Goal: Information Seeking & Learning: Check status

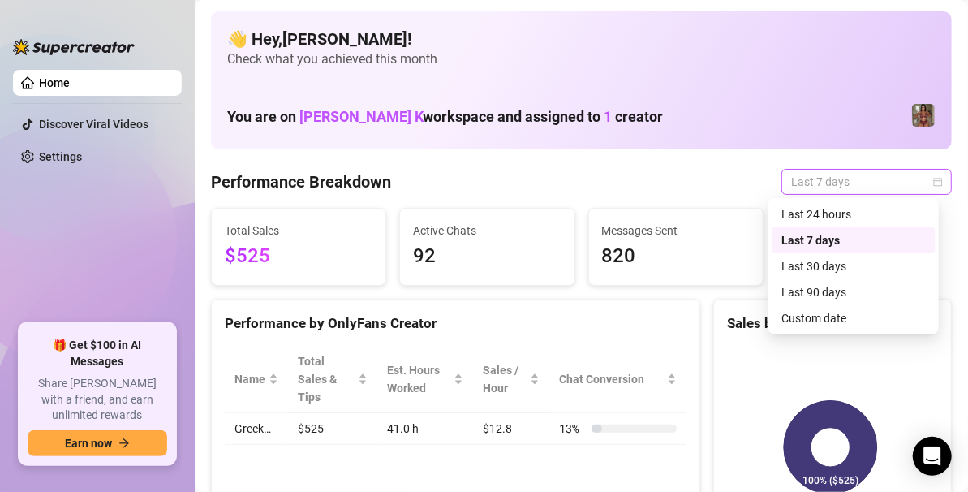
click at [914, 178] on span "Last 7 days" at bounding box center [866, 182] width 151 height 24
click at [819, 310] on div "Custom date" at bounding box center [853, 318] width 144 height 18
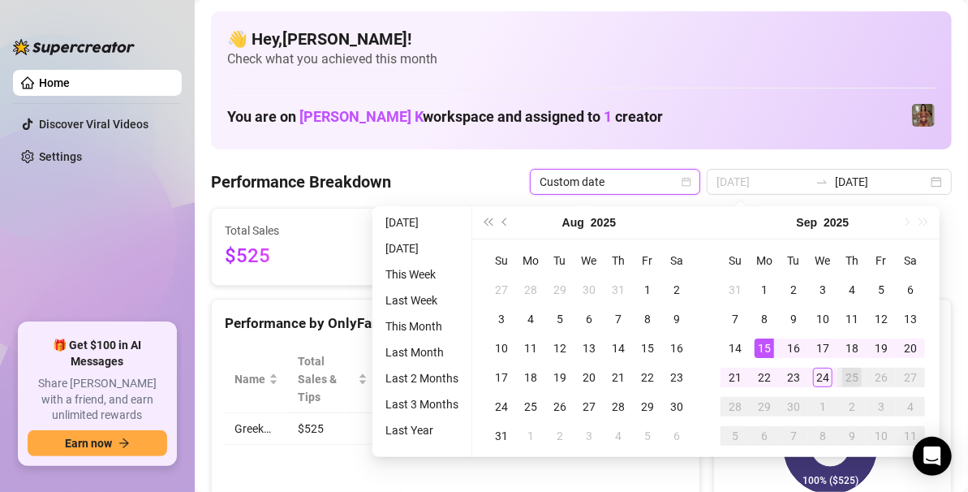
type input "[DATE]"
click at [767, 338] on div "15" at bounding box center [763, 347] width 19 height 19
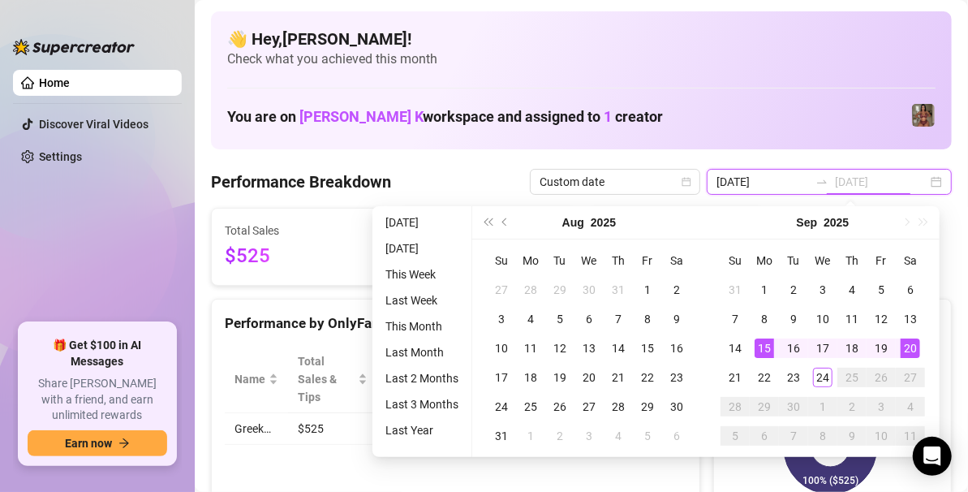
type input "2025-09-20"
click at [914, 346] on div "20" at bounding box center [909, 347] width 19 height 19
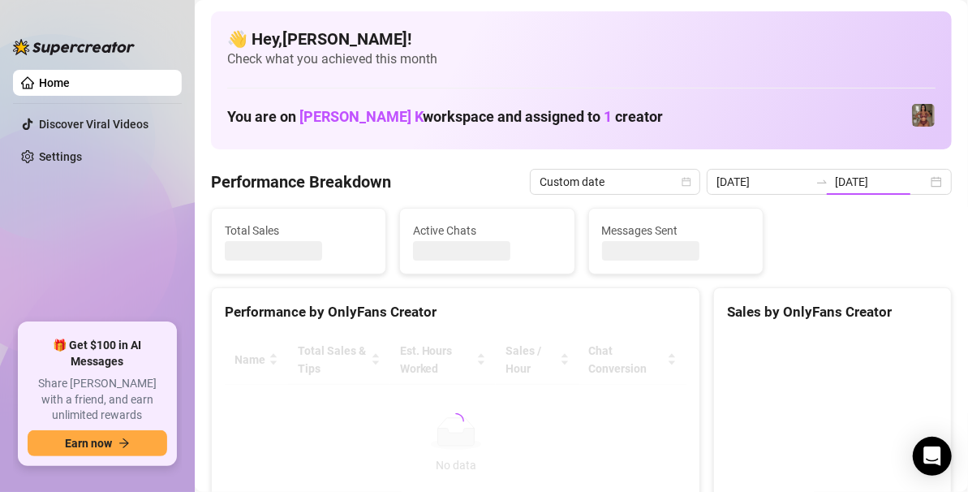
type input "[DATE]"
type input "2025-09-20"
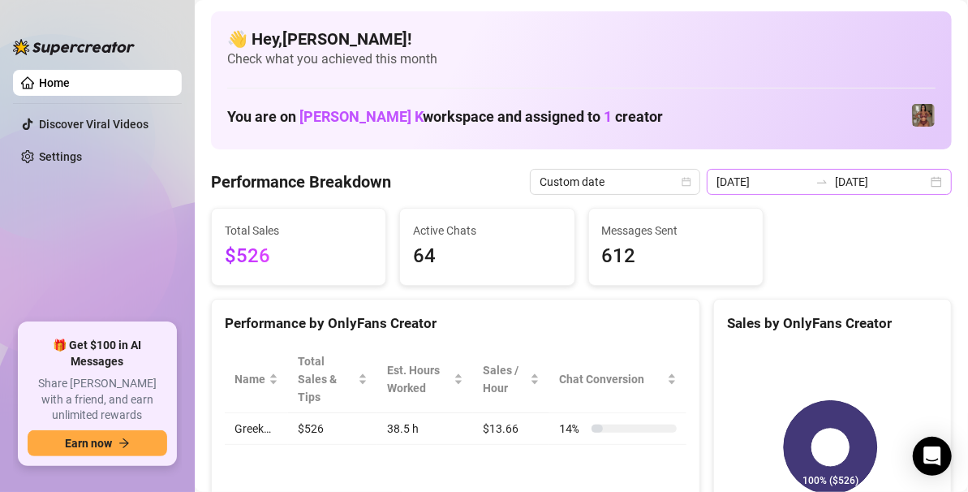
click at [925, 178] on div "2025-09-15 2025-09-20" at bounding box center [829, 182] width 245 height 26
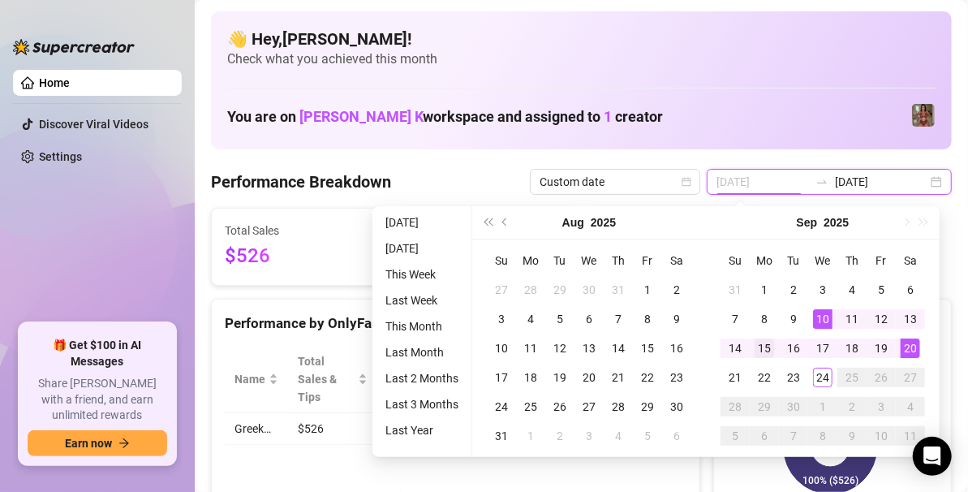
type input "[DATE]"
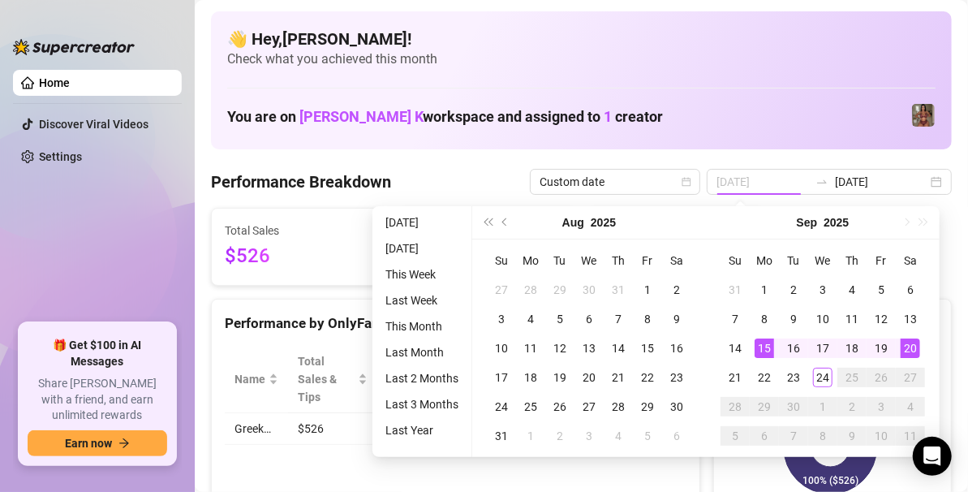
click at [767, 355] on div "15" at bounding box center [763, 347] width 19 height 19
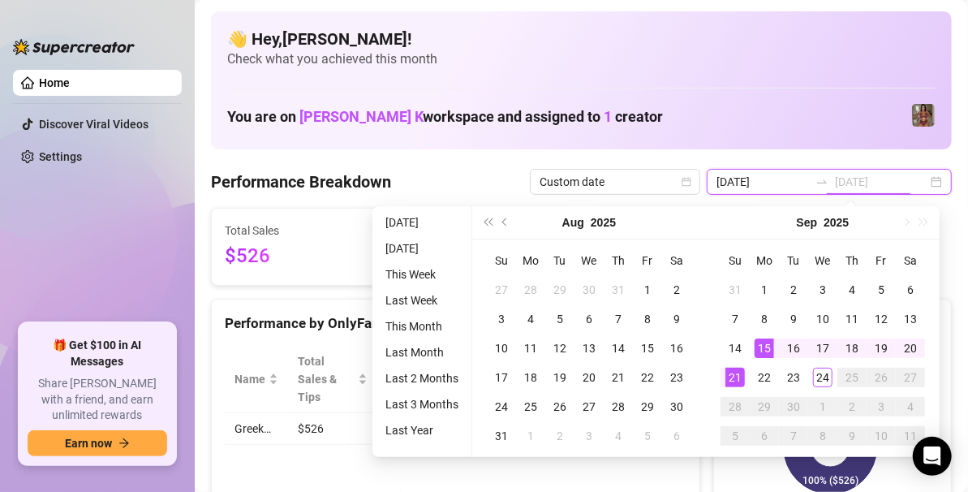
type input "2025-09-21"
click at [731, 385] on div "21" at bounding box center [734, 376] width 19 height 19
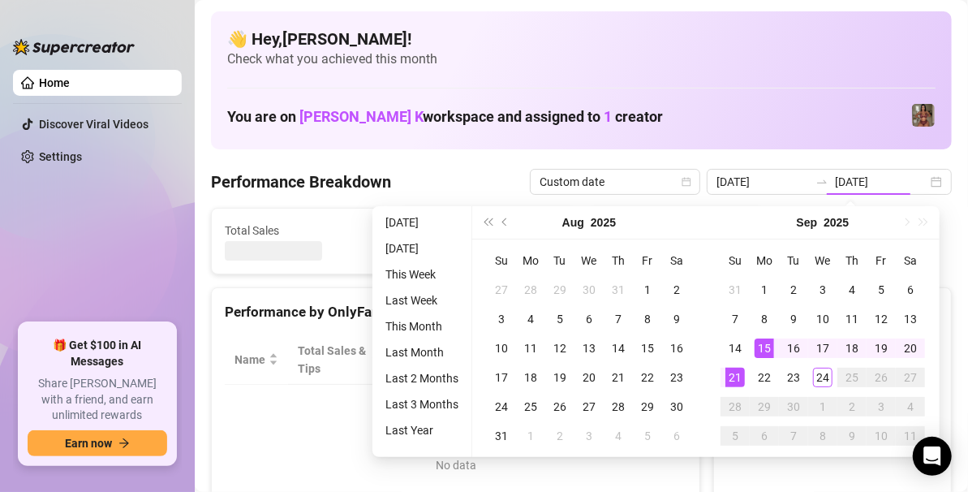
type input "2025-09-21"
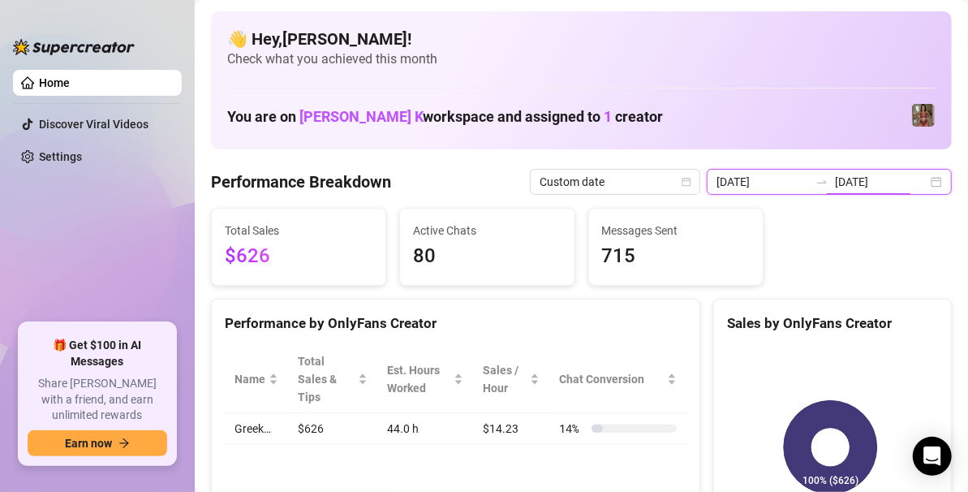
click at [913, 187] on input "2025-09-21" at bounding box center [881, 182] width 92 height 18
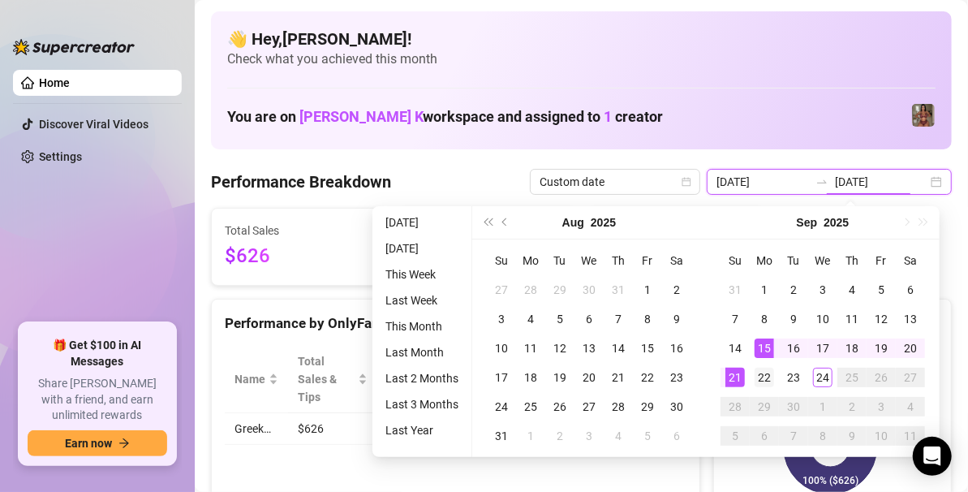
type input "2025-09-22"
click at [762, 387] on td "22" at bounding box center [764, 377] width 29 height 29
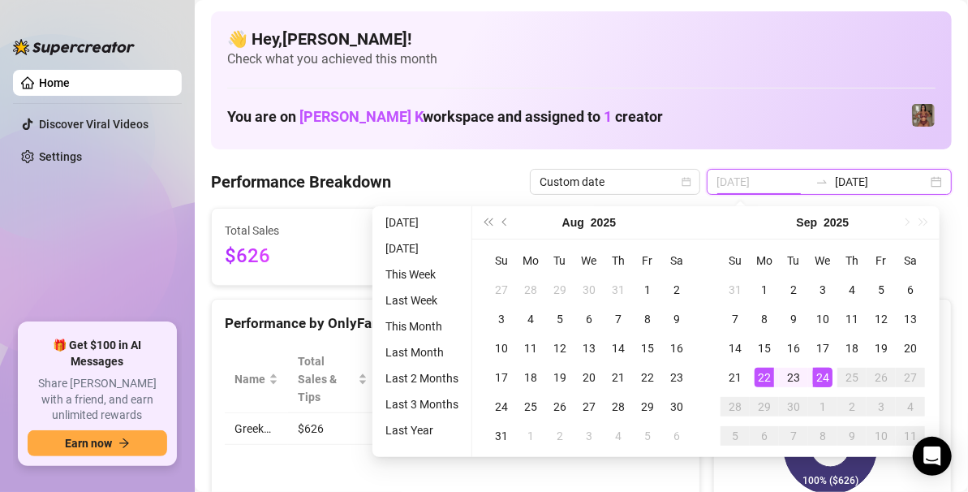
type input "[DATE]"
click at [823, 374] on div "24" at bounding box center [822, 376] width 19 height 19
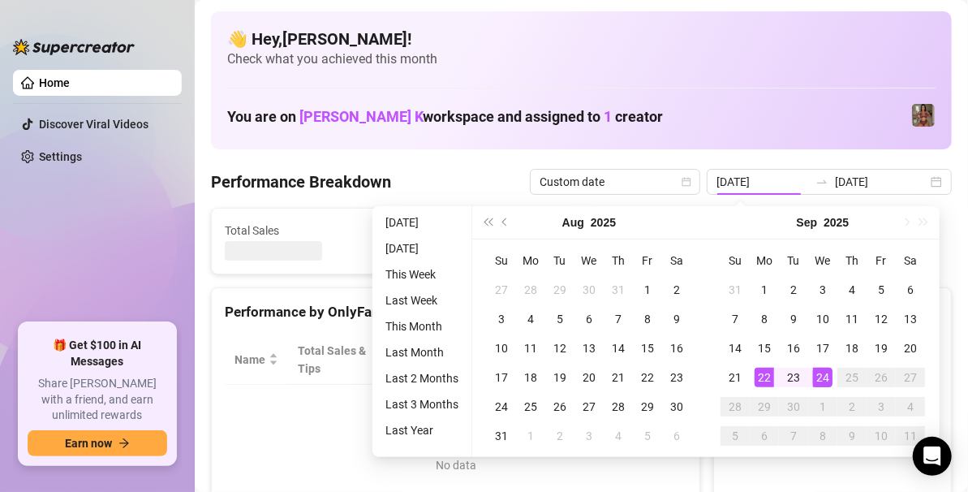
type input "2025-09-22"
type input "[DATE]"
type input "2025-09-22"
type input "[DATE]"
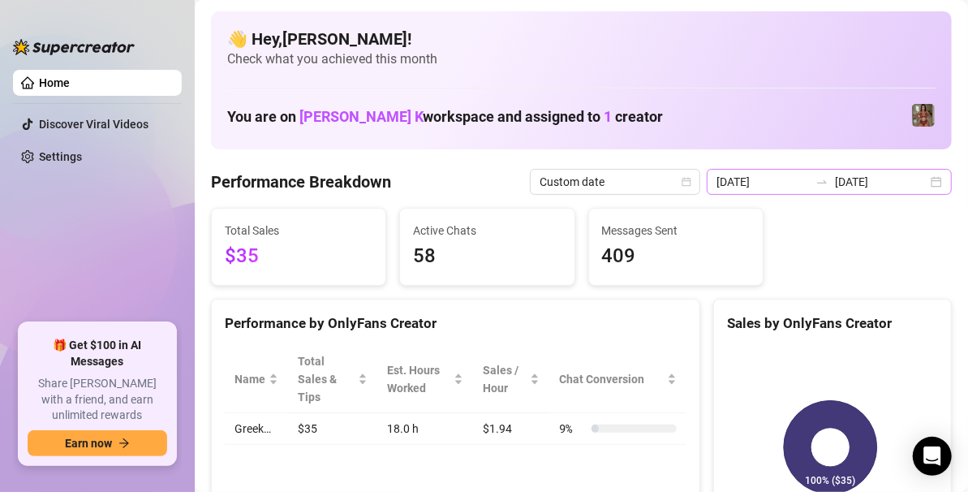
click at [924, 186] on div "2025-09-22 2025-09-24" at bounding box center [829, 182] width 245 height 26
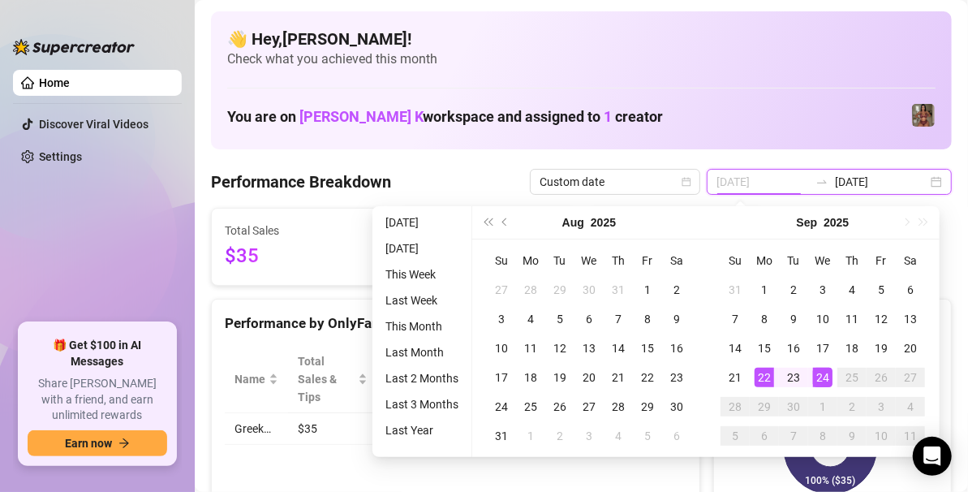
type input "2025-09-22"
click at [766, 380] on div "22" at bounding box center [763, 376] width 19 height 19
type input "[DATE]"
click at [821, 374] on div "24" at bounding box center [822, 376] width 19 height 19
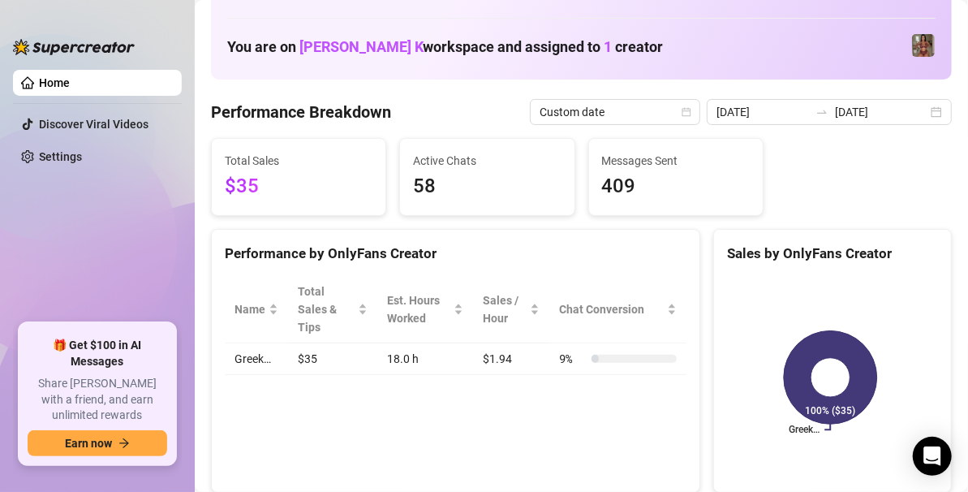
scroll to position [71, 0]
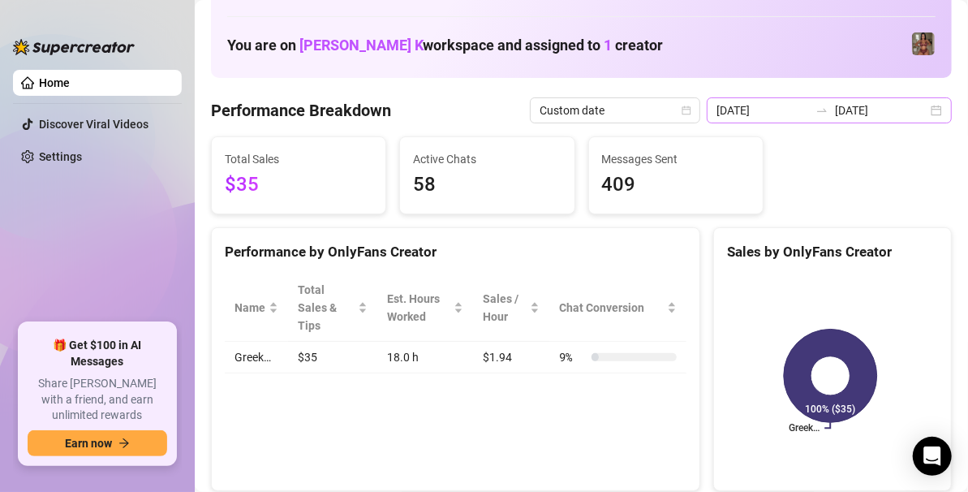
click at [936, 109] on div "2025-09-22 2025-09-24" at bounding box center [829, 110] width 245 height 26
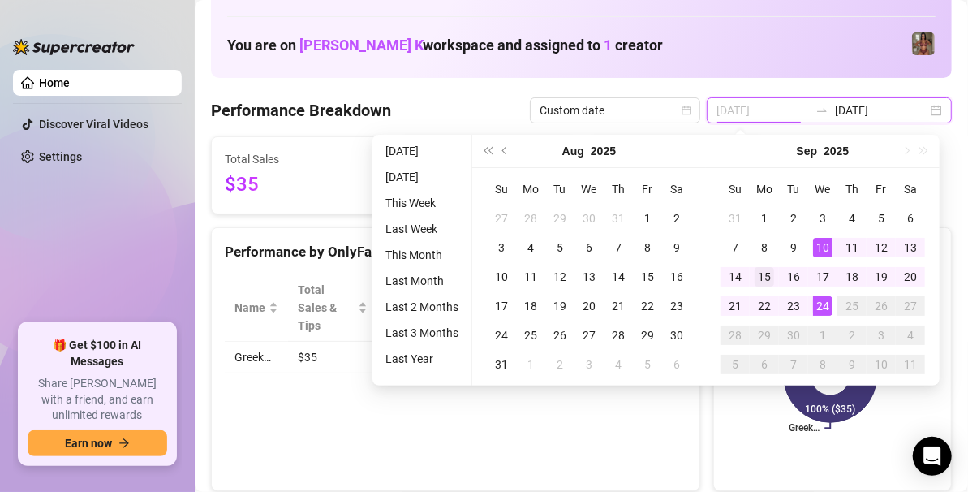
type input "[DATE]"
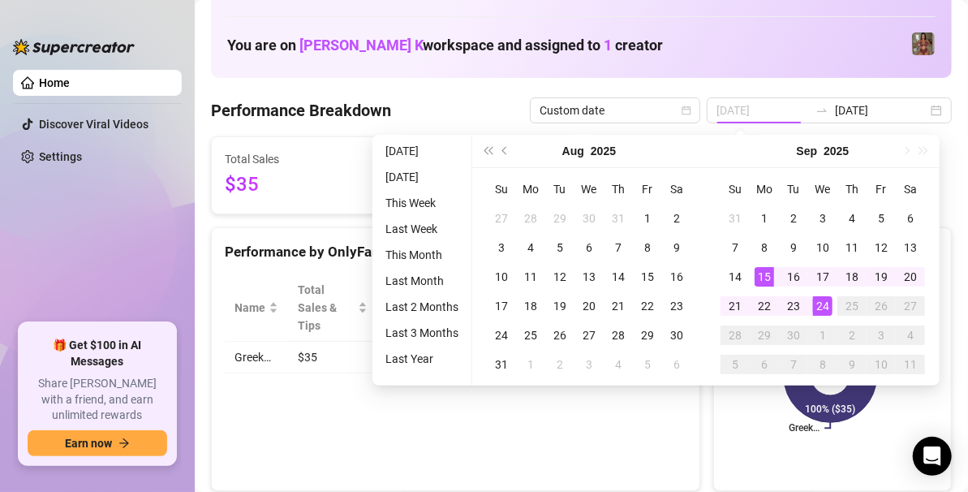
click at [764, 286] on td "15" at bounding box center [764, 276] width 29 height 29
type input "[DATE]"
click at [823, 306] on div "24" at bounding box center [822, 305] width 19 height 19
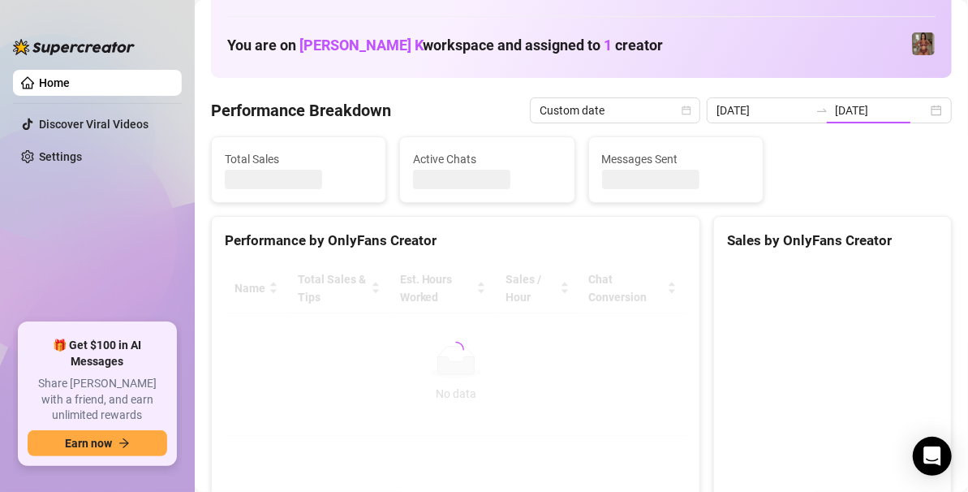
type input "[DATE]"
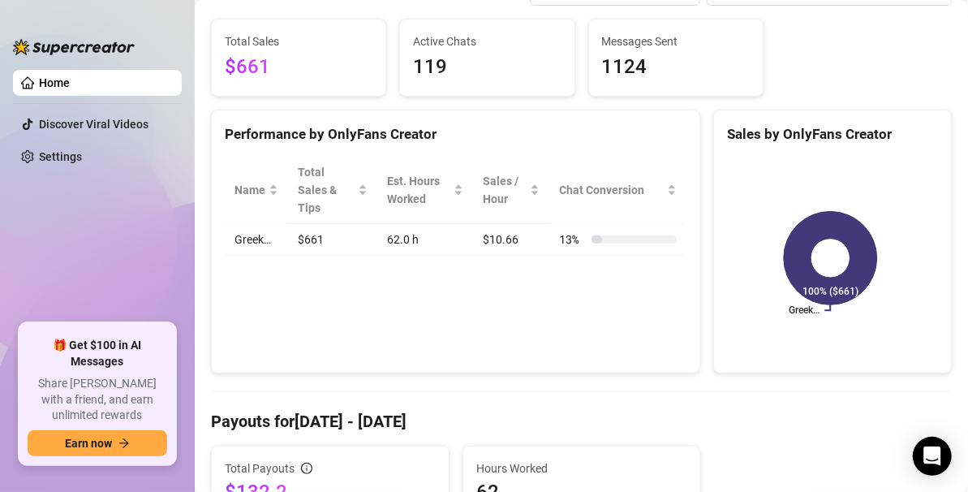
scroll to position [0, 0]
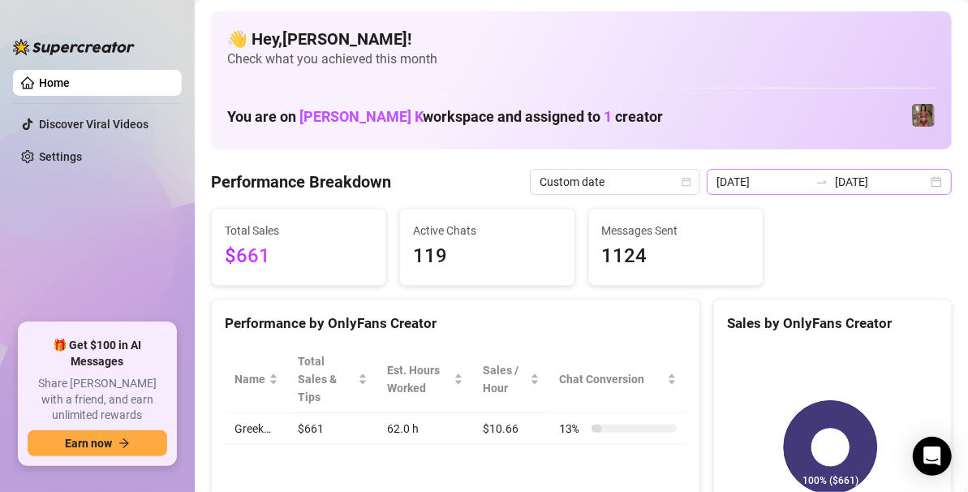
click at [922, 182] on div "2025-09-15 2025-09-24" at bounding box center [829, 182] width 245 height 26
click at [926, 185] on div "2025-09-15 2025-09-24" at bounding box center [829, 182] width 245 height 26
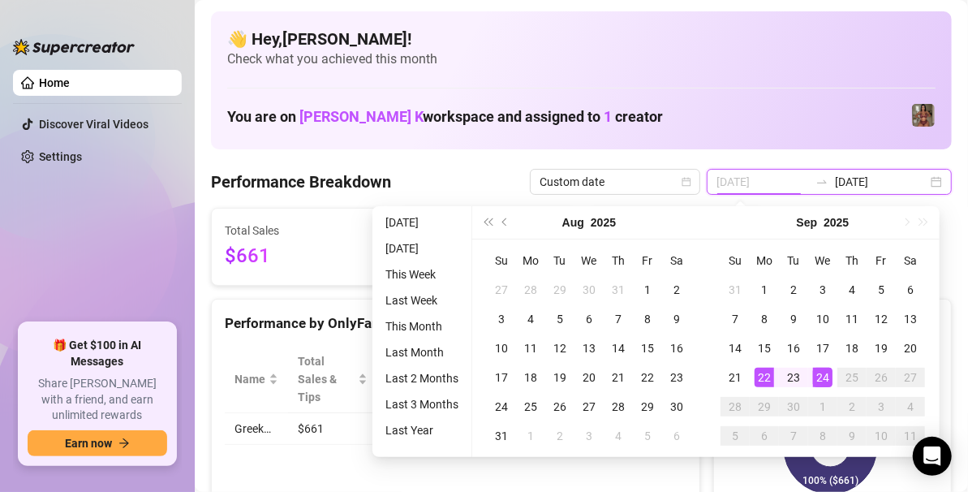
type input "2025-09-22"
click at [765, 373] on div "22" at bounding box center [763, 376] width 19 height 19
type input "[DATE]"
click at [827, 373] on div "24" at bounding box center [822, 376] width 19 height 19
type input "2025-09-22"
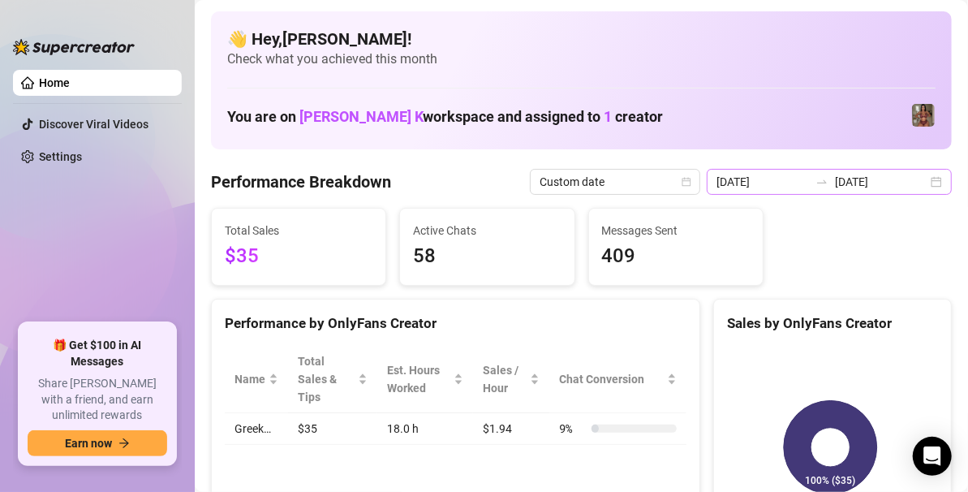
click at [919, 176] on div "2025-09-22 2025-09-24" at bounding box center [829, 182] width 245 height 26
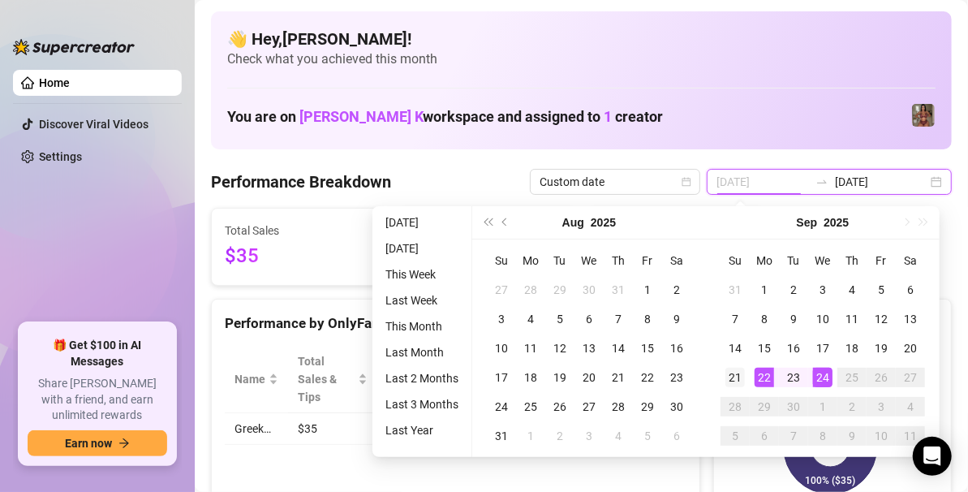
type input "2025-09-21"
click at [741, 381] on div "21" at bounding box center [734, 376] width 19 height 19
type input "[DATE]"
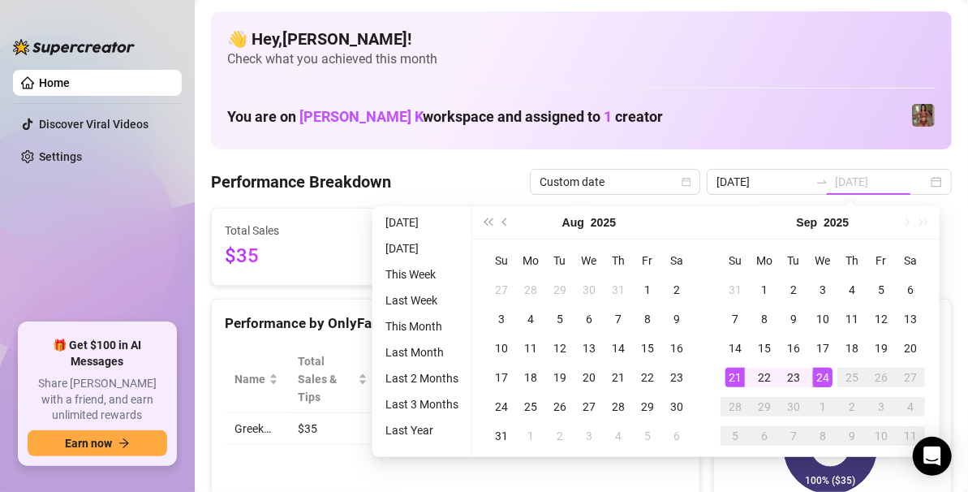
click at [817, 373] on div "24" at bounding box center [822, 376] width 19 height 19
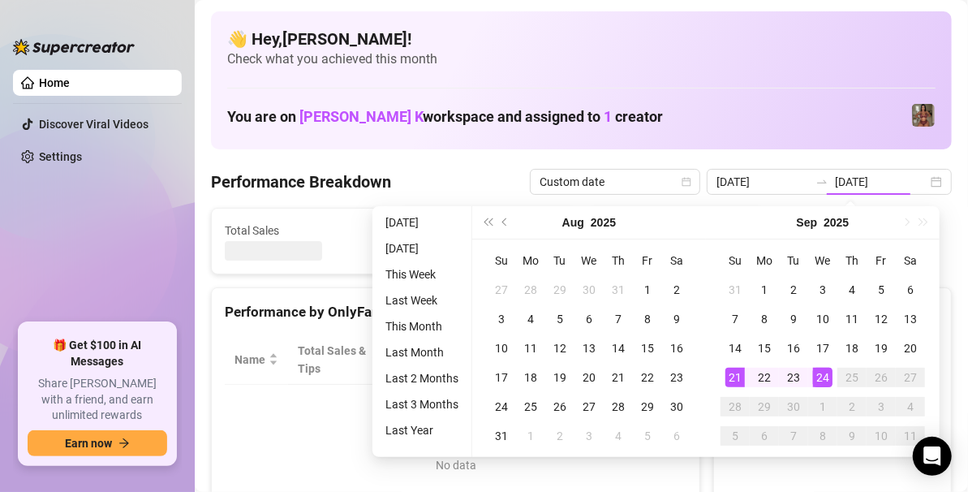
type input "2025-09-21"
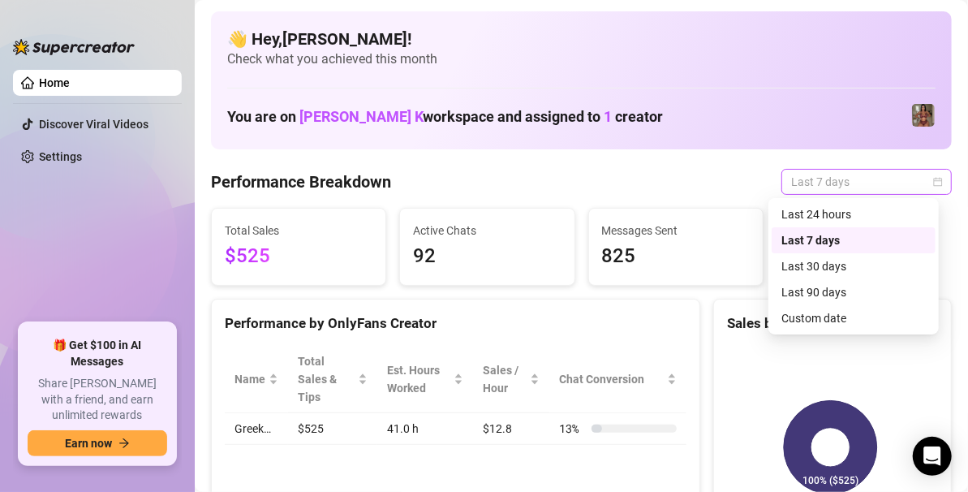
click at [892, 170] on span "Last 7 days" at bounding box center [866, 182] width 151 height 24
click at [820, 324] on div "Custom date" at bounding box center [853, 318] width 144 height 18
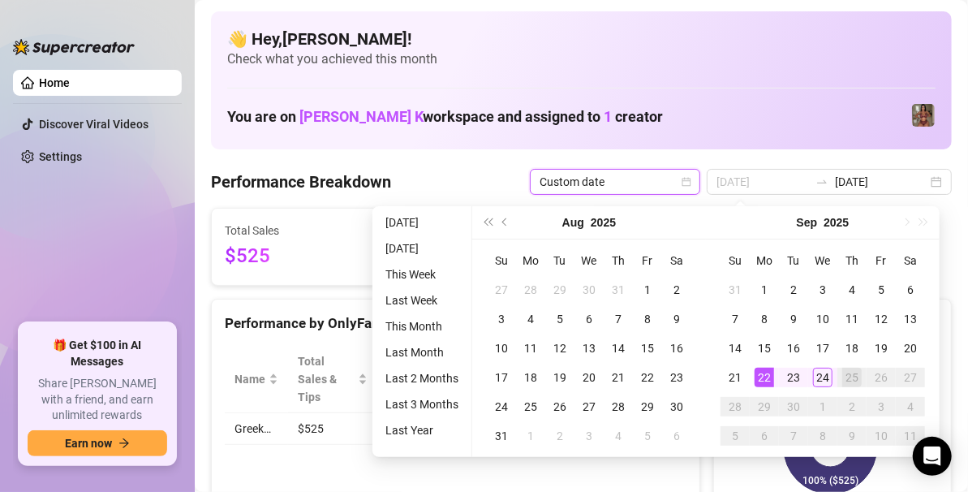
type input "2025-09-22"
click at [768, 365] on td "22" at bounding box center [764, 377] width 29 height 29
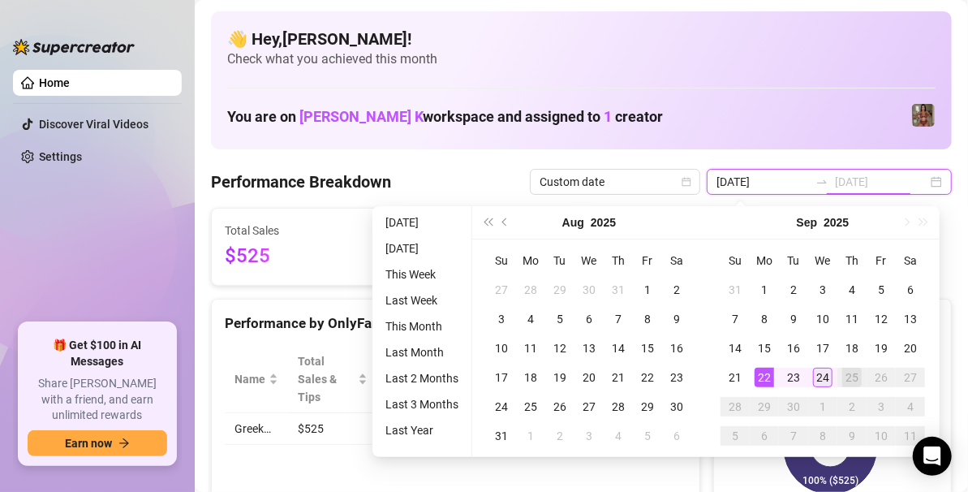
type input "[DATE]"
click at [828, 370] on div "24" at bounding box center [822, 376] width 19 height 19
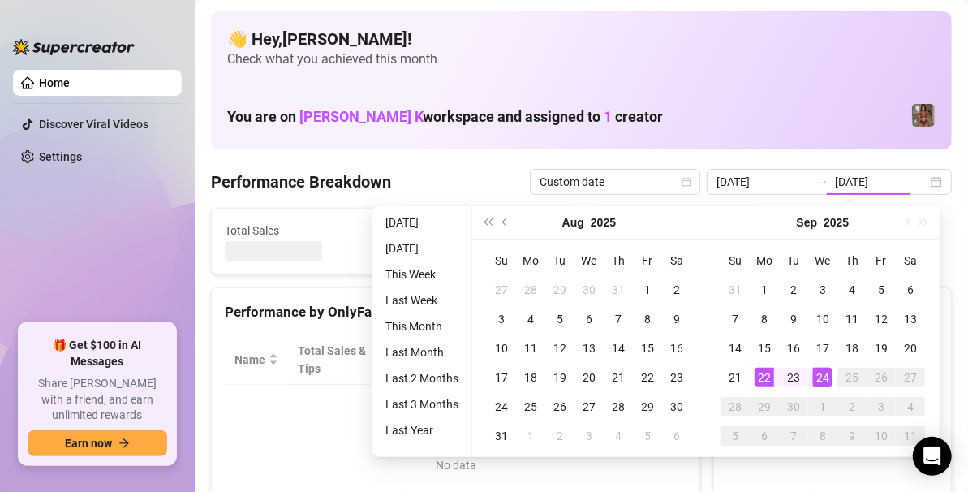
type input "2025-09-22"
type input "[DATE]"
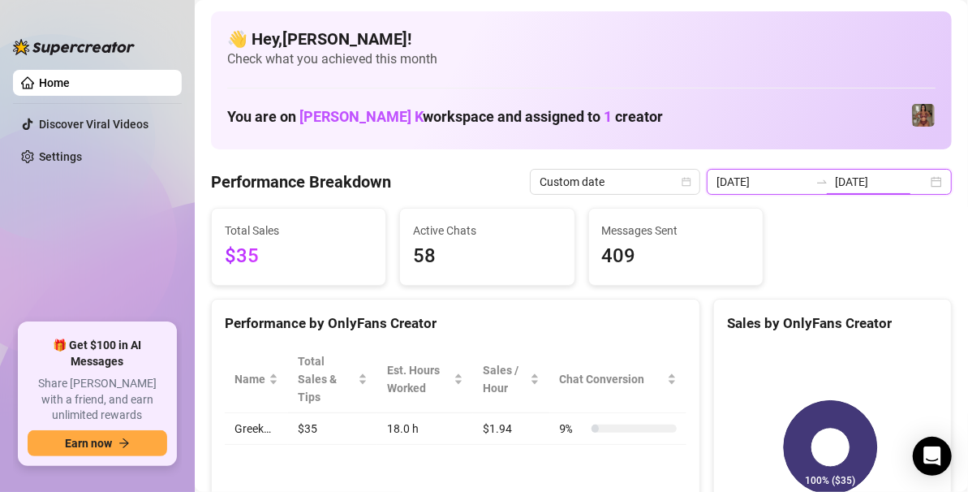
click at [913, 180] on input "[DATE]" at bounding box center [881, 182] width 92 height 18
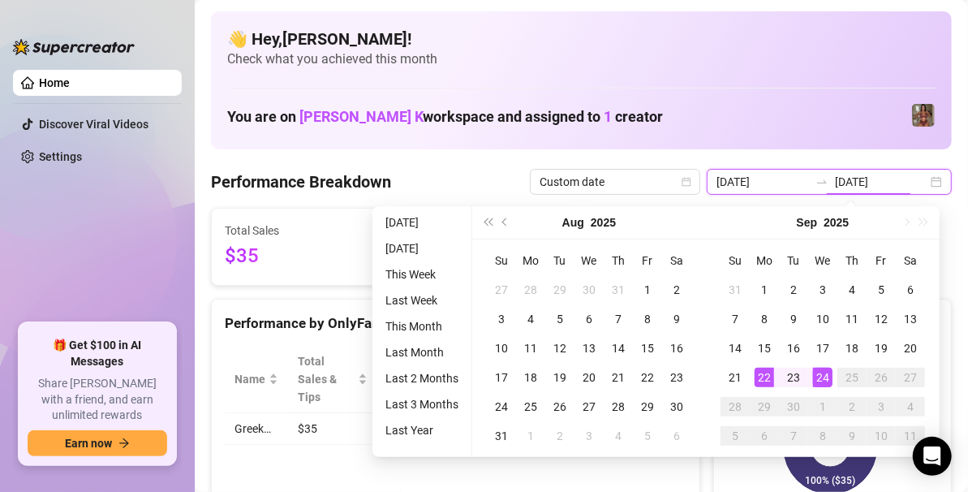
type input "[DATE]"
click at [827, 378] on div "24" at bounding box center [822, 376] width 19 height 19
type input "[DATE]"
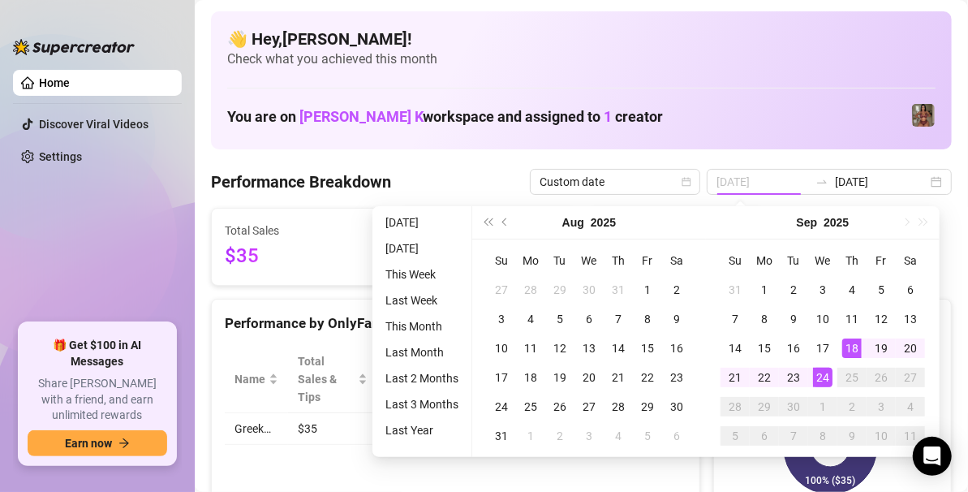
click at [851, 344] on div "18" at bounding box center [851, 347] width 19 height 19
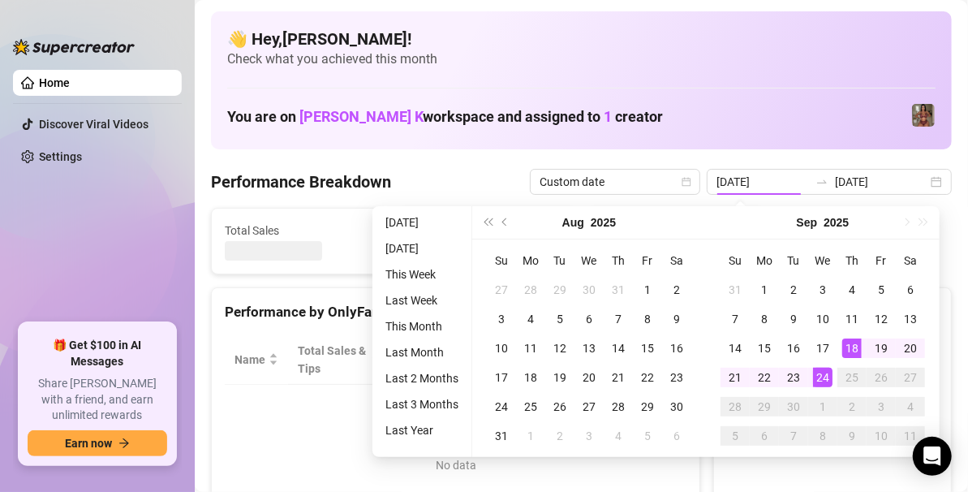
type input "[DATE]"
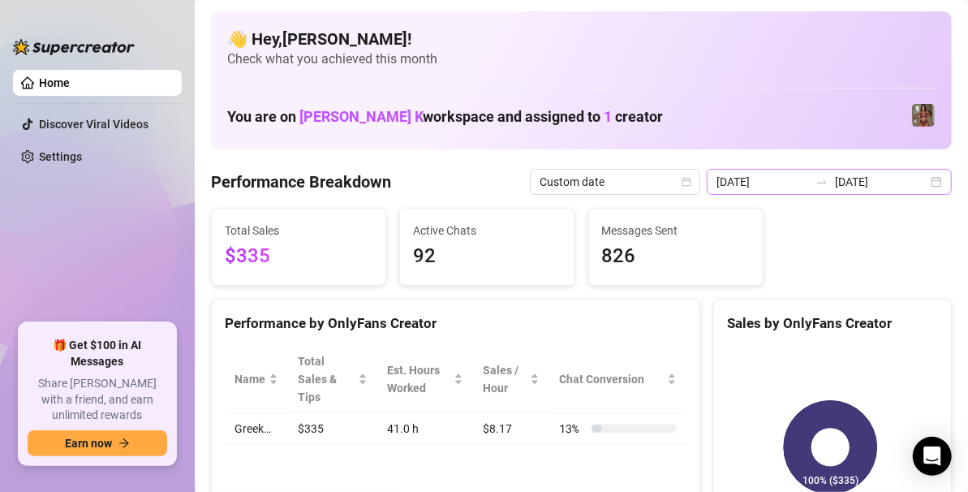
click at [918, 183] on div "[DATE] [DATE]" at bounding box center [829, 182] width 245 height 26
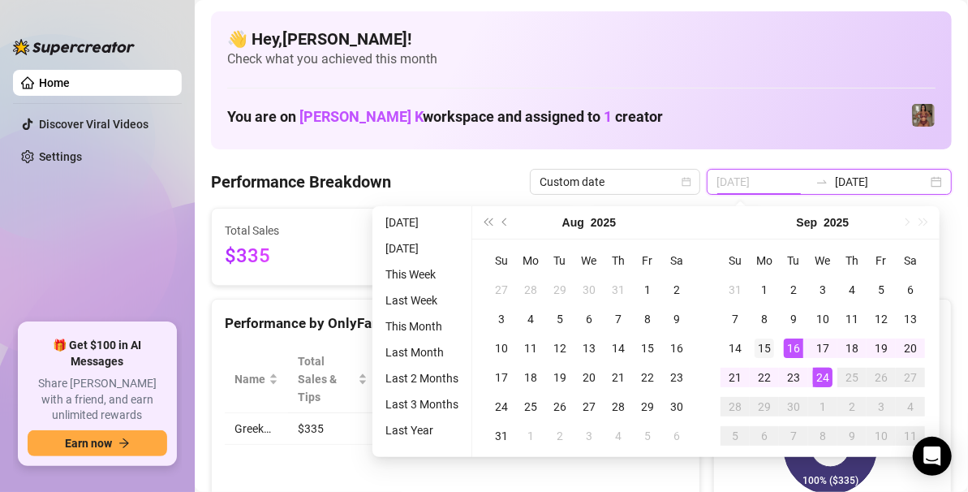
type input "[DATE]"
click at [765, 357] on div "15" at bounding box center [763, 347] width 19 height 19
type input "[DATE]"
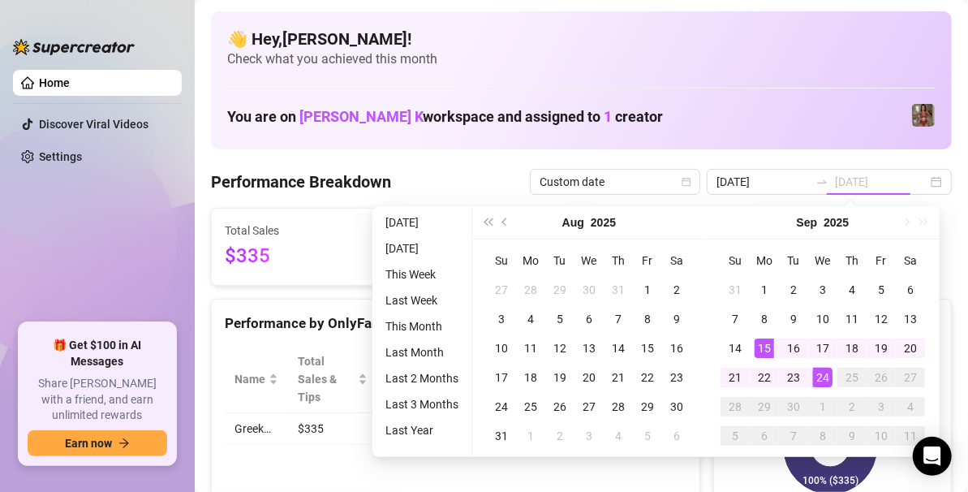
click at [822, 370] on div "24" at bounding box center [822, 376] width 19 height 19
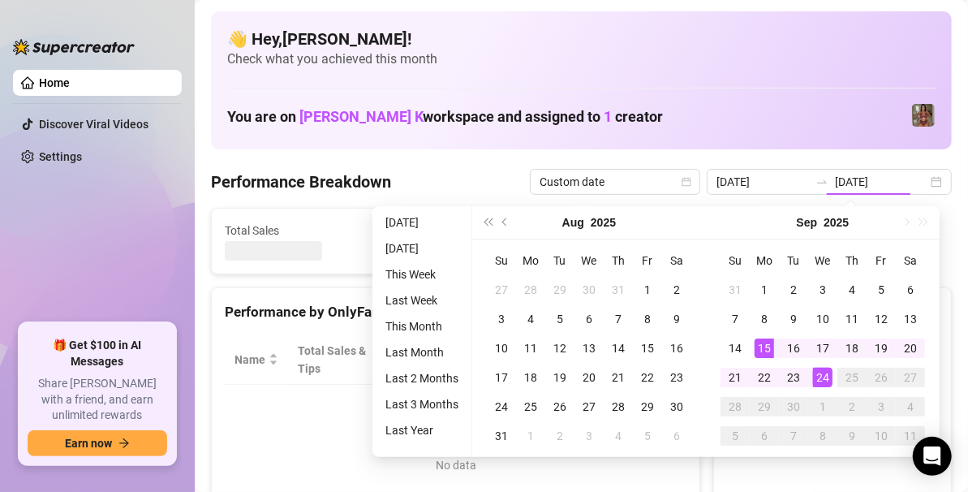
type input "[DATE]"
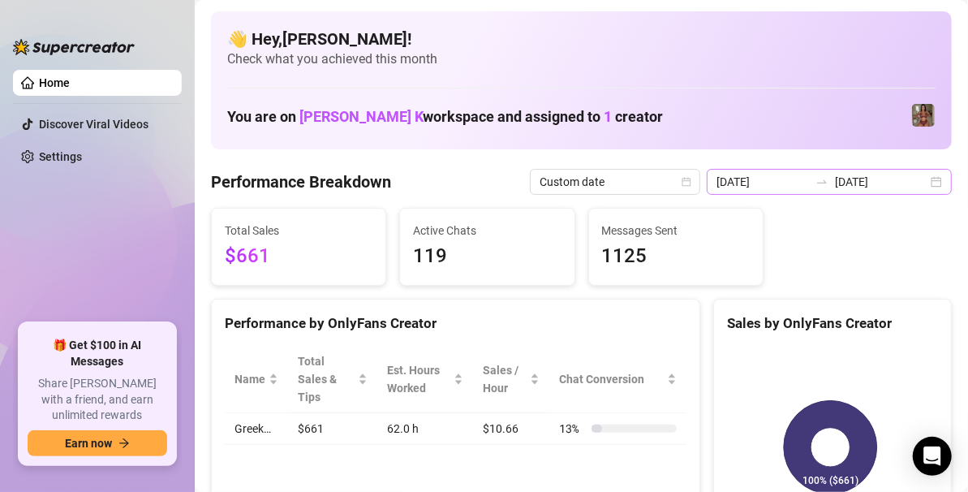
click at [932, 178] on div "2025-09-15 2025-09-24" at bounding box center [829, 182] width 245 height 26
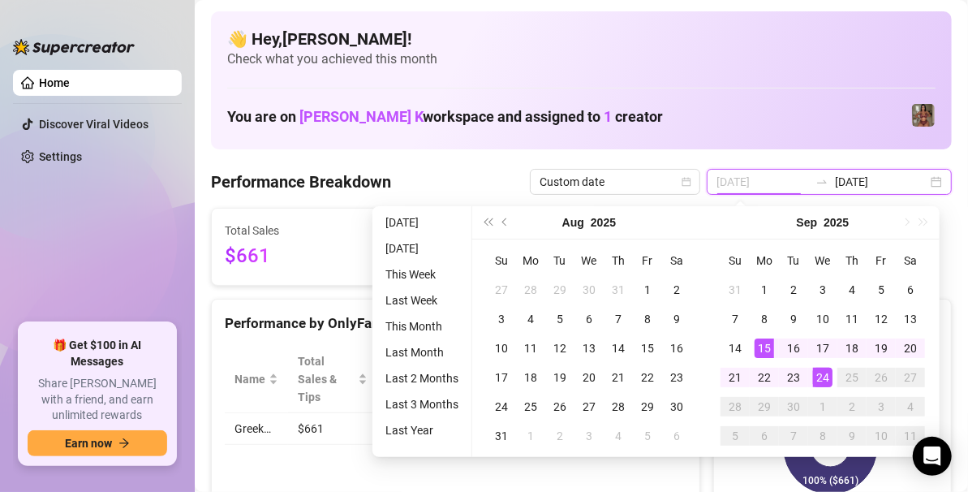
type input "[DATE]"
click at [768, 354] on div "15" at bounding box center [763, 347] width 19 height 19
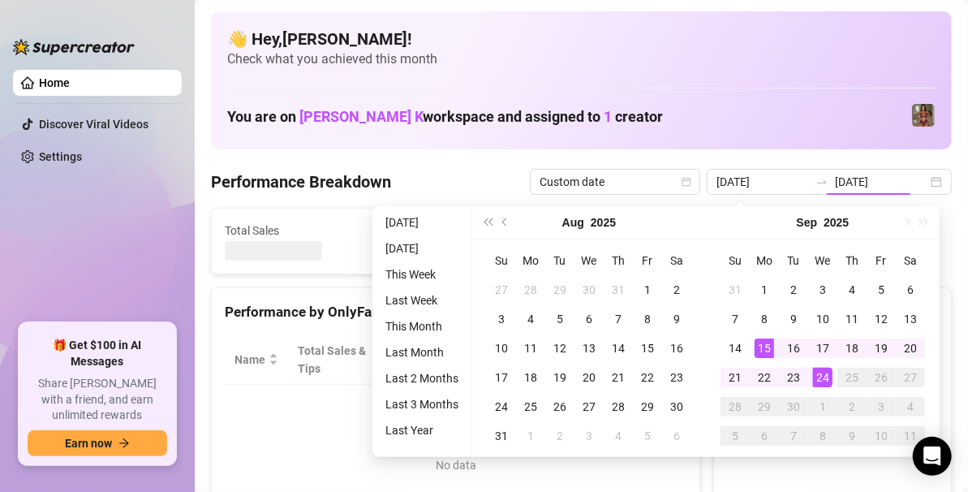
type input "[DATE]"
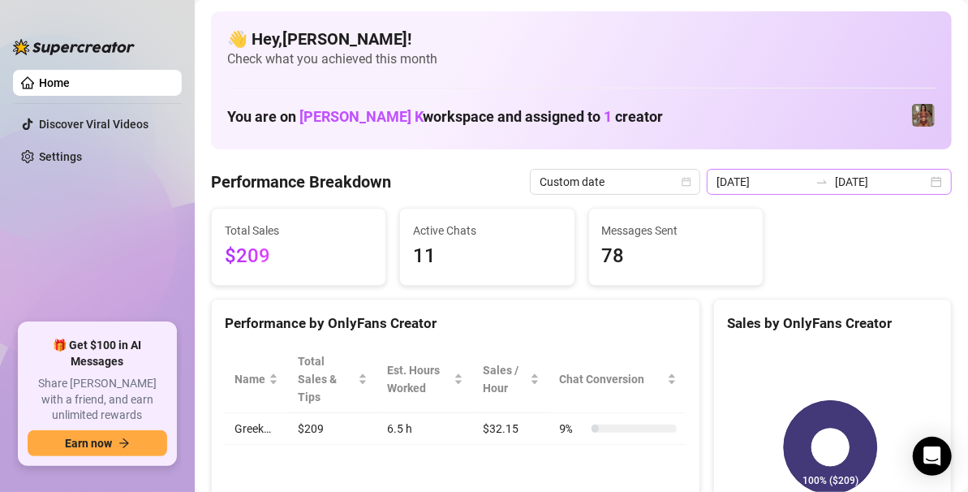
click at [921, 180] on div "2025-09-15 2025-09-15" at bounding box center [829, 182] width 245 height 26
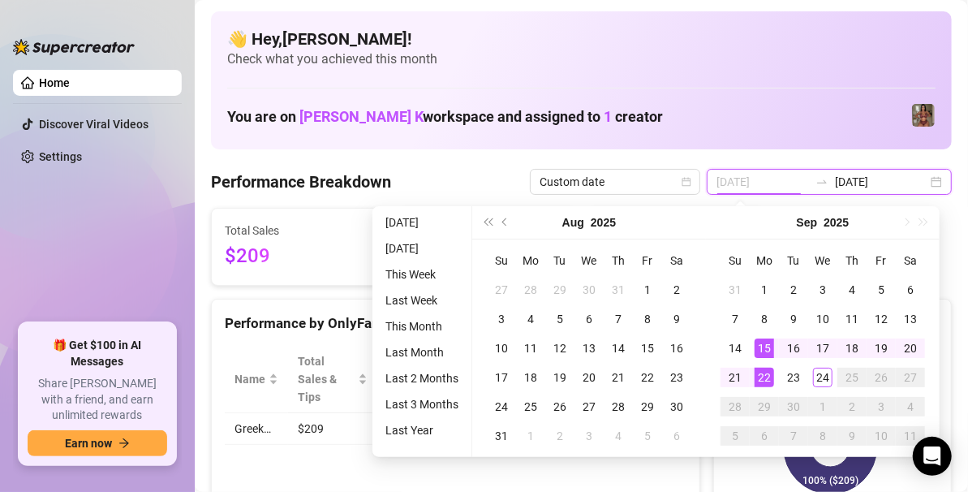
type input "2025-09-22"
click at [759, 373] on div "22" at bounding box center [763, 376] width 19 height 19
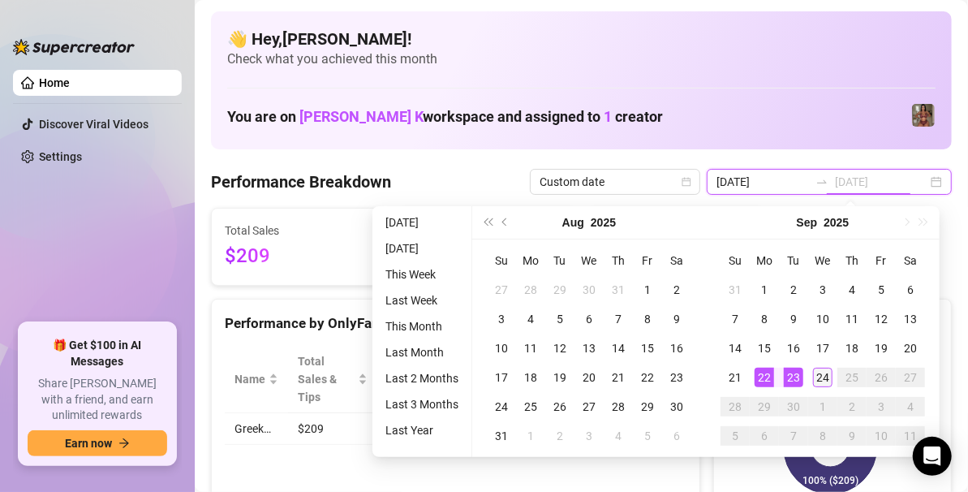
type input "[DATE]"
click at [819, 372] on div "24" at bounding box center [822, 376] width 19 height 19
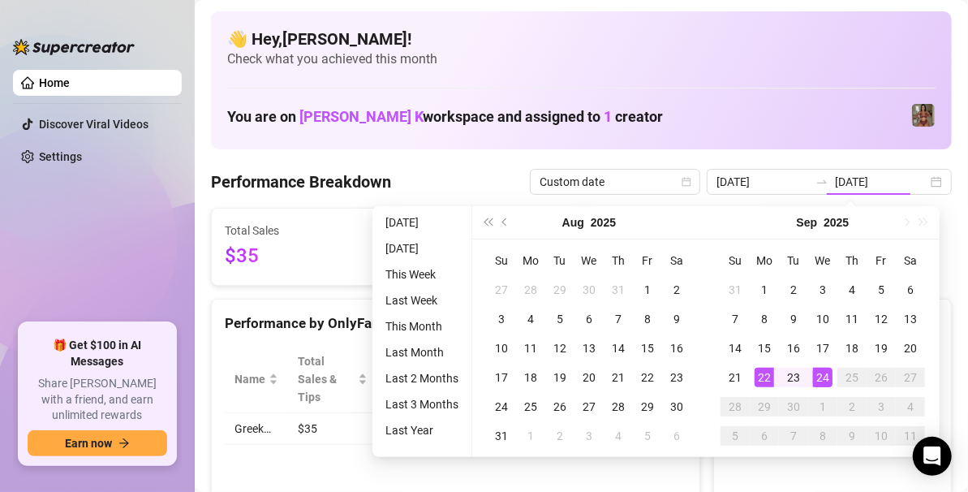
type input "2025-09-22"
type input "[DATE]"
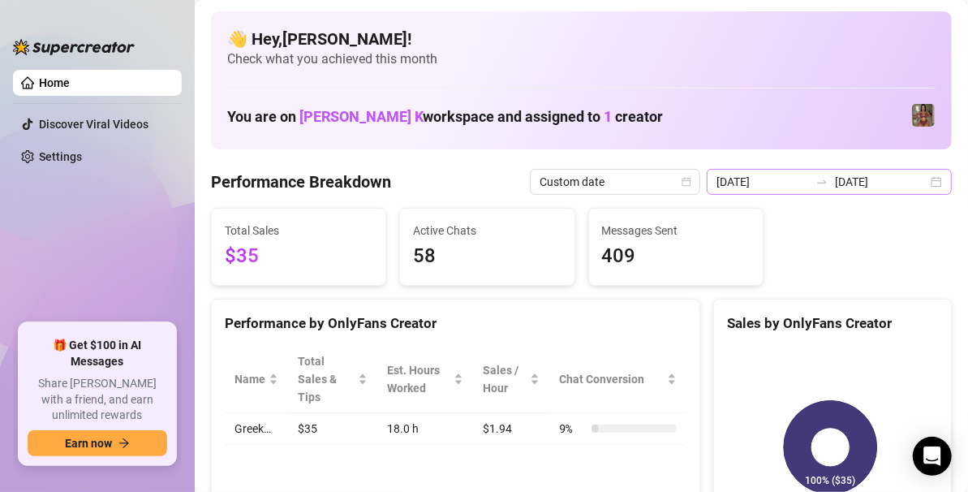
click at [919, 184] on div "2025-09-22 2025-09-24" at bounding box center [829, 182] width 245 height 26
click at [930, 187] on div "2025-09-22 2025-09-24" at bounding box center [829, 182] width 245 height 26
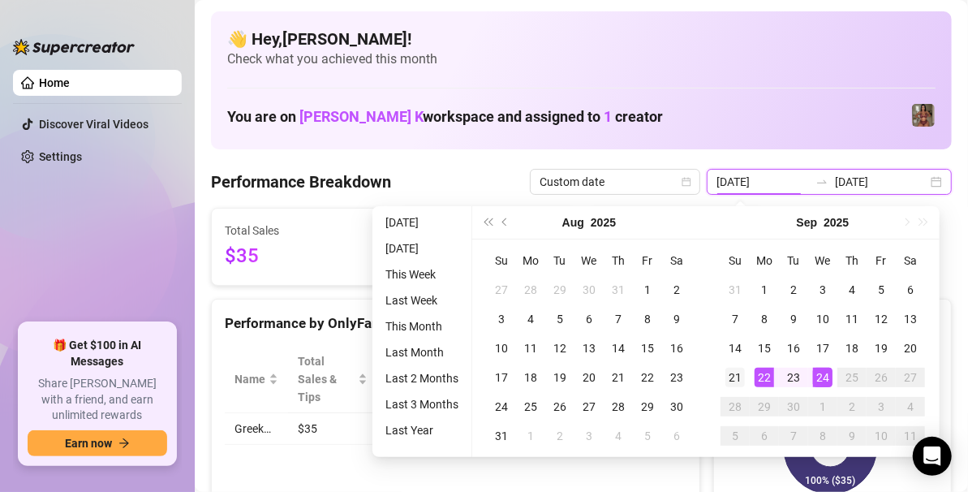
type input "2025-09-21"
click at [734, 382] on div "21" at bounding box center [734, 376] width 19 height 19
type input "[DATE]"
click at [827, 372] on div "24" at bounding box center [822, 376] width 19 height 19
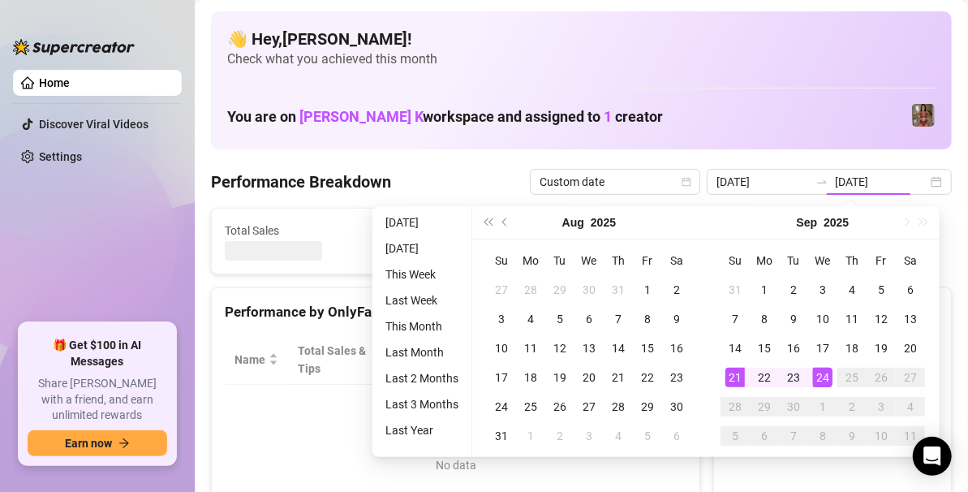
type input "2025-09-21"
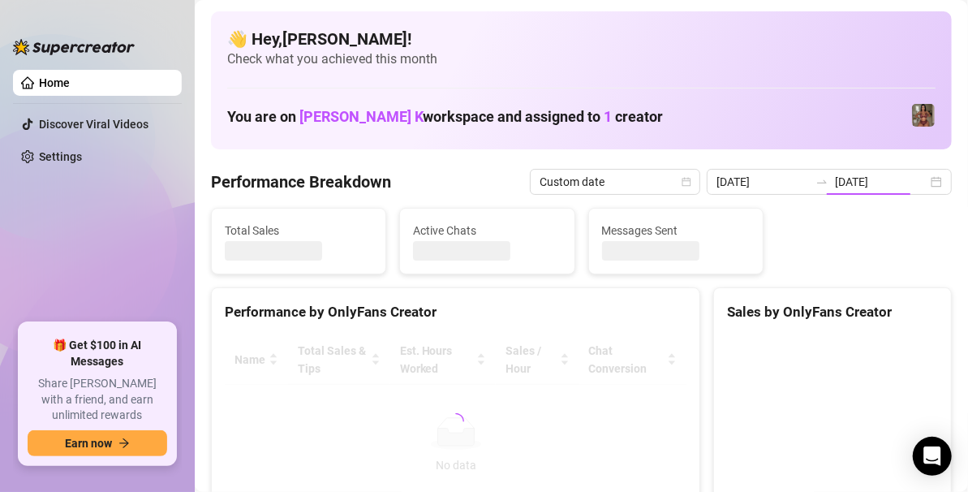
click at [582, 123] on h1 "You are on Alva K workspace and assigned to 1 creator" at bounding box center [445, 117] width 436 height 18
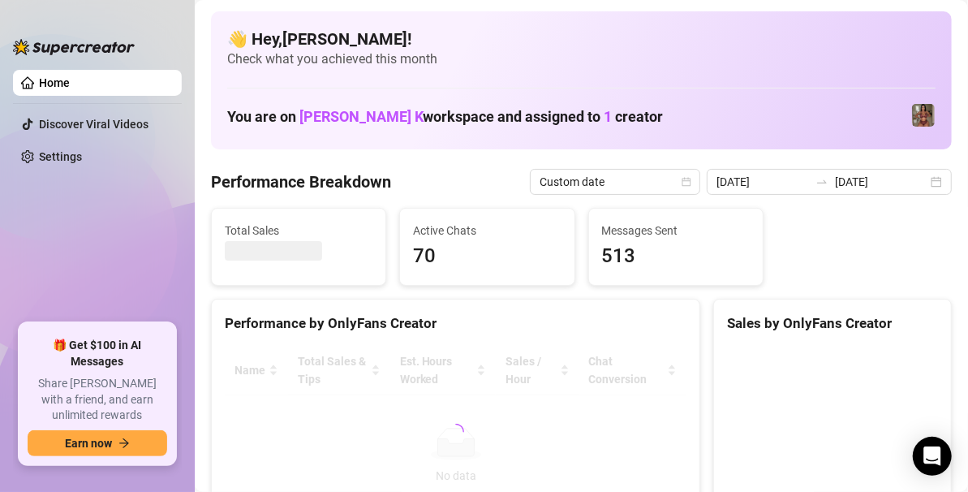
click at [683, 301] on div "Performance by OnlyFans Creator" at bounding box center [456, 316] width 488 height 35
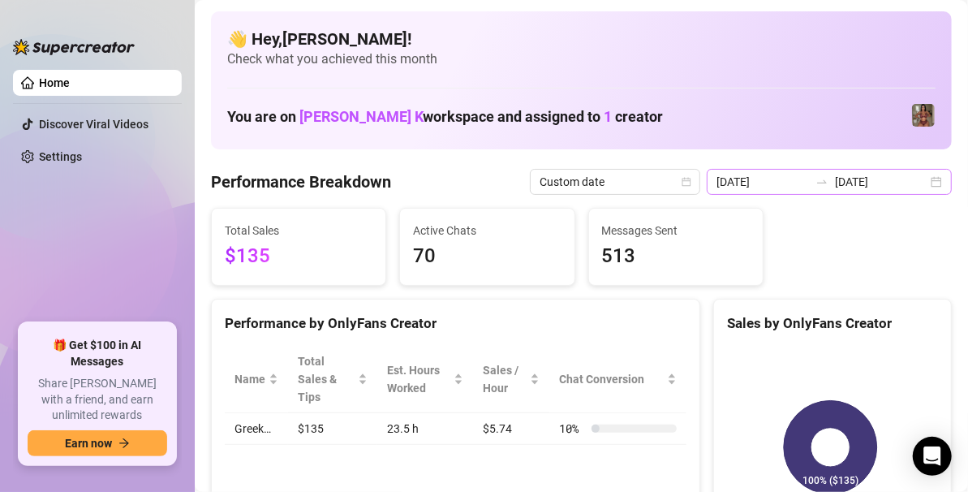
click at [922, 180] on div "2025-09-21 2025-09-24" at bounding box center [829, 182] width 245 height 26
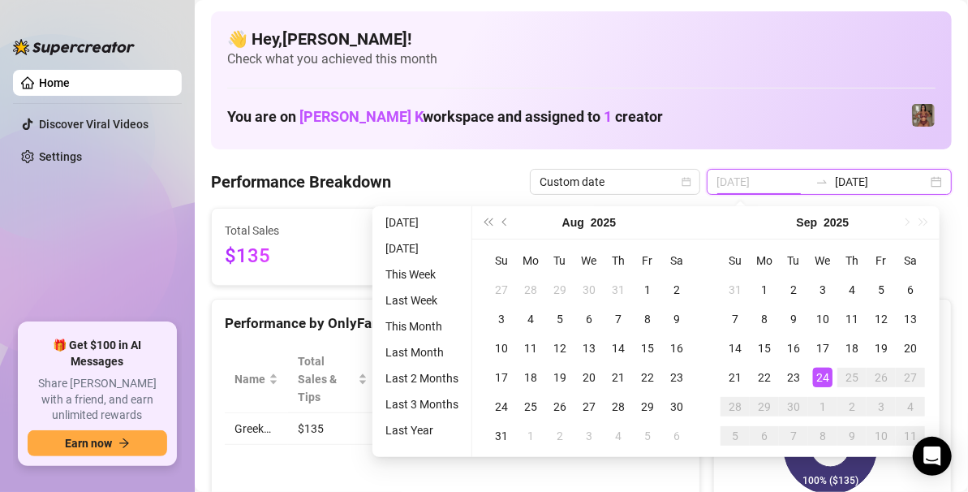
type input "[DATE]"
click at [823, 369] on div "24" at bounding box center [822, 376] width 19 height 19
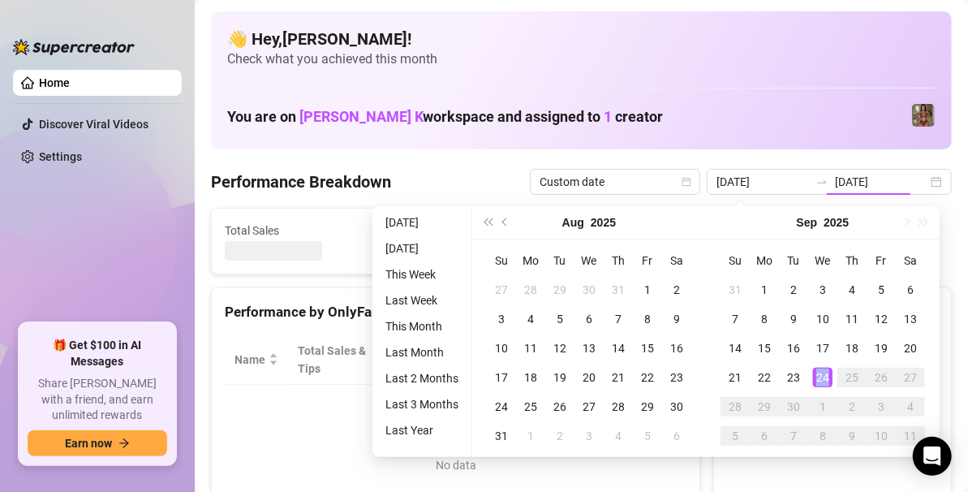
type input "[DATE]"
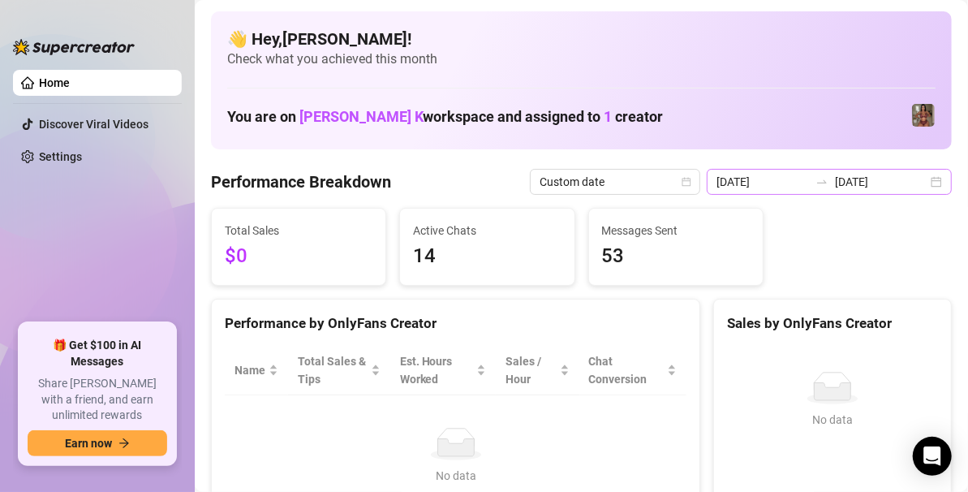
click at [920, 183] on div "2025-09-24 2025-09-24" at bounding box center [829, 182] width 245 height 26
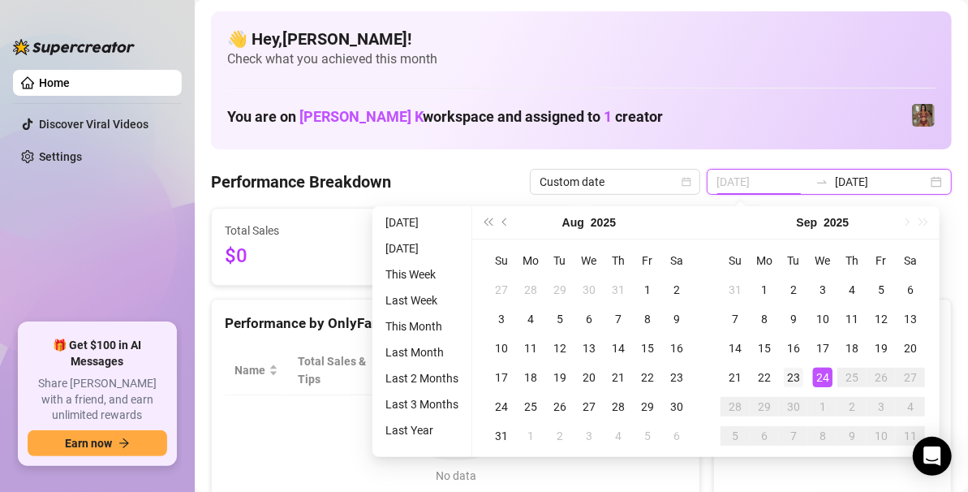
type input "[DATE]"
click at [804, 379] on td "23" at bounding box center [793, 377] width 29 height 29
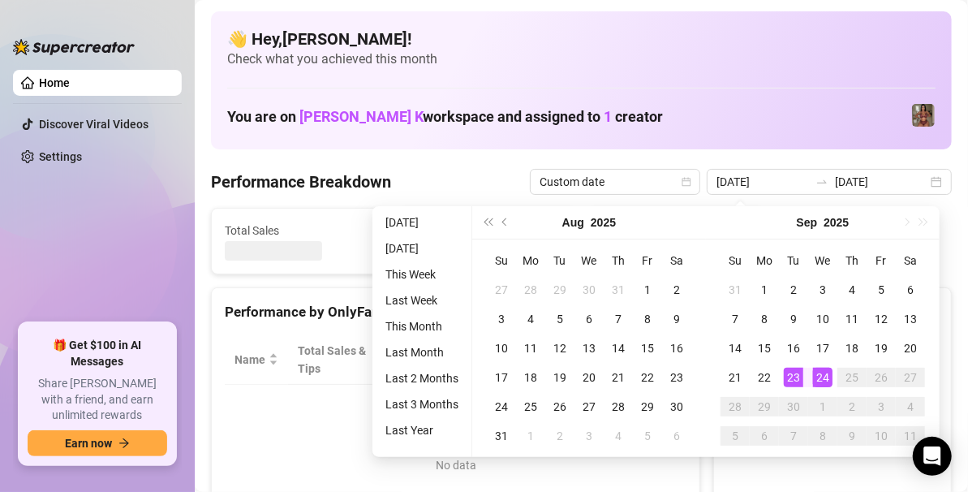
click at [791, 376] on canvas at bounding box center [830, 456] width 207 height 243
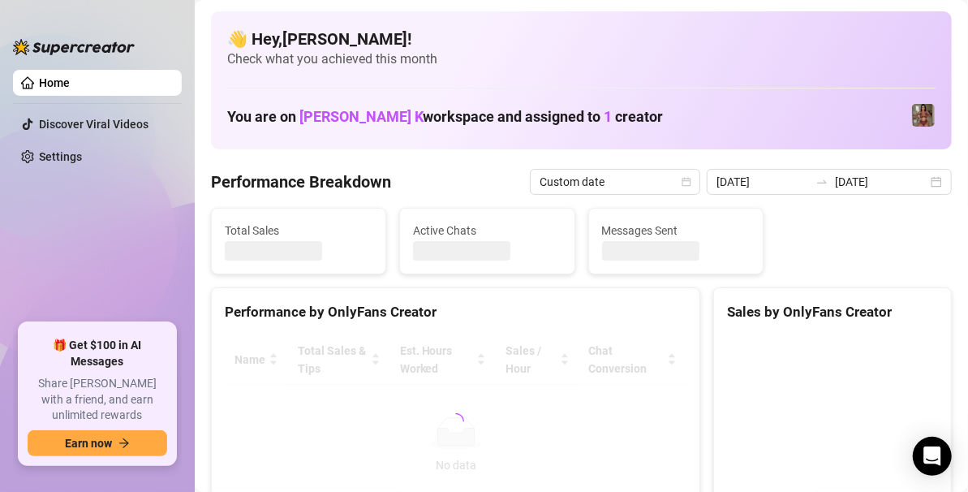
type input "[DATE]"
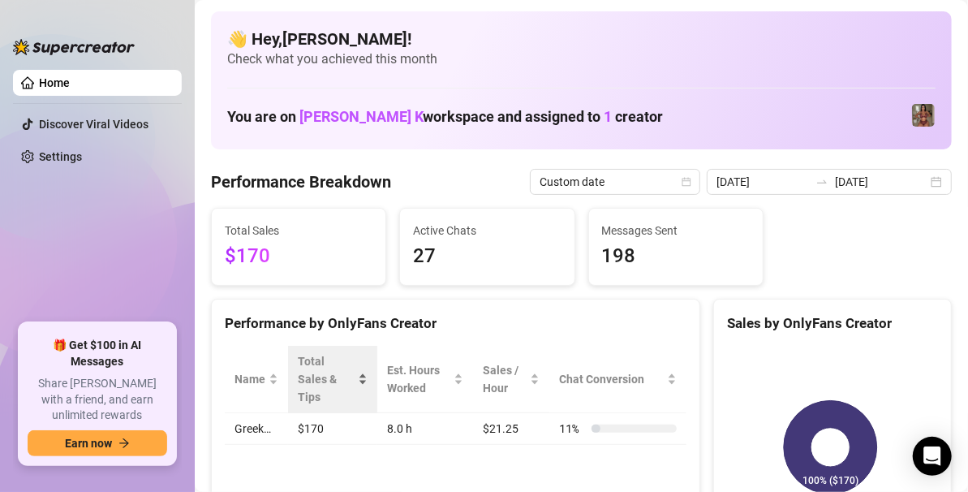
scroll to position [86, 0]
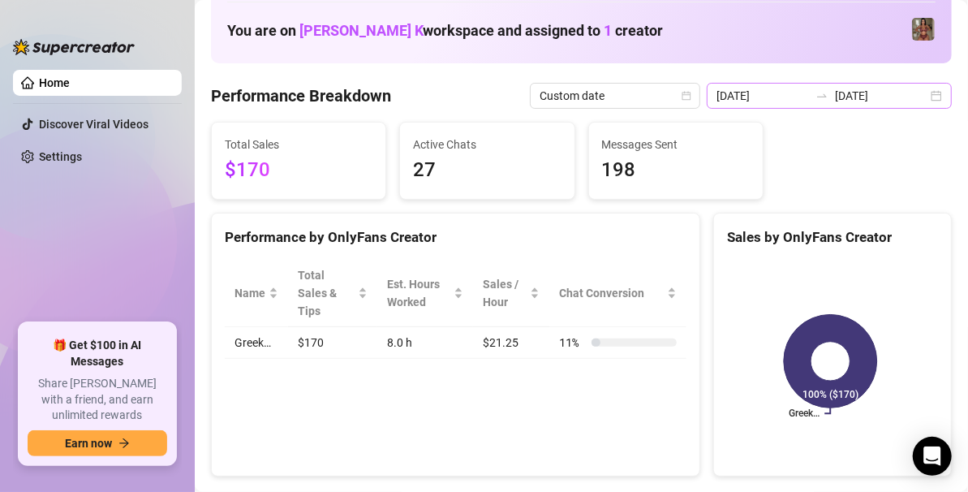
click at [926, 97] on div "2025-09-23 2025-09-23" at bounding box center [829, 96] width 245 height 26
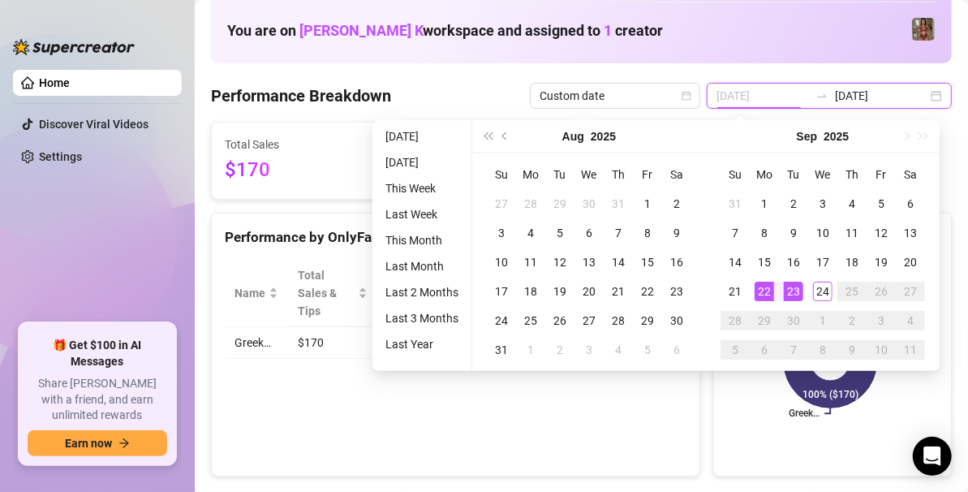
type input "2025-09-22"
click at [762, 294] on div "22" at bounding box center [763, 290] width 19 height 19
type input "[DATE]"
click at [823, 290] on div "24" at bounding box center [822, 290] width 19 height 19
click at [823, 290] on rect at bounding box center [830, 361] width 207 height 203
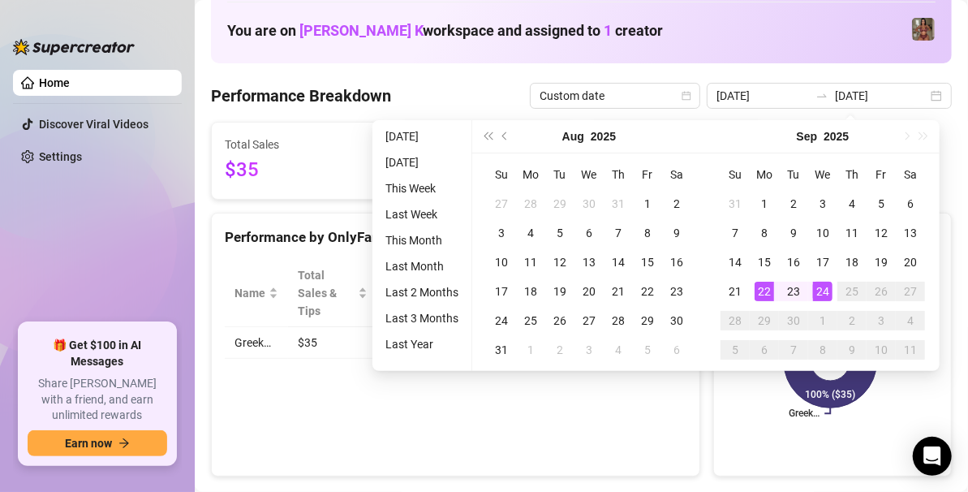
type input "2025-09-22"
type input "[DATE]"
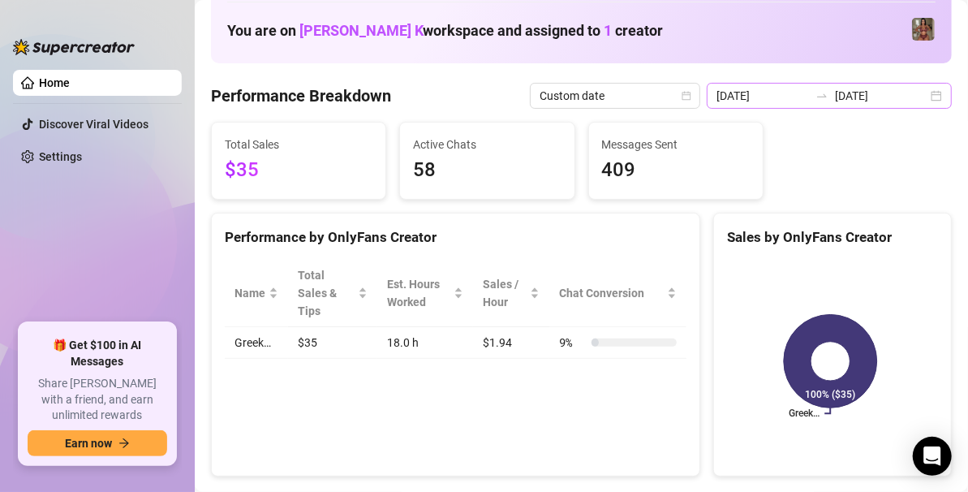
click at [921, 97] on div "2025-09-22 2025-09-24" at bounding box center [829, 96] width 245 height 26
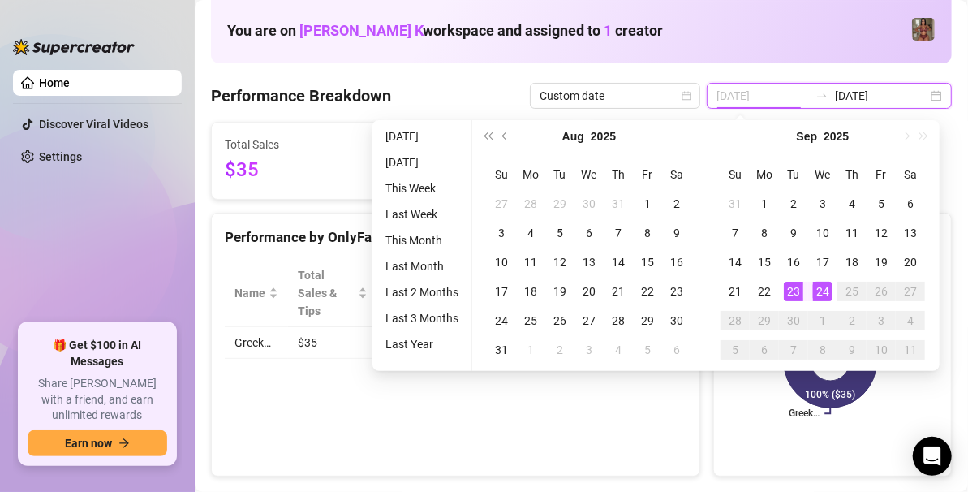
type input "[DATE]"
click at [799, 285] on div "23" at bounding box center [793, 290] width 19 height 19
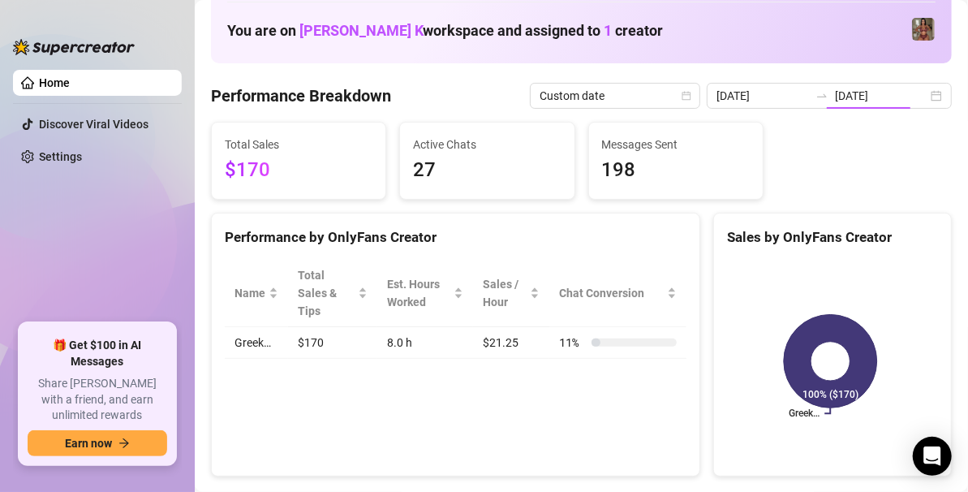
type input "[DATE]"
click at [920, 92] on div "2025-09-23 2025-09-23" at bounding box center [829, 96] width 245 height 26
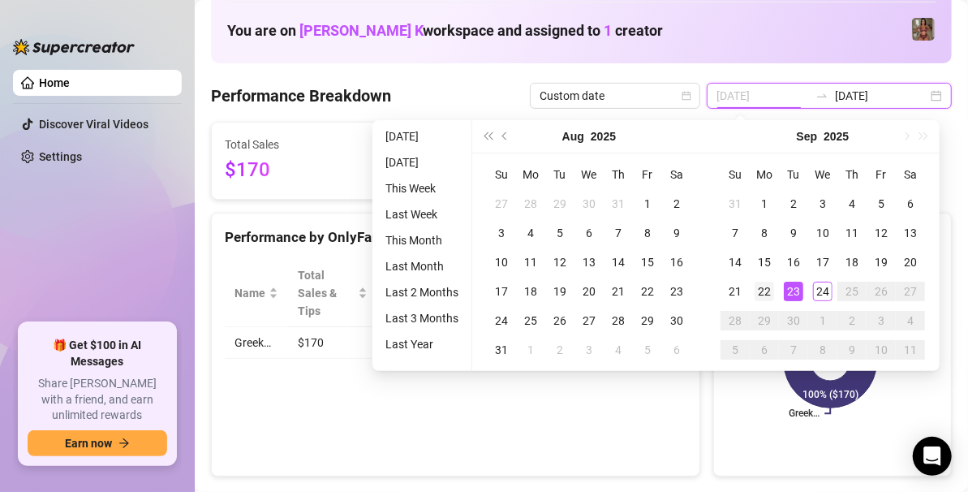
type input "2025-09-22"
click at [767, 287] on div "22" at bounding box center [763, 290] width 19 height 19
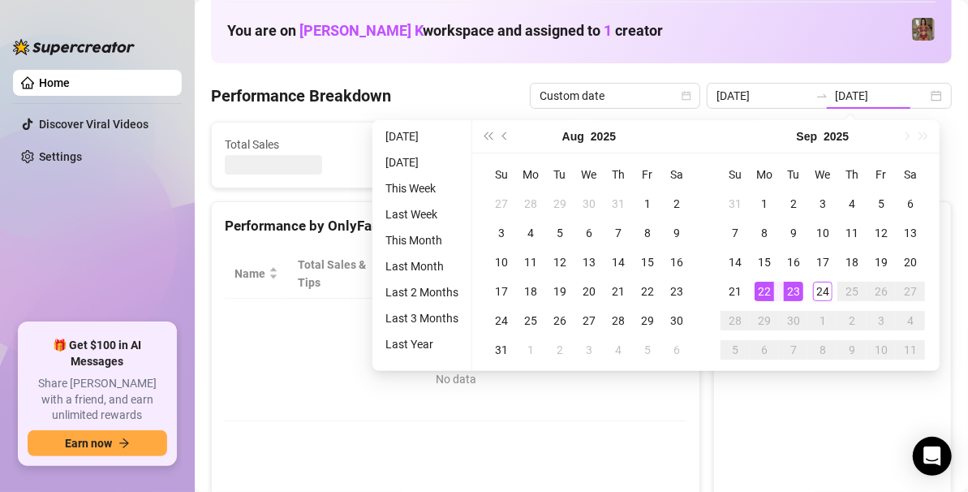
type input "2025-09-22"
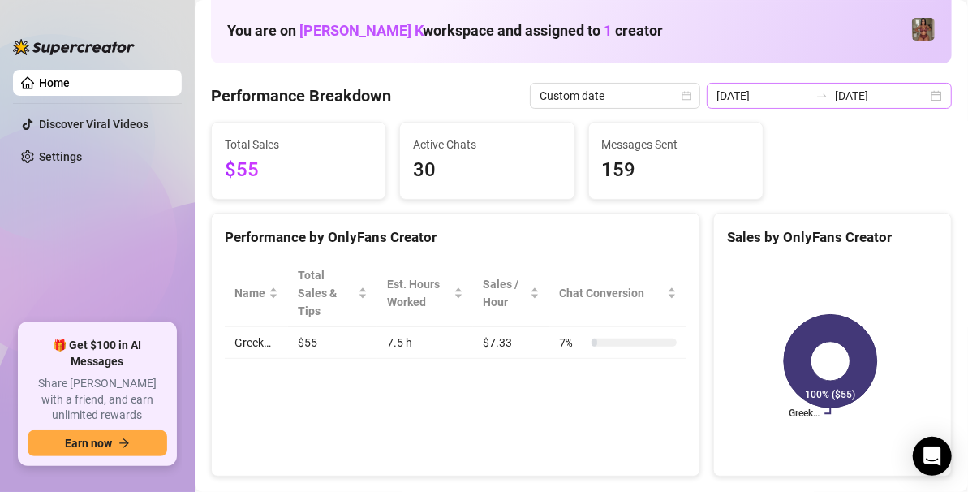
click at [929, 102] on div "2025-09-22 2025-09-22" at bounding box center [829, 96] width 245 height 26
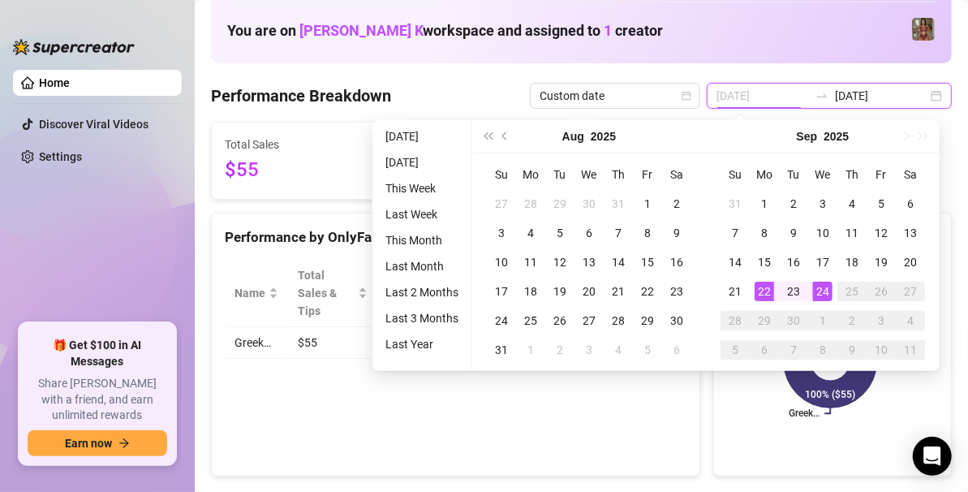
type input "[DATE]"
click at [823, 292] on div "24" at bounding box center [822, 290] width 19 height 19
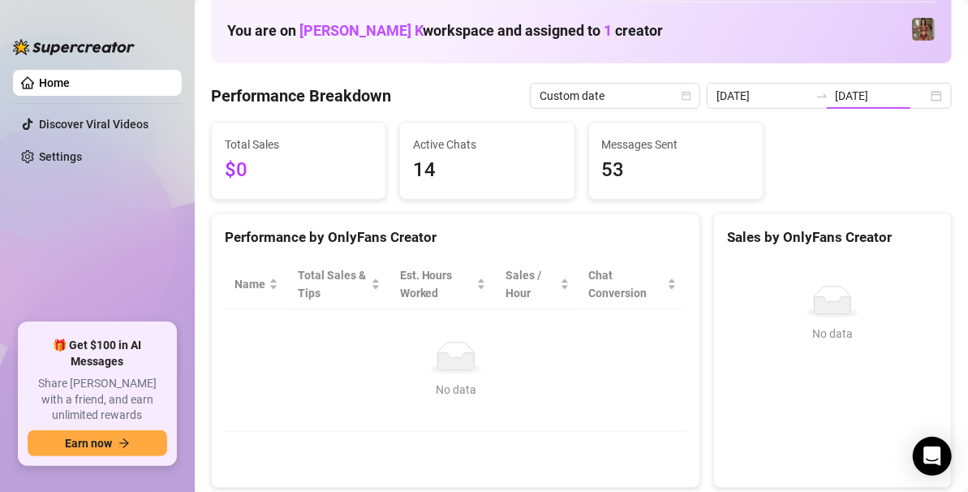
type input "[DATE]"
click at [924, 97] on div "2025-09-24 2025-09-24" at bounding box center [829, 96] width 245 height 26
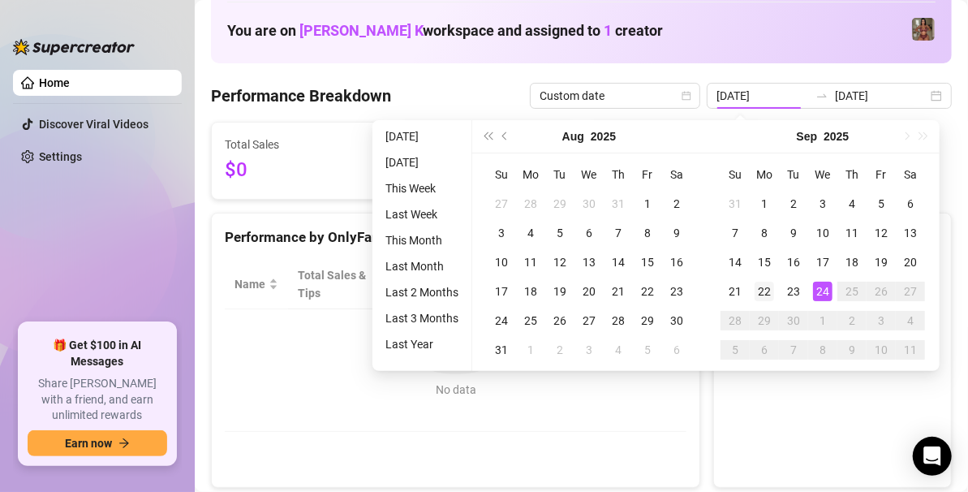
click at [763, 288] on div "22" at bounding box center [763, 290] width 19 height 19
type input "2025-09-22"
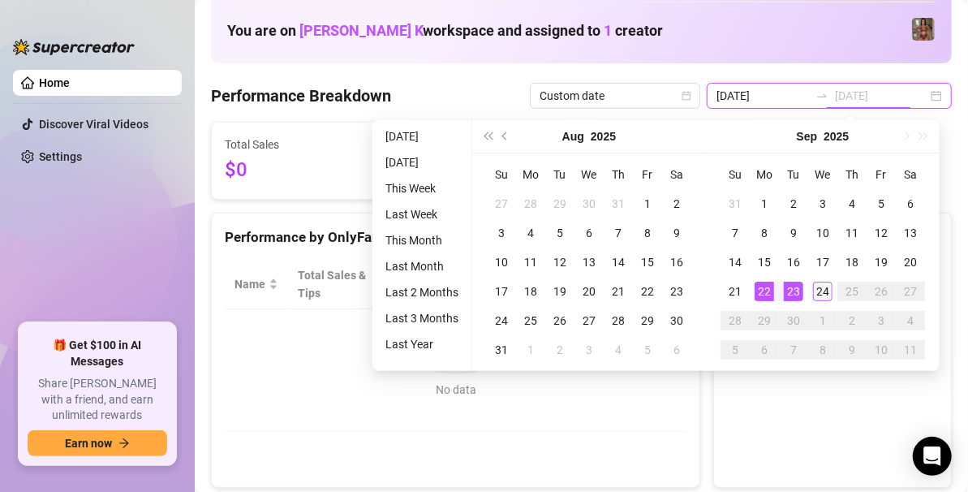
type input "[DATE]"
click at [815, 290] on div "24" at bounding box center [822, 290] width 19 height 19
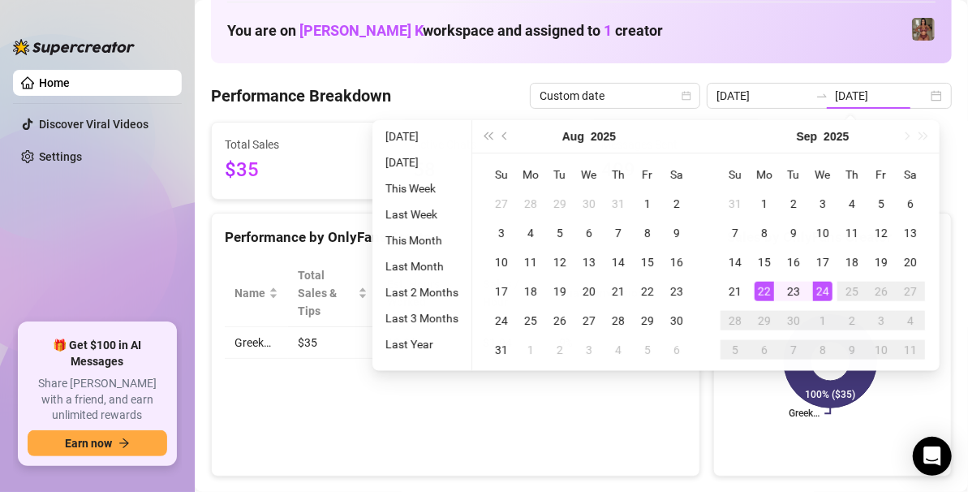
type input "2025-09-22"
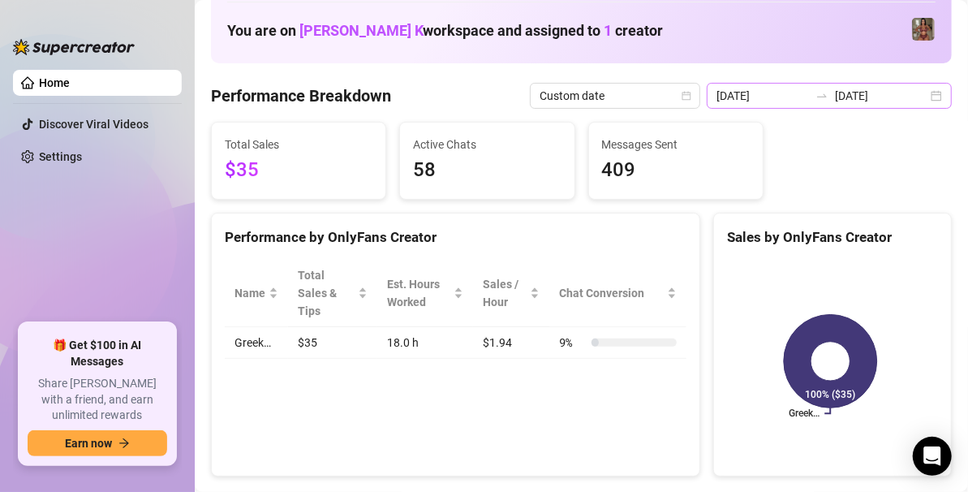
click at [921, 88] on div "2025-09-22 2025-09-24" at bounding box center [829, 96] width 245 height 26
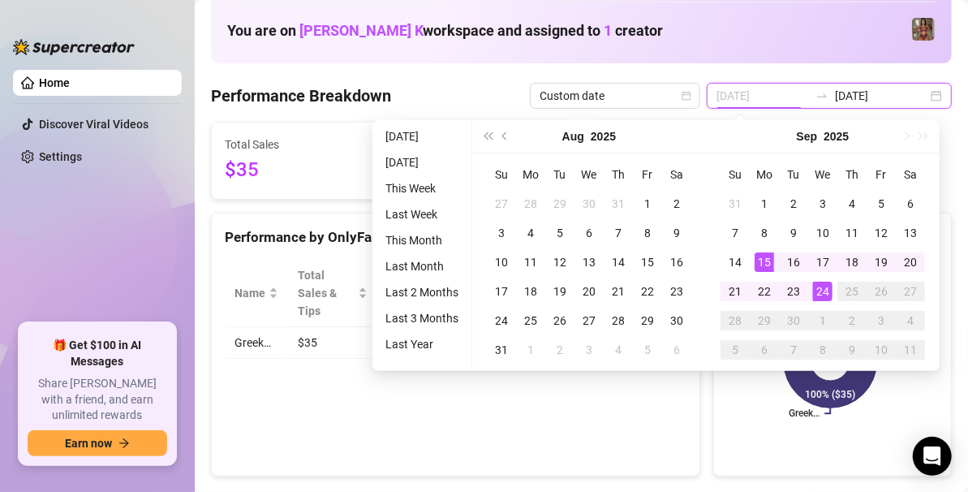
type input "[DATE]"
click at [764, 269] on div "15" at bounding box center [763, 261] width 19 height 19
type input "[DATE]"
click at [820, 295] on div "24" at bounding box center [822, 290] width 19 height 19
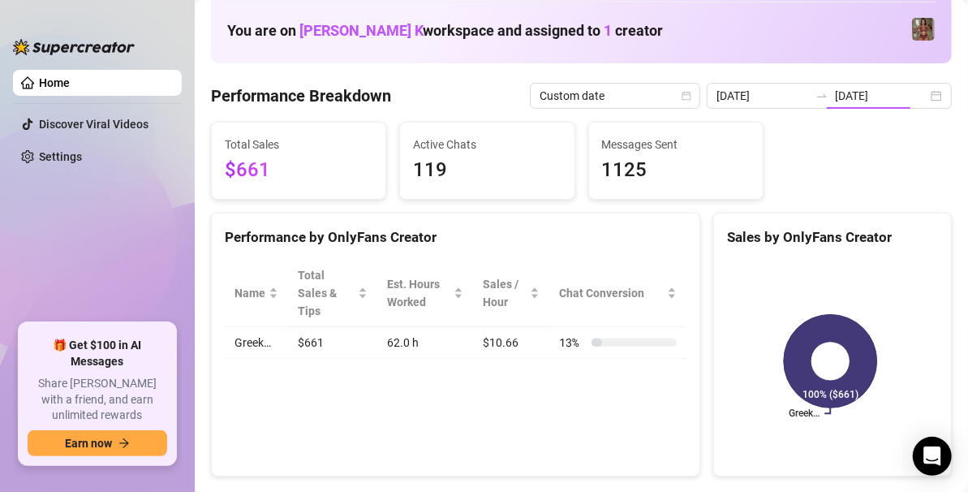
type input "[DATE]"
click at [922, 99] on div "2025-09-15 2025-09-24" at bounding box center [829, 96] width 245 height 26
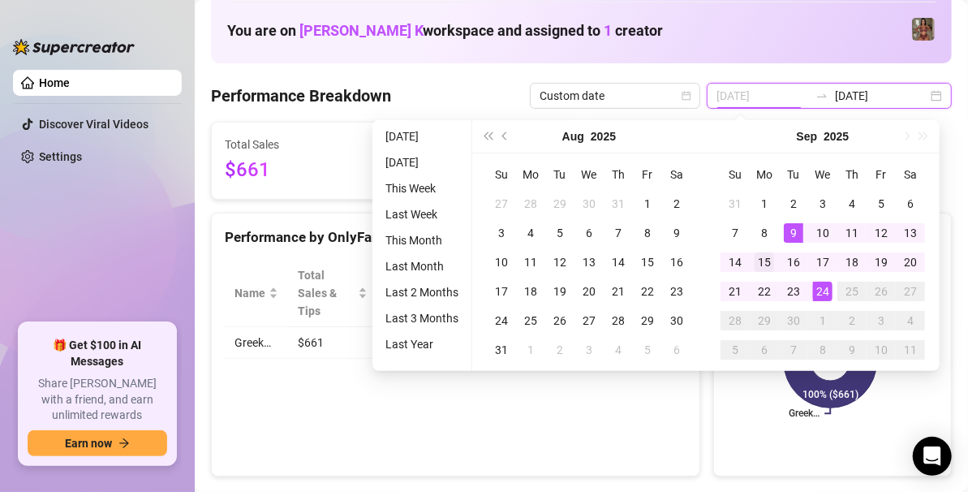
type input "[DATE]"
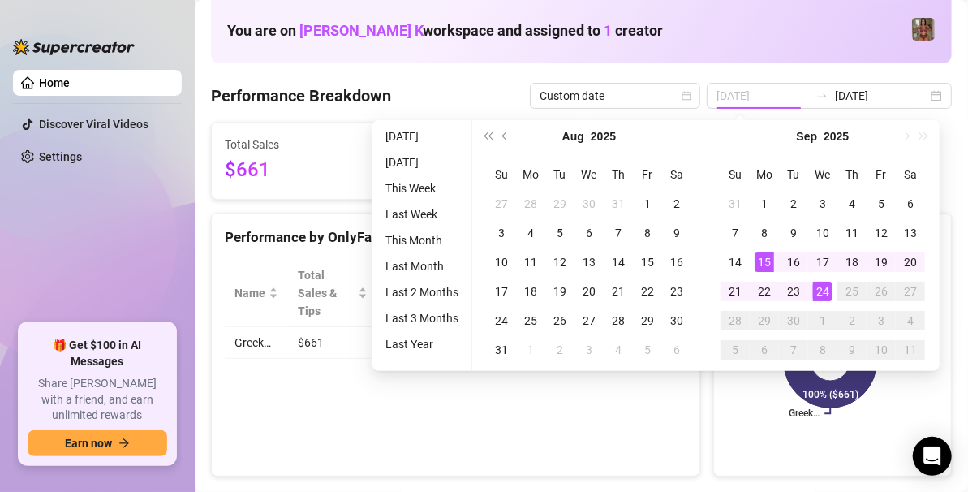
click at [759, 262] on div "15" at bounding box center [763, 261] width 19 height 19
type input "[DATE]"
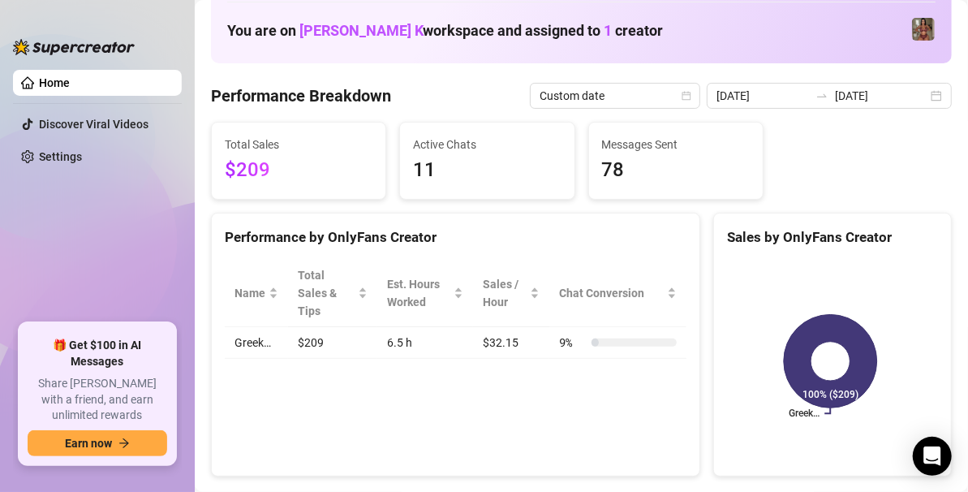
click at [931, 104] on div "2025-09-15 2025-09-15" at bounding box center [829, 96] width 245 height 26
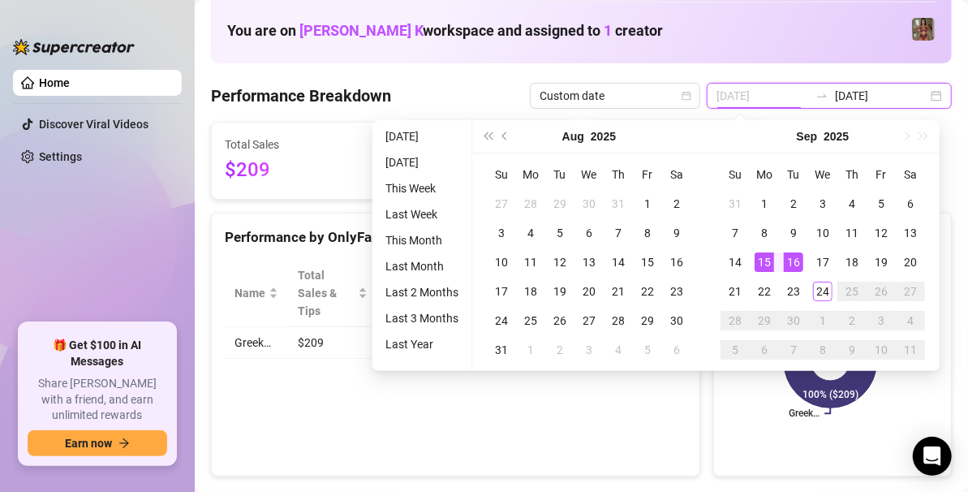
type input "[DATE]"
click at [796, 259] on div "16" at bounding box center [793, 261] width 19 height 19
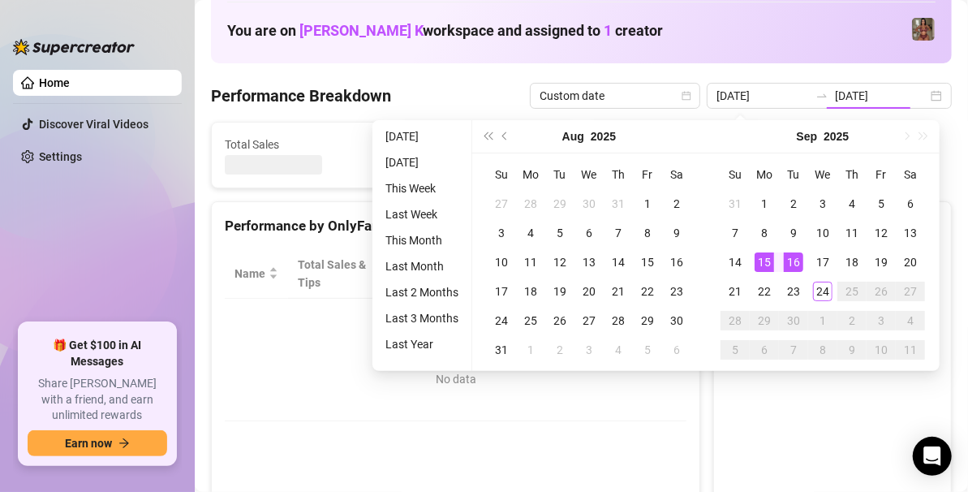
type input "[DATE]"
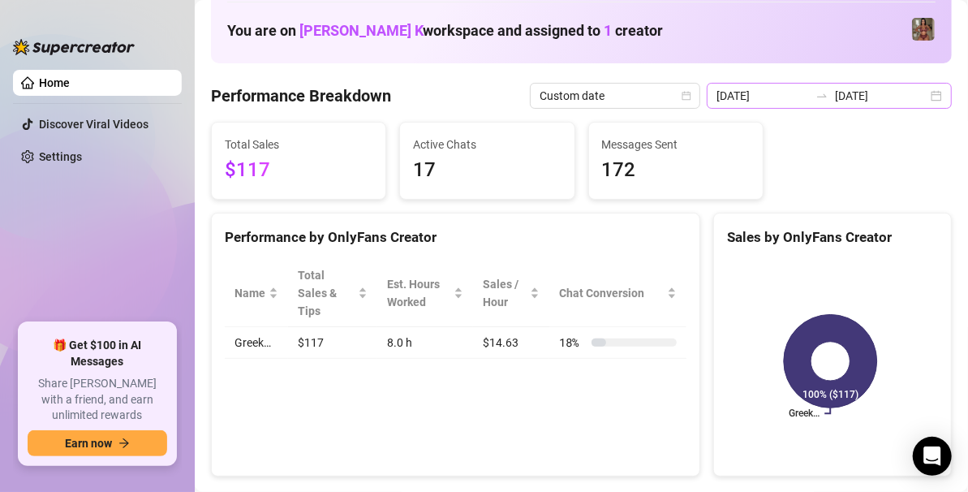
click at [925, 99] on div "2025-09-16 2025-09-16" at bounding box center [829, 96] width 245 height 26
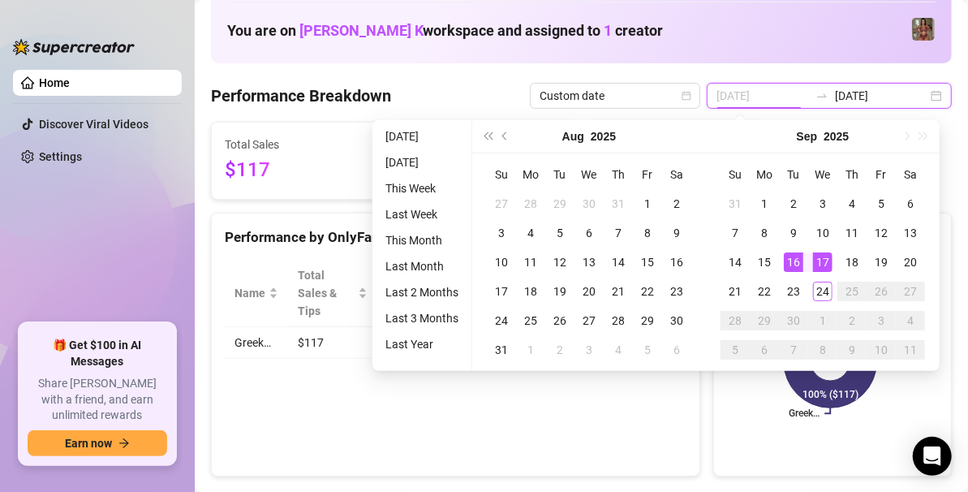
type input "[DATE]"
click at [825, 257] on div "17" at bounding box center [822, 261] width 19 height 19
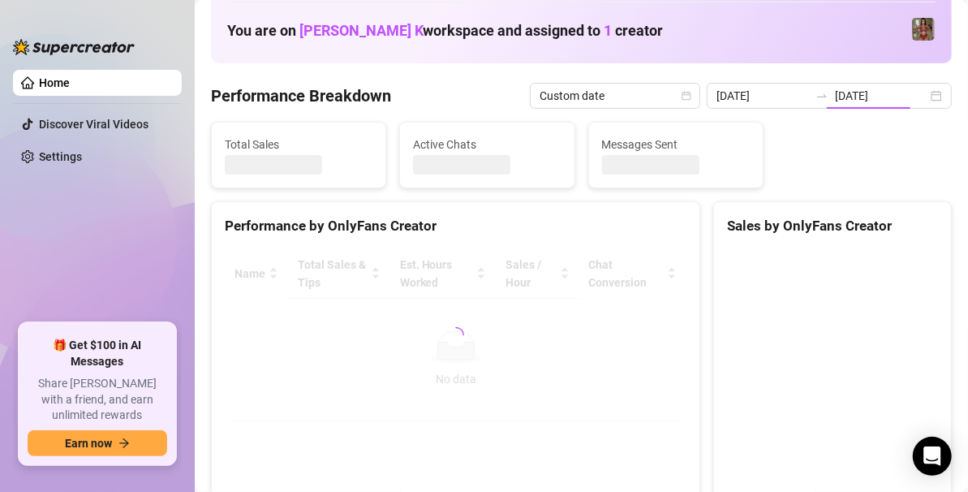
type input "[DATE]"
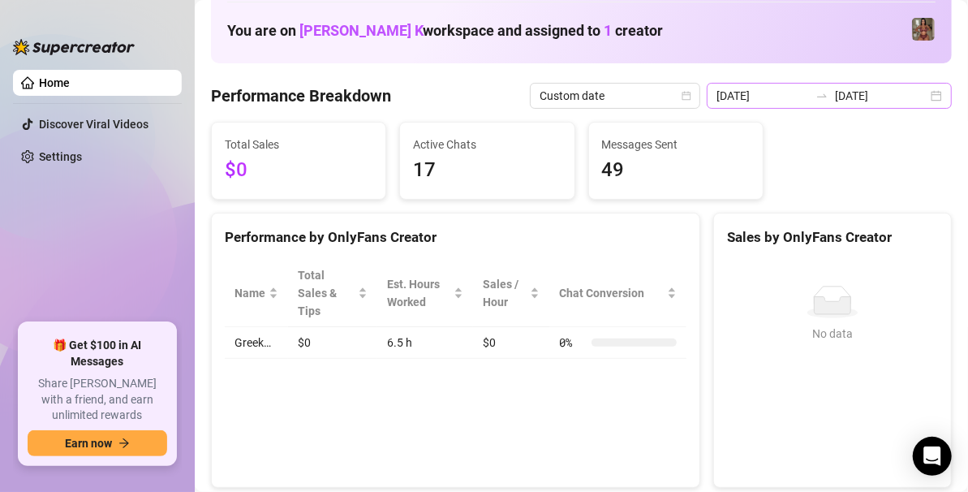
click at [927, 104] on div "2025-09-17 2025-09-17" at bounding box center [829, 96] width 245 height 26
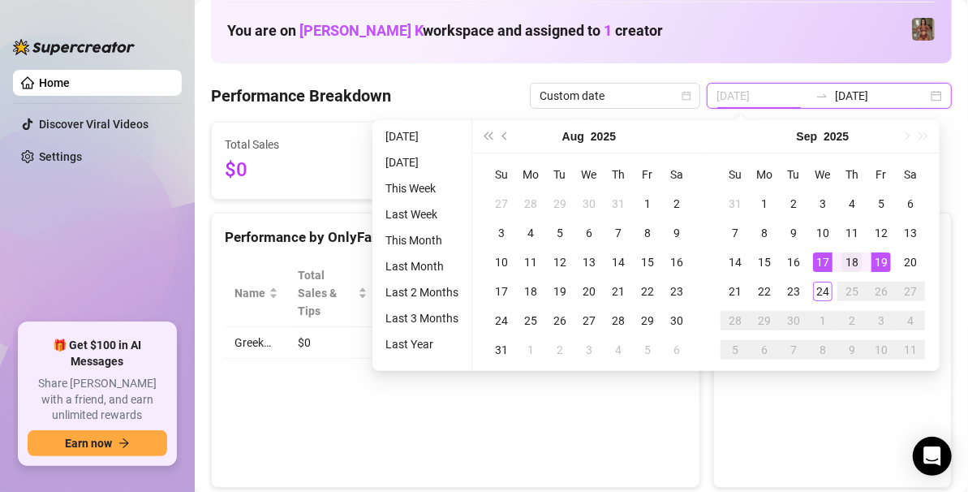
type input "[DATE]"
click at [857, 257] on div "18" at bounding box center [851, 261] width 19 height 19
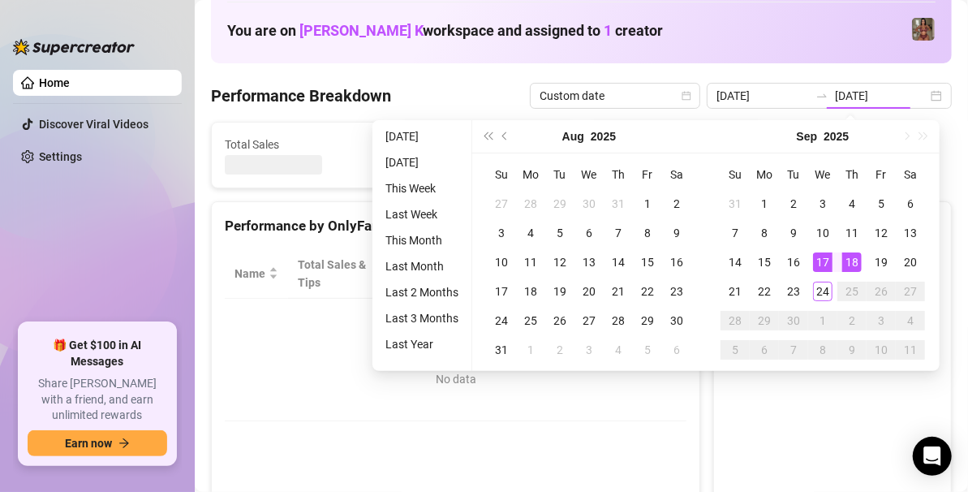
type input "[DATE]"
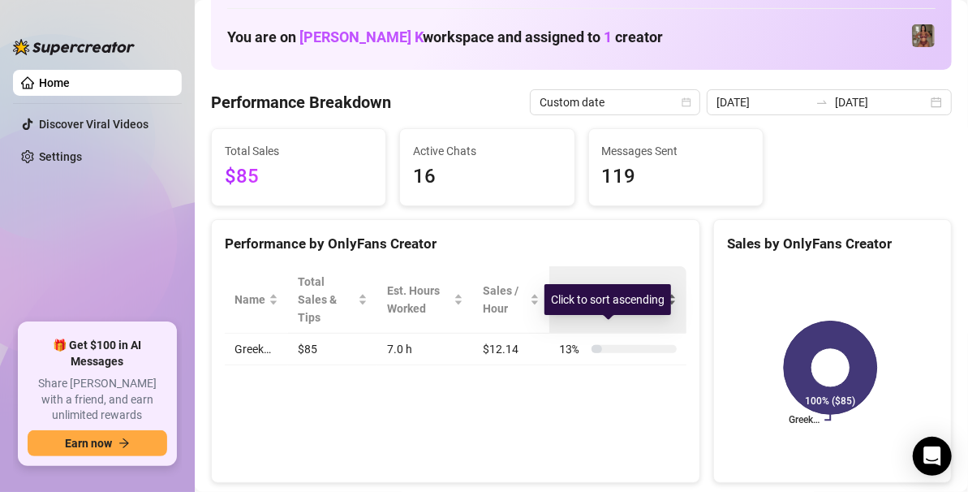
scroll to position [38, 0]
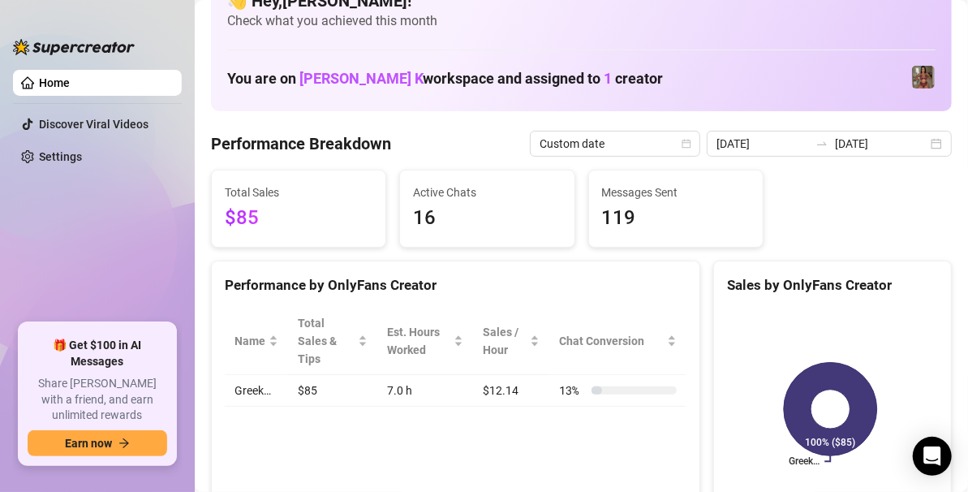
click at [861, 226] on div "Total Sales $85 Active Chats 16 Messages Sent 119" at bounding box center [581, 209] width 754 height 78
click at [922, 145] on div "2025-09-18 2025-09-18" at bounding box center [829, 144] width 245 height 26
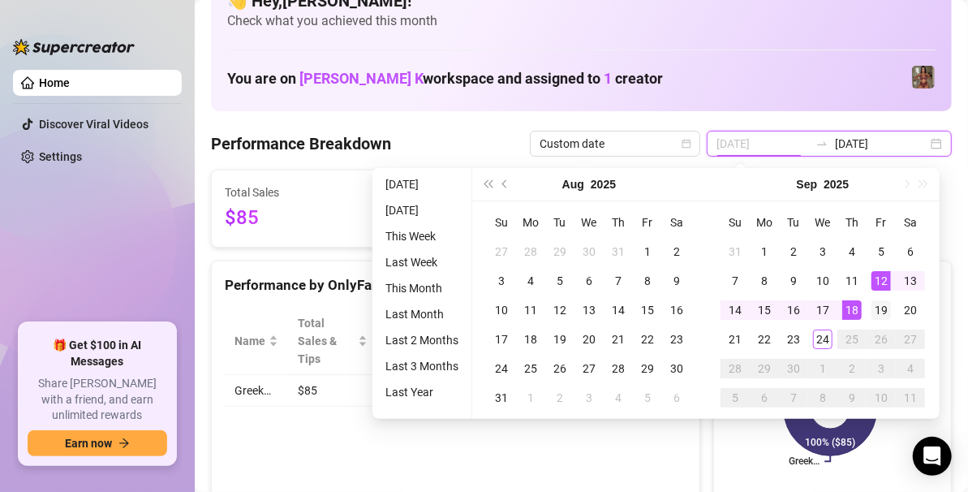
type input "2025-09-19"
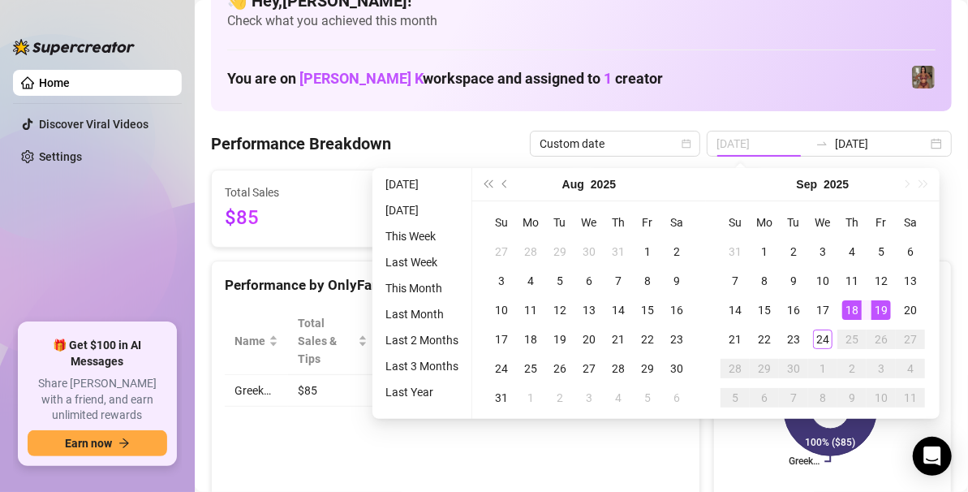
click at [881, 308] on div "19" at bounding box center [880, 309] width 19 height 19
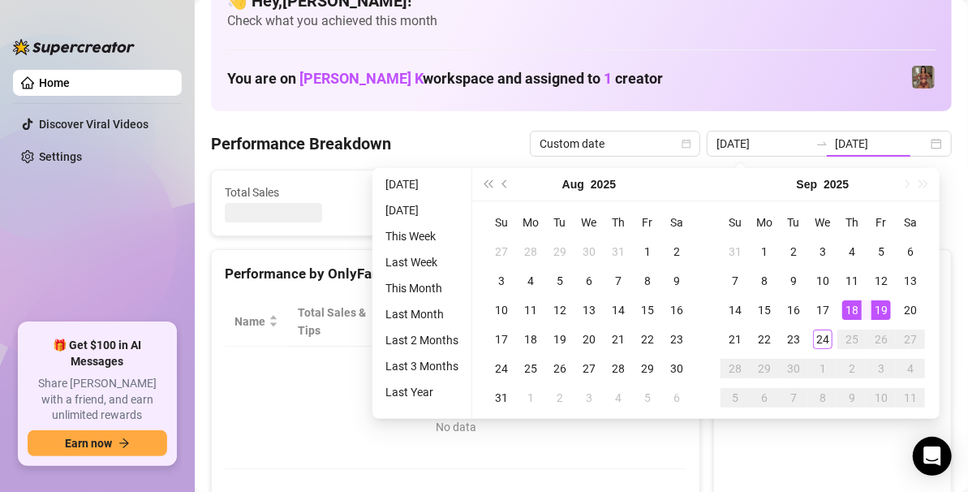
type input "2025-09-19"
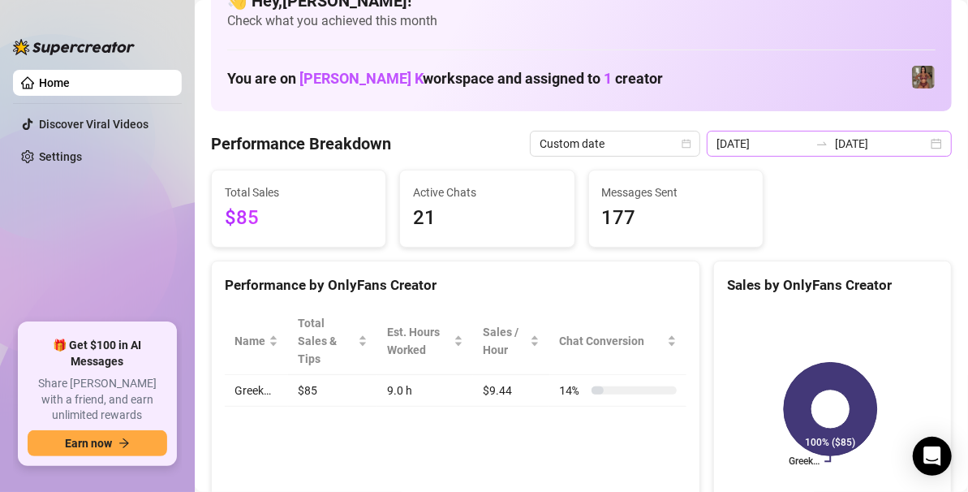
click at [914, 131] on div "2025-09-19 2025-09-19" at bounding box center [829, 144] width 245 height 26
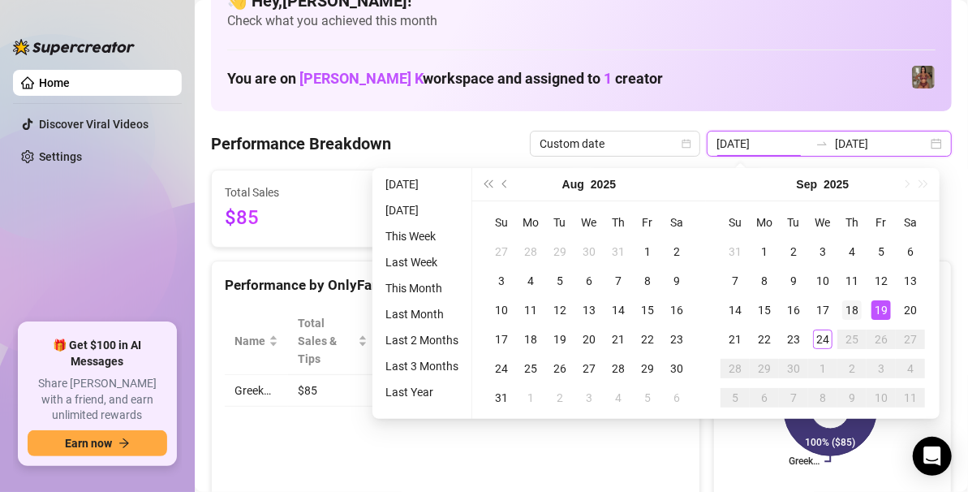
type input "[DATE]"
click at [849, 308] on div "18" at bounding box center [851, 309] width 19 height 19
click at [880, 307] on div "19" at bounding box center [880, 309] width 19 height 19
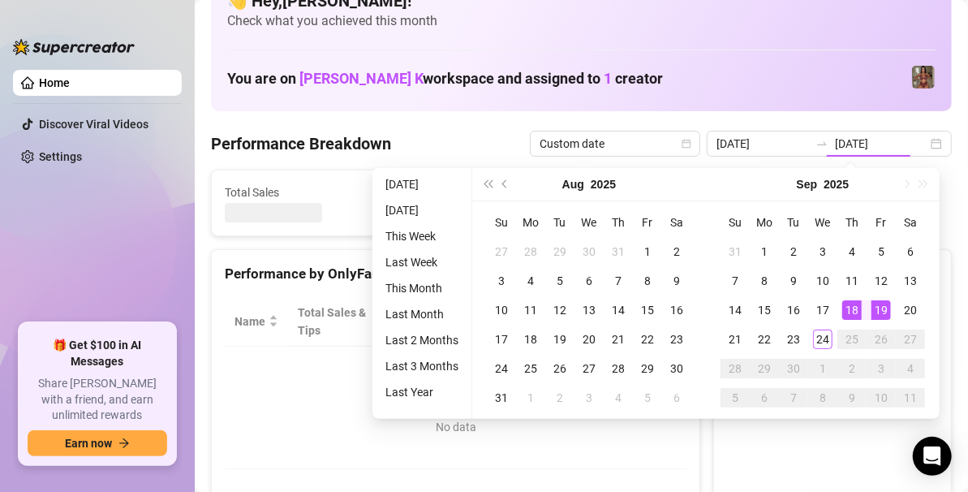
type input "[DATE]"
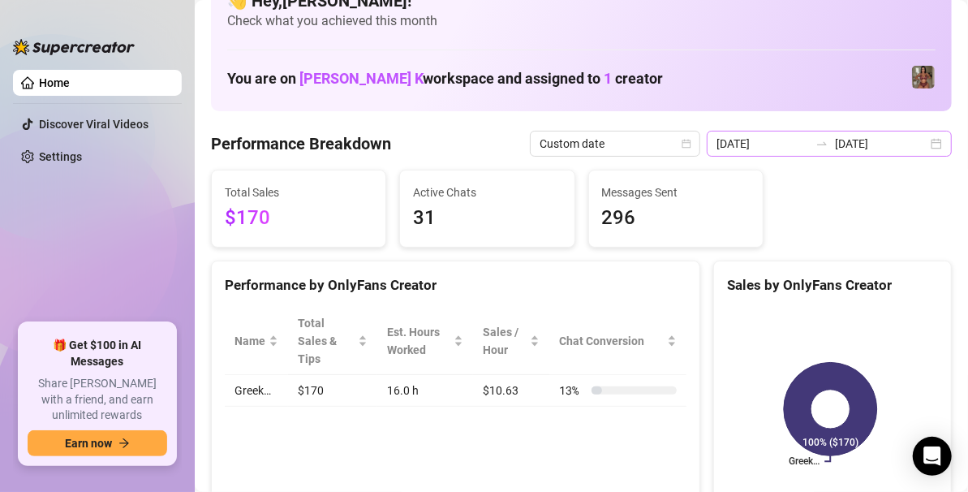
click at [930, 151] on div "2025-09-18 2025-09-19" at bounding box center [829, 144] width 245 height 26
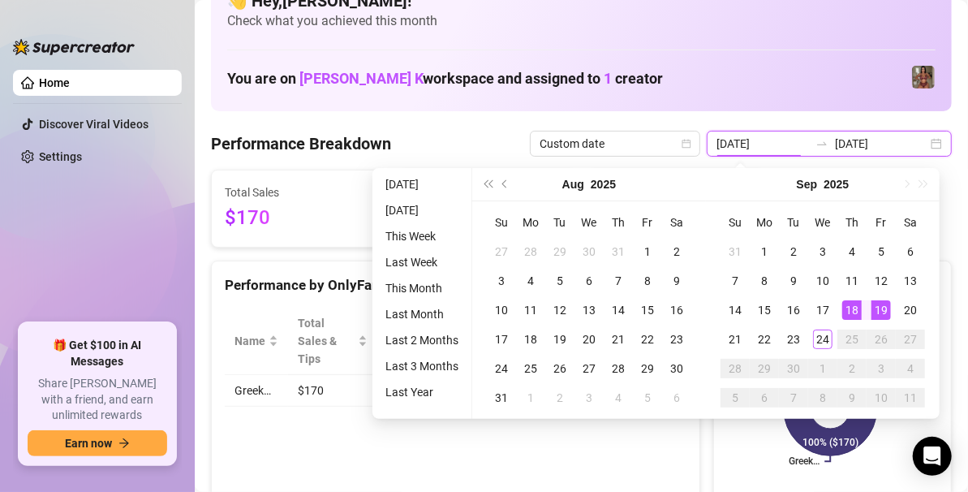
type input "[DATE]"
click at [860, 309] on div "18" at bounding box center [851, 309] width 19 height 19
type input "[DATE]"
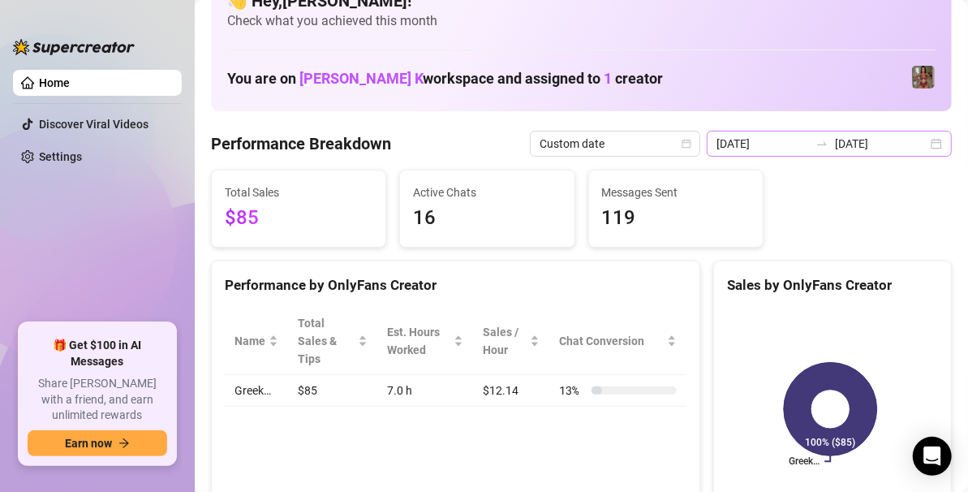
click at [914, 146] on div "2025-09-18 2025-09-18" at bounding box center [829, 144] width 245 height 26
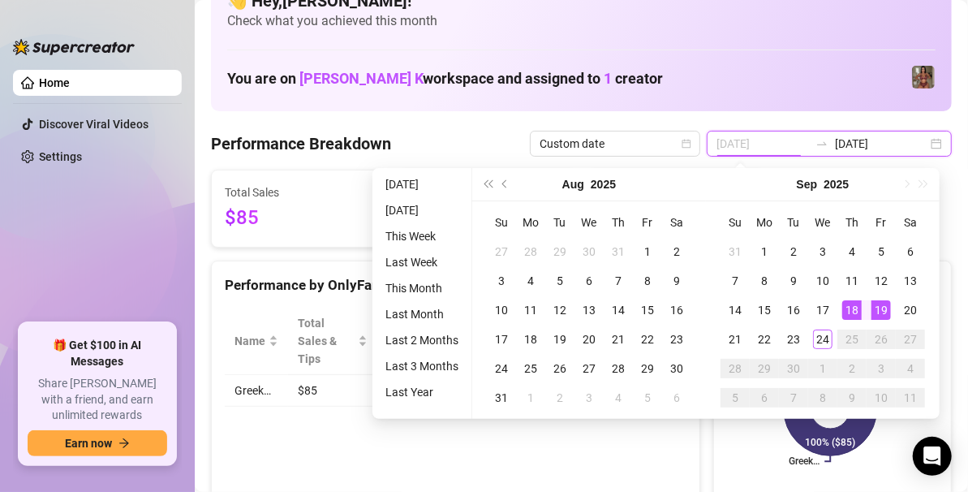
type input "2025-09-19"
click at [875, 306] on div "19" at bounding box center [880, 309] width 19 height 19
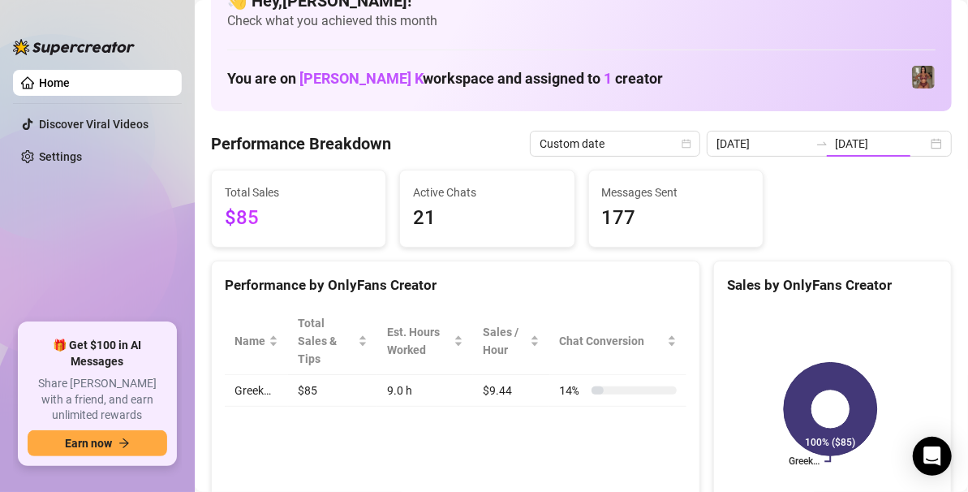
type input "2025-09-19"
click at [892, 148] on input "2025-09-19" at bounding box center [881, 144] width 92 height 18
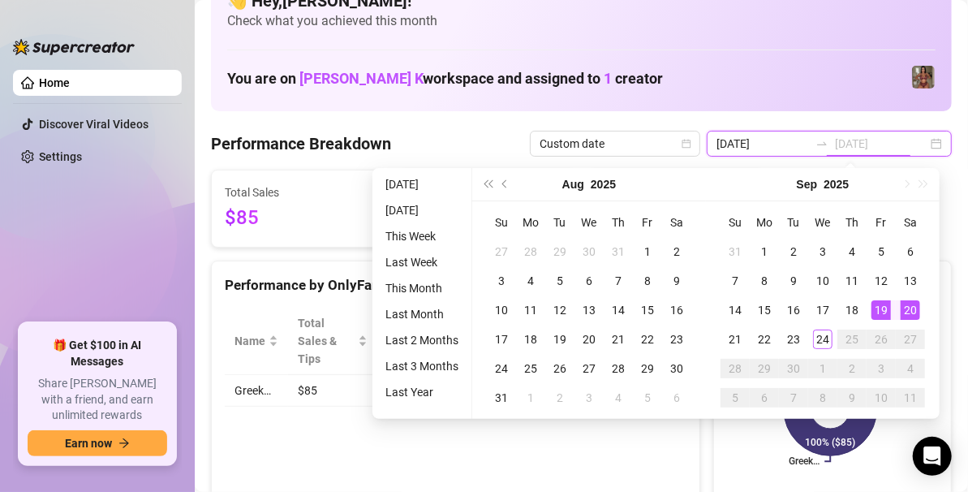
type input "2025-09-20"
click at [908, 307] on div "20" at bounding box center [909, 309] width 19 height 19
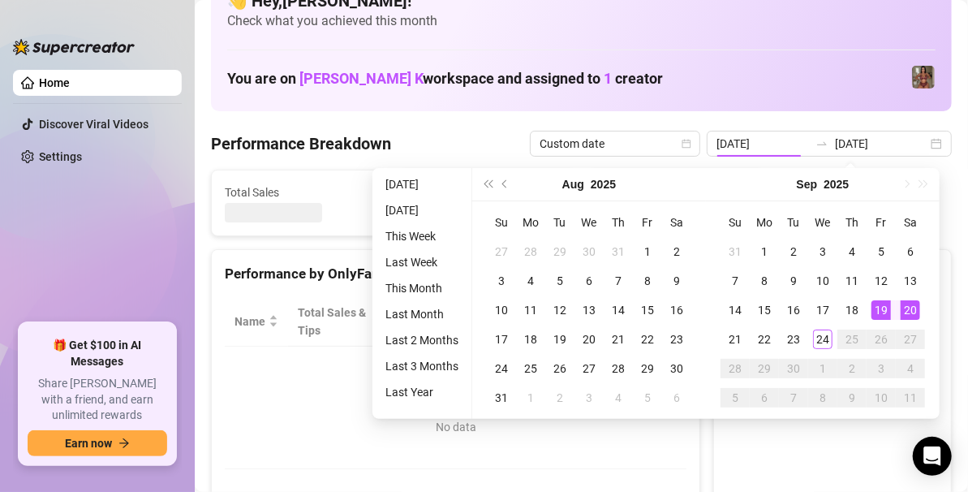
type input "2025-09-20"
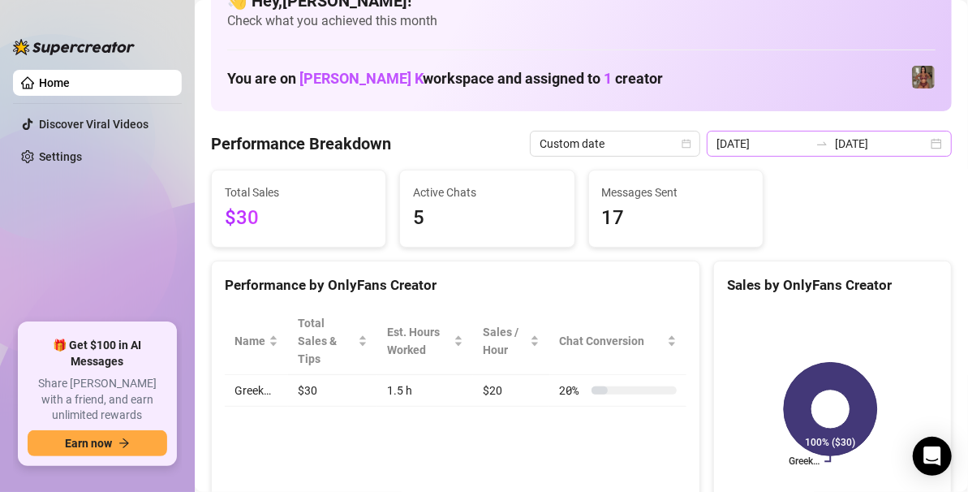
drag, startPoint x: 941, startPoint y: 140, endPoint x: 918, endPoint y: 142, distance: 22.8
click at [918, 142] on div "2025-09-20 2025-09-20" at bounding box center [829, 144] width 245 height 26
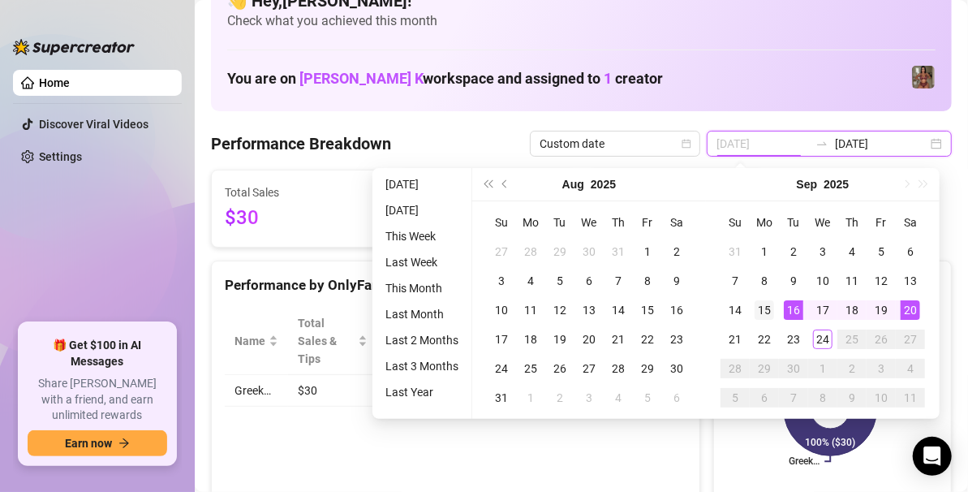
type input "[DATE]"
click at [764, 313] on div "15" at bounding box center [763, 309] width 19 height 19
type input "2025-09-21"
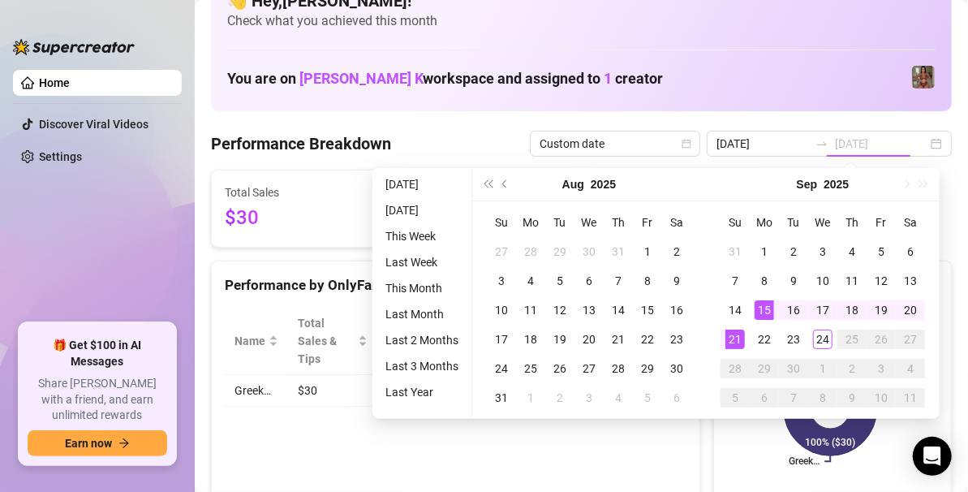
click at [736, 340] on div "21" at bounding box center [734, 338] width 19 height 19
type input "[DATE]"
type input "2025-09-21"
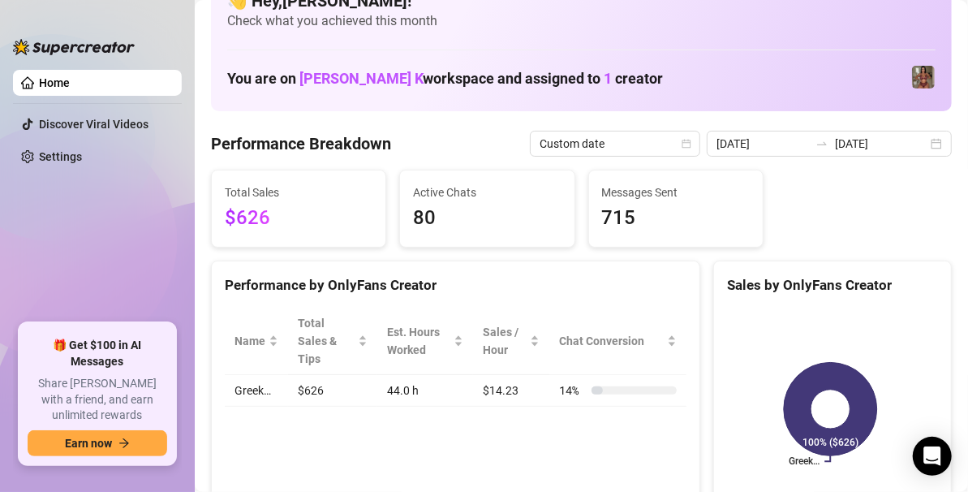
click at [924, 144] on div "2025-09-15 2025-09-21" at bounding box center [829, 144] width 245 height 26
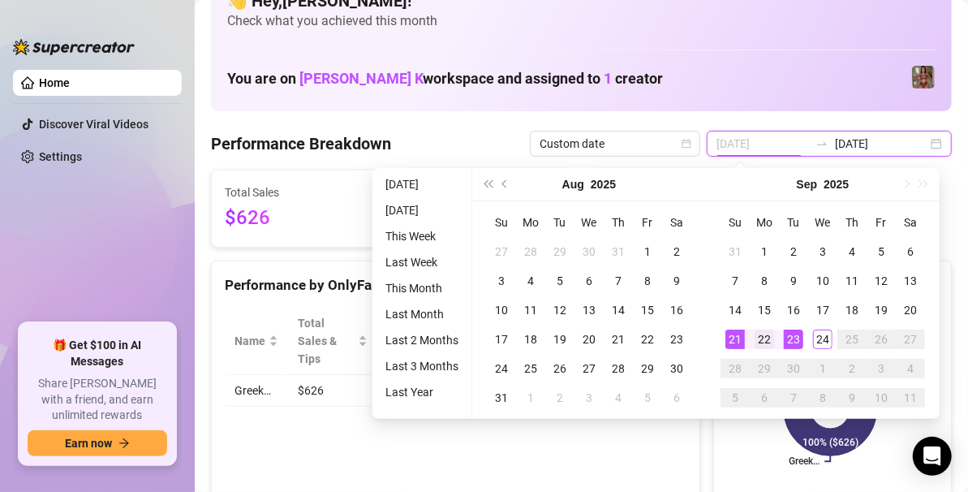
type input "2025-09-22"
click at [767, 333] on div "22" at bounding box center [763, 338] width 19 height 19
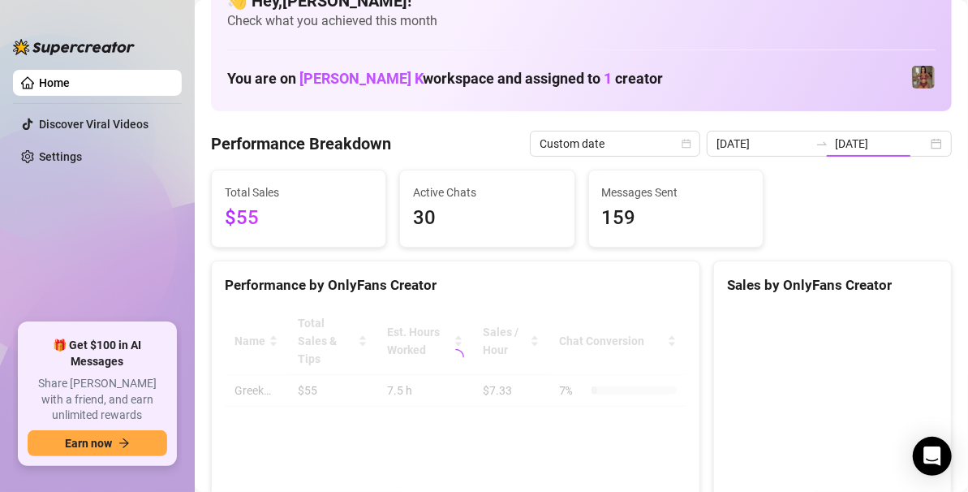
type input "2025-09-22"
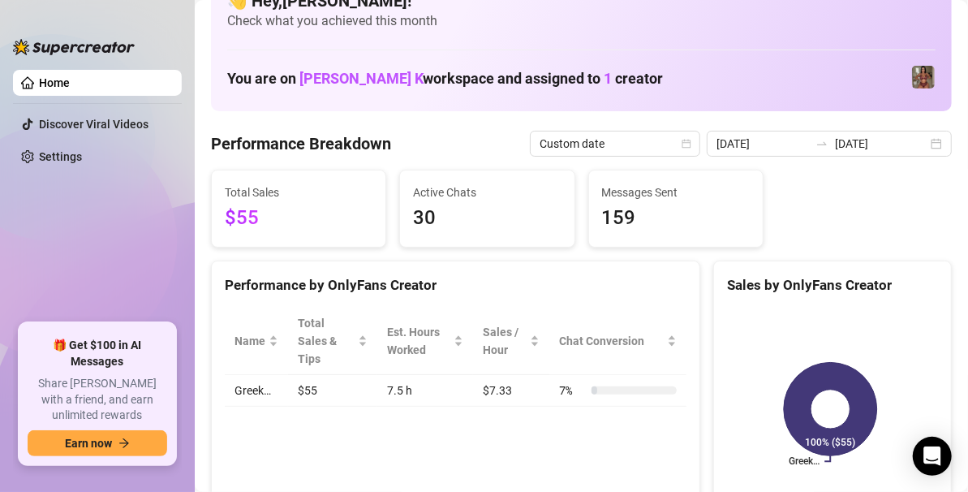
click at [888, 208] on div "Total Sales $55 Active Chats 30 Messages Sent 159" at bounding box center [581, 209] width 754 height 78
click at [929, 144] on div "2025-09-22 2025-09-22" at bounding box center [829, 144] width 245 height 26
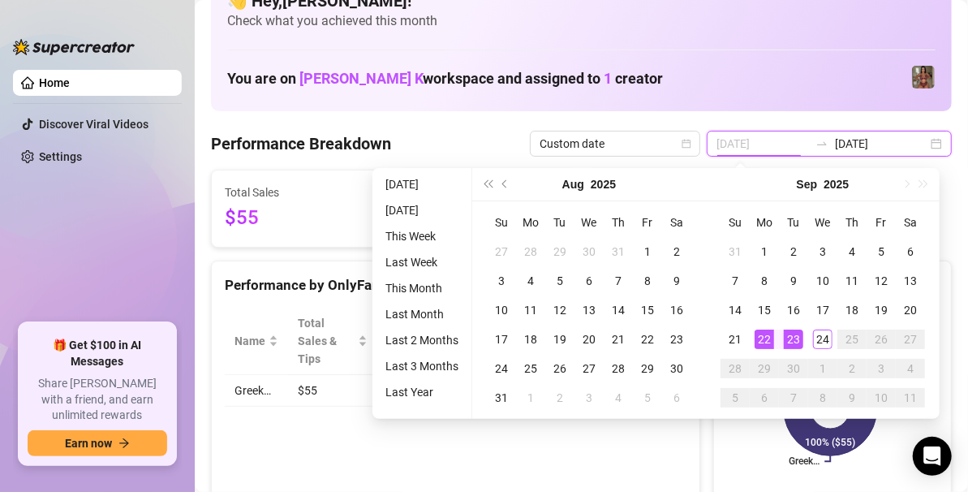
type input "[DATE]"
click at [785, 328] on td "23" at bounding box center [793, 338] width 29 height 29
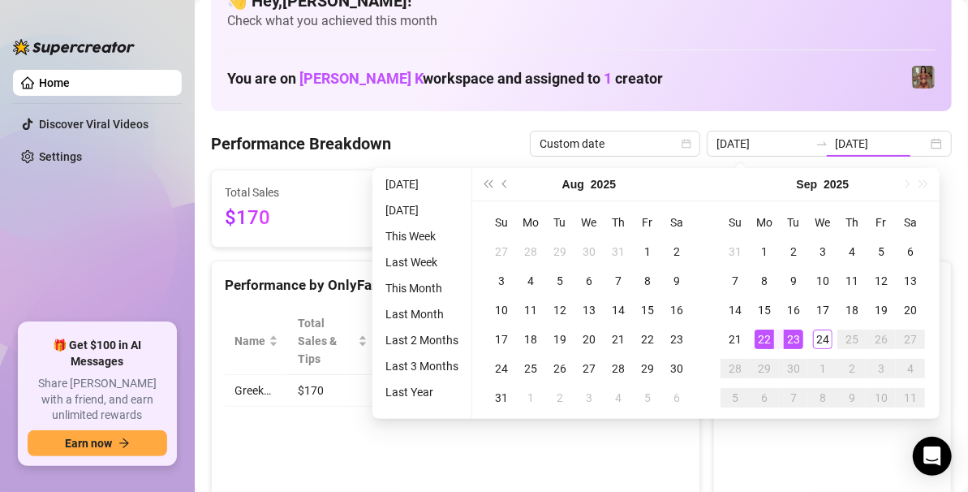
type input "[DATE]"
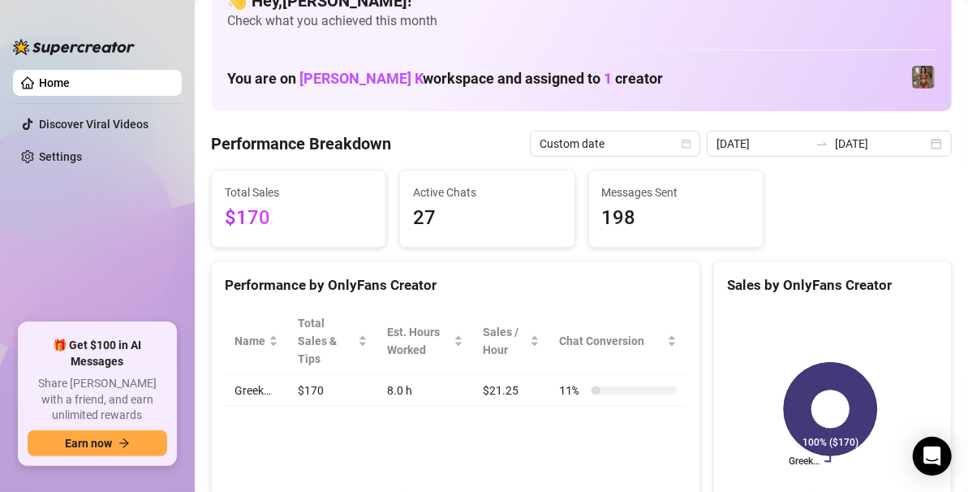
click at [926, 144] on div "2025-09-23 2025-09-23" at bounding box center [829, 144] width 245 height 26
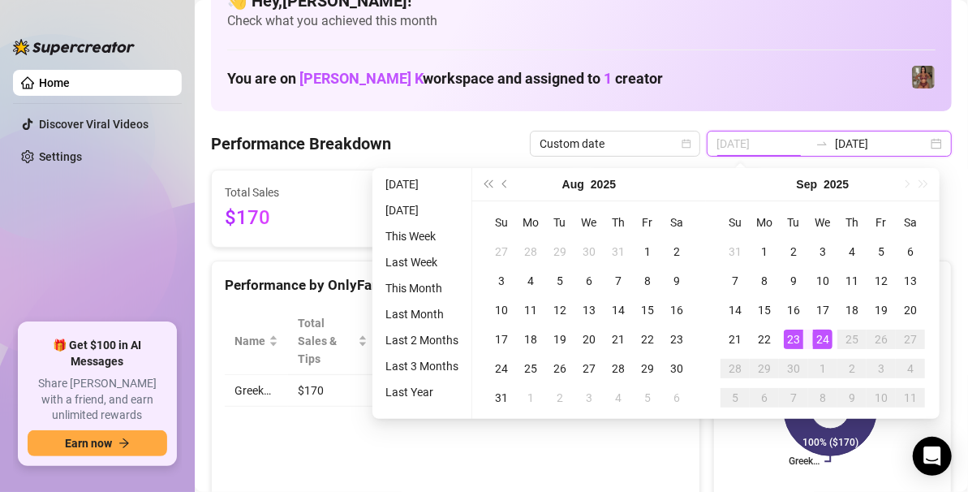
type input "[DATE]"
click at [822, 336] on div "24" at bounding box center [822, 338] width 19 height 19
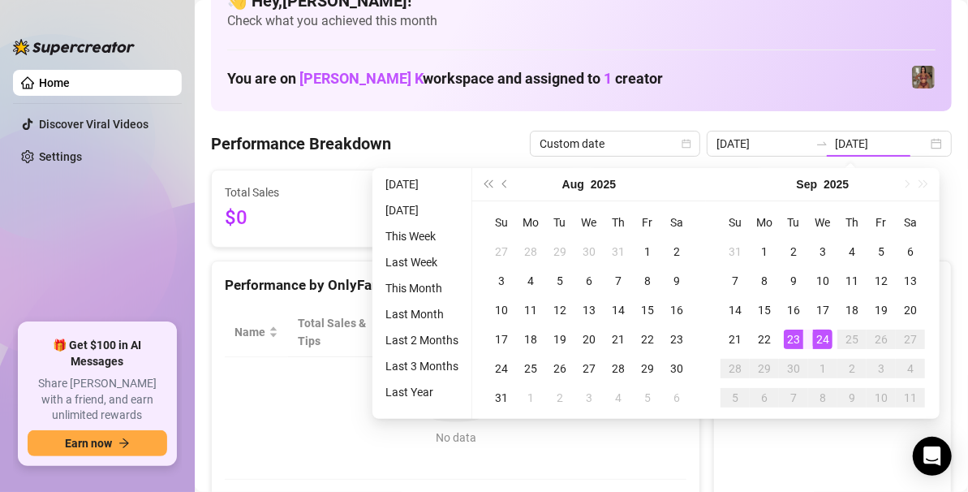
type input "[DATE]"
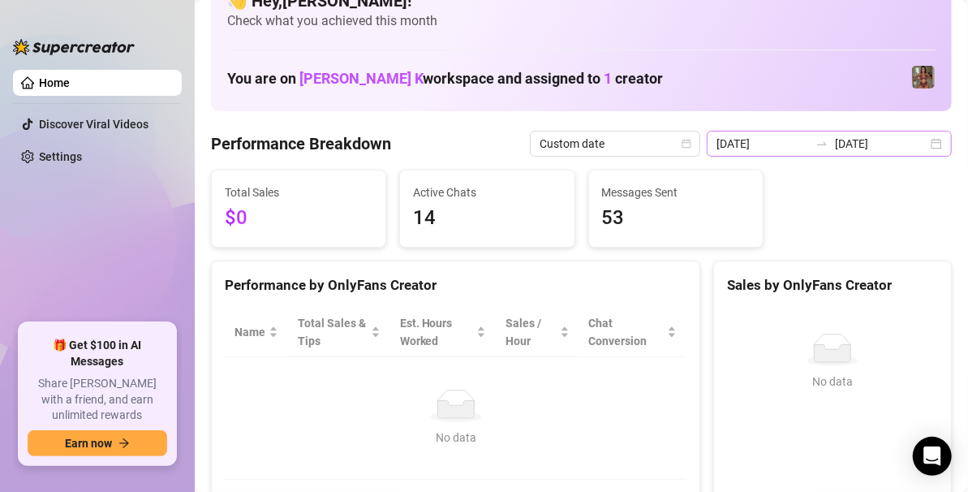
click at [920, 144] on div "2025-09-24 2025-09-24" at bounding box center [829, 144] width 245 height 26
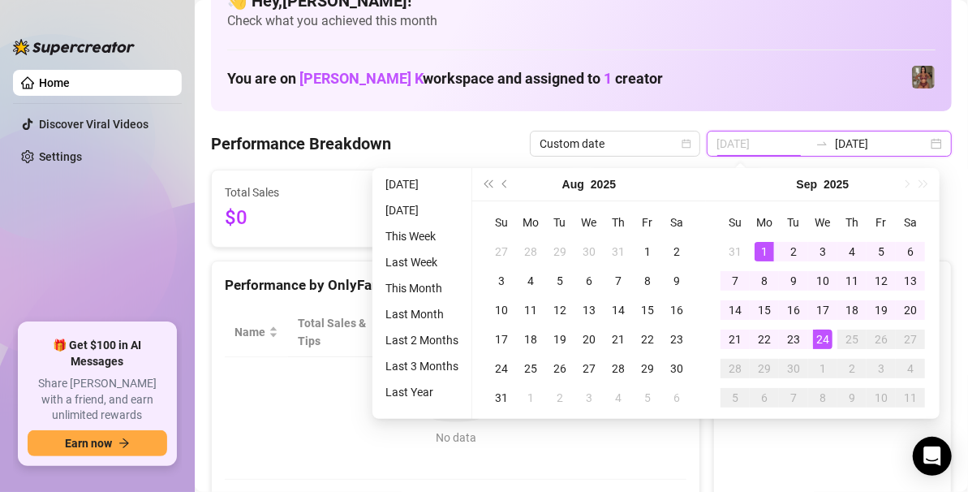
type input "2025-09-01"
click at [768, 249] on div "1" at bounding box center [763, 251] width 19 height 19
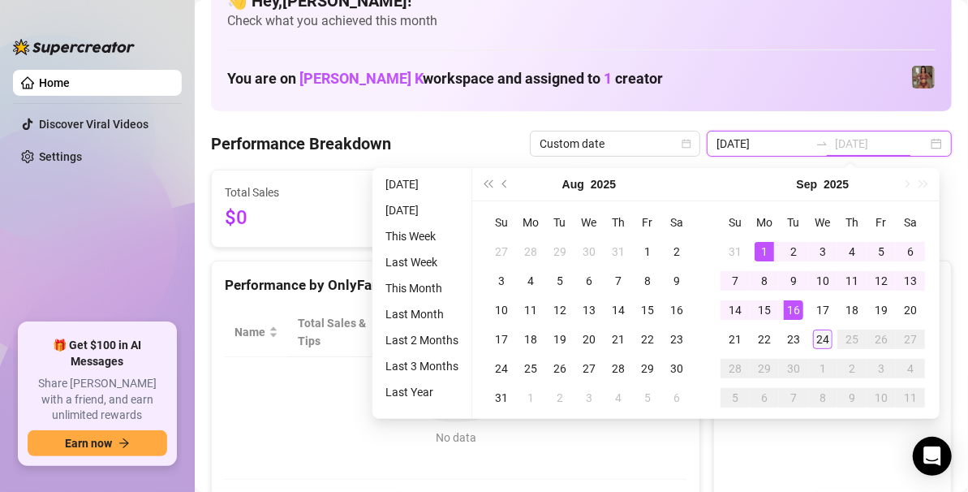
type input "[DATE]"
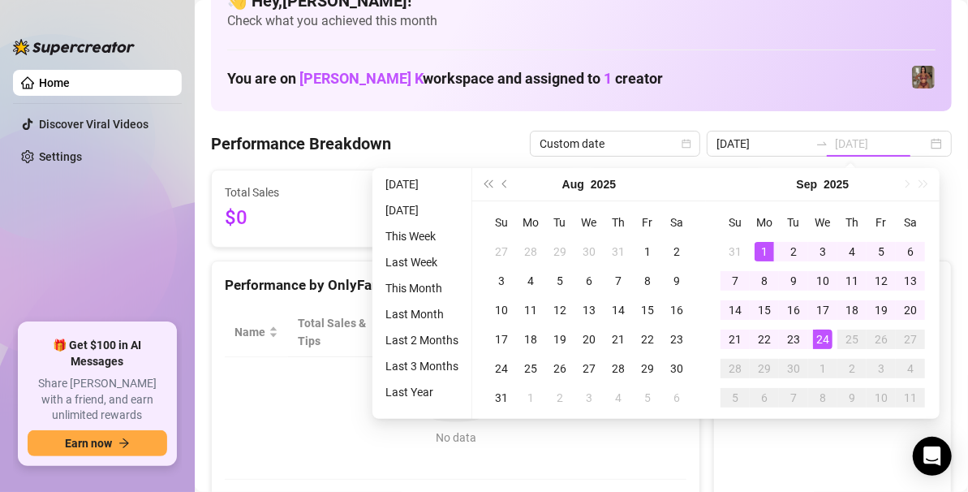
click at [820, 334] on div "24" at bounding box center [822, 338] width 19 height 19
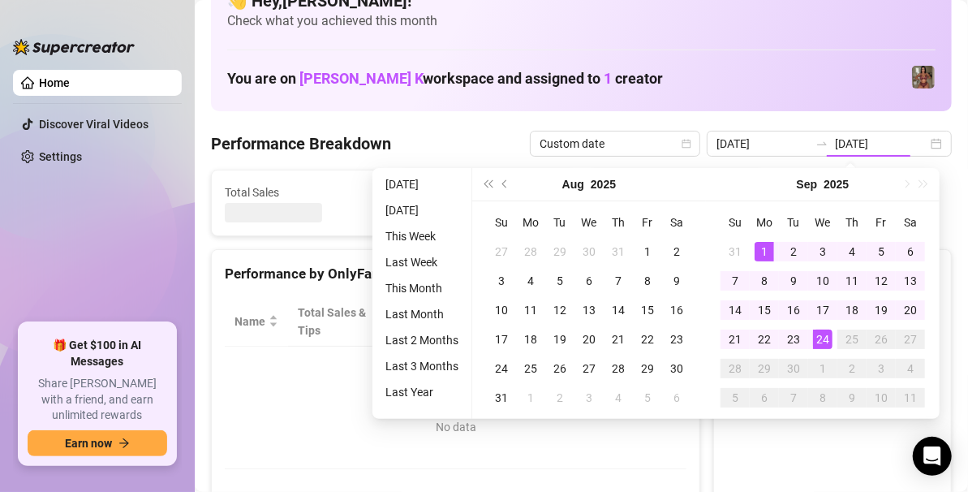
type input "2025-09-01"
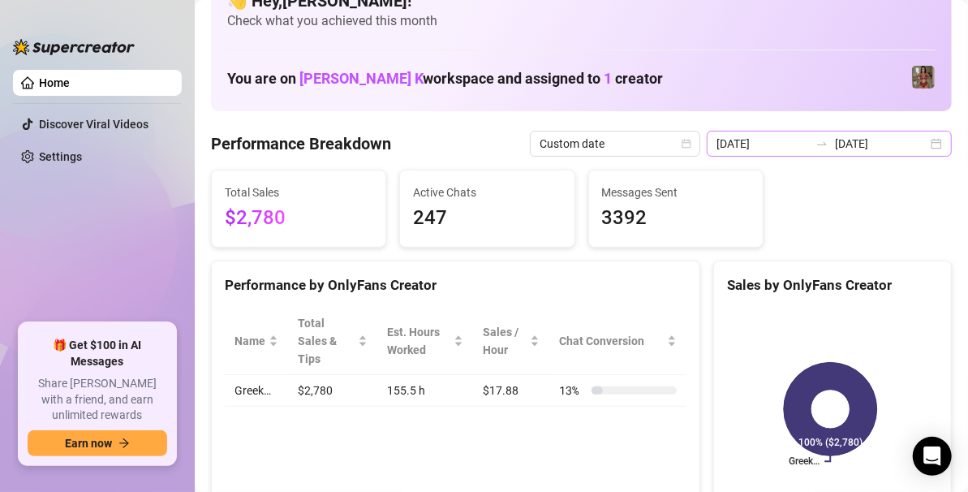
click at [934, 150] on div "2025-09-01 2025-09-24" at bounding box center [829, 144] width 245 height 26
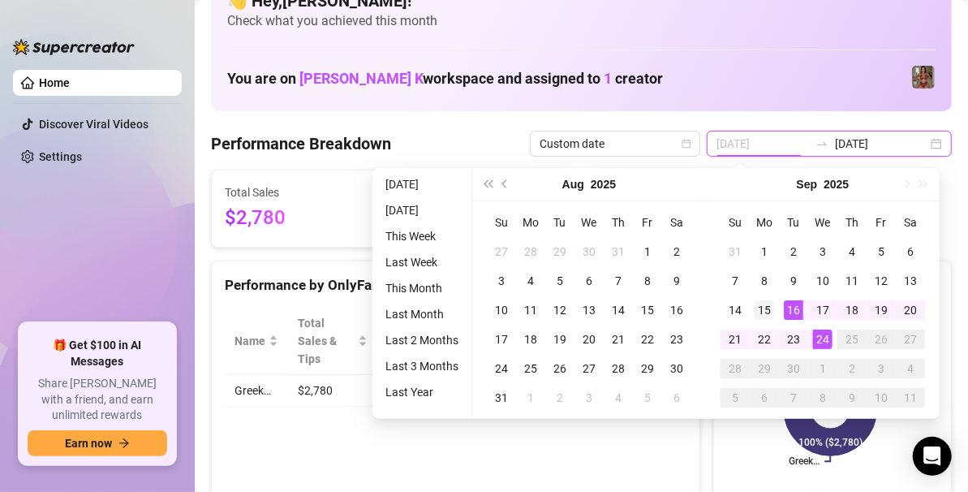
type input "[DATE]"
click at [768, 313] on div "15" at bounding box center [763, 309] width 19 height 19
type input "[DATE]"
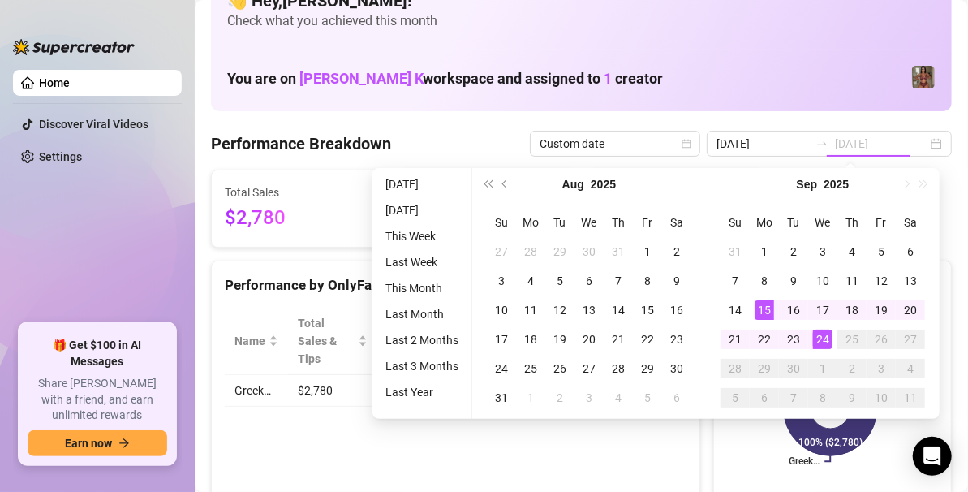
click at [819, 336] on div "24" at bounding box center [822, 338] width 19 height 19
type input "[DATE]"
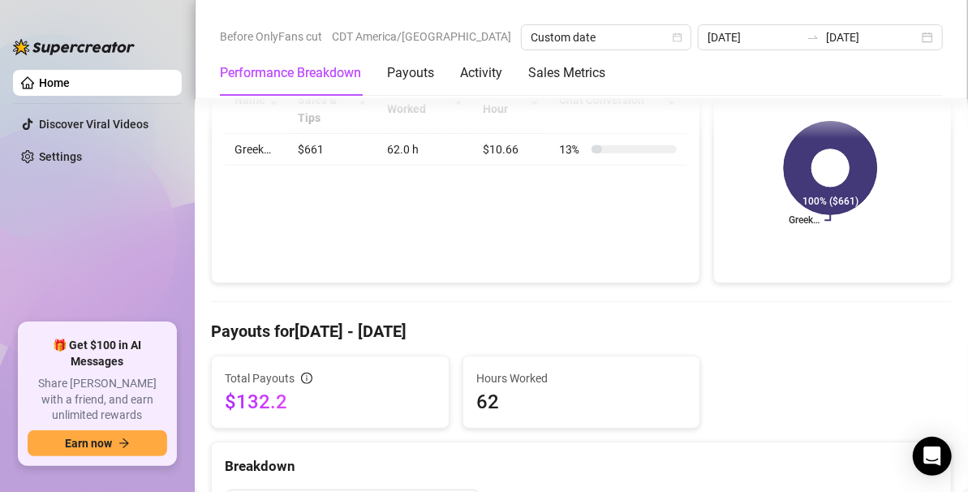
scroll to position [0, 0]
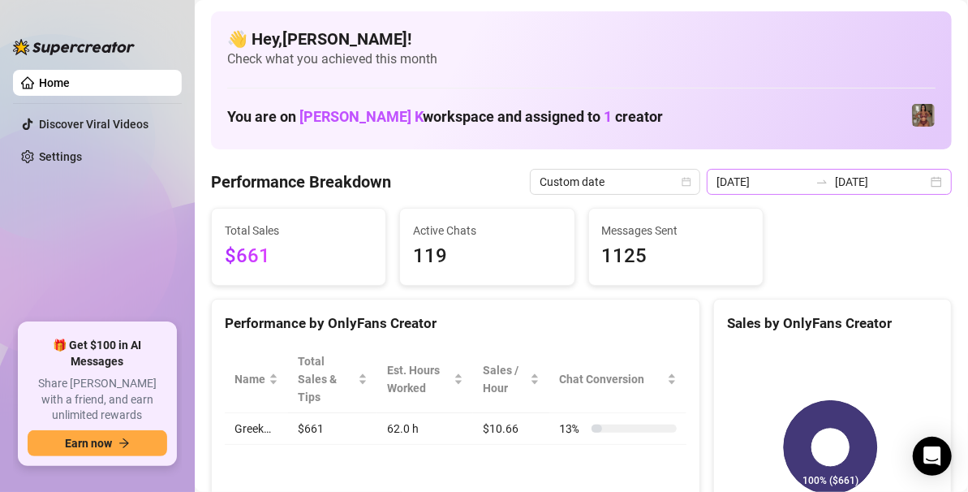
click at [929, 188] on div "2025-09-15 2025-09-24" at bounding box center [829, 182] width 245 height 26
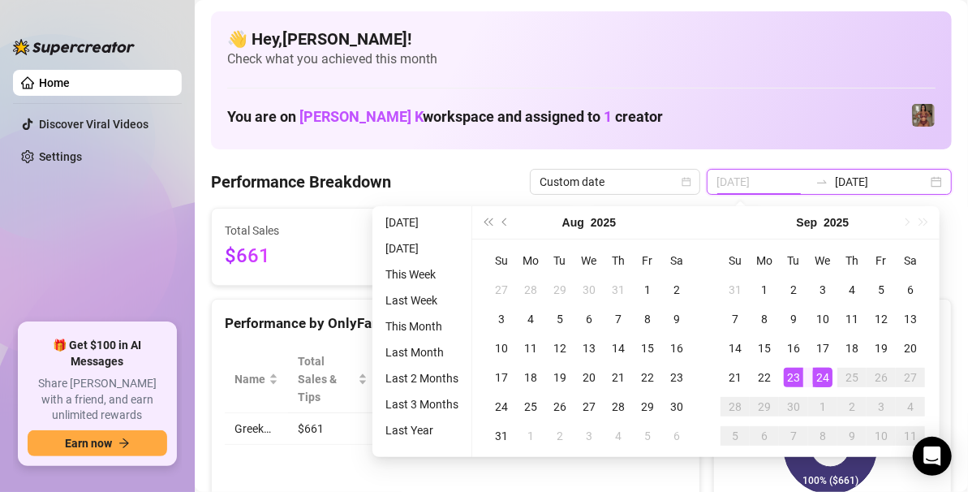
type input "[DATE]"
click at [788, 380] on div "23" at bounding box center [793, 376] width 19 height 19
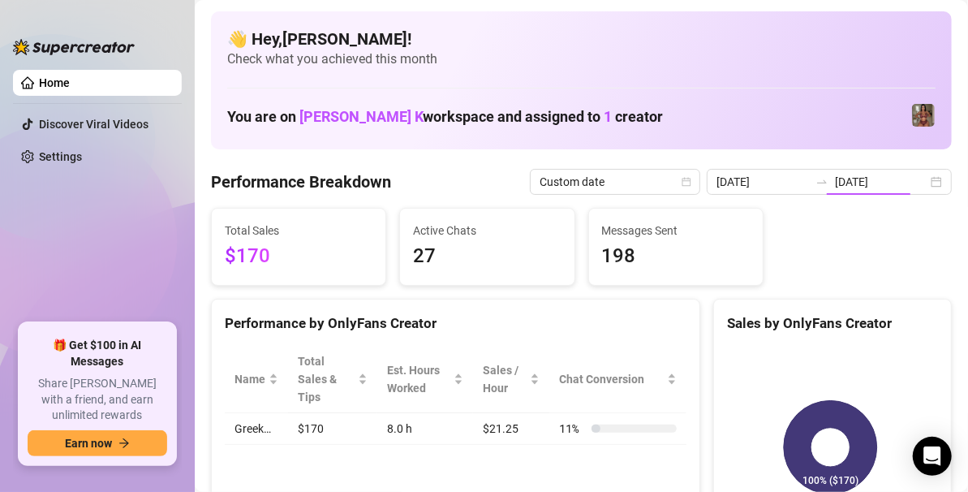
type input "[DATE]"
click at [924, 191] on div "2025-09-23 2025-09-23" at bounding box center [829, 182] width 245 height 26
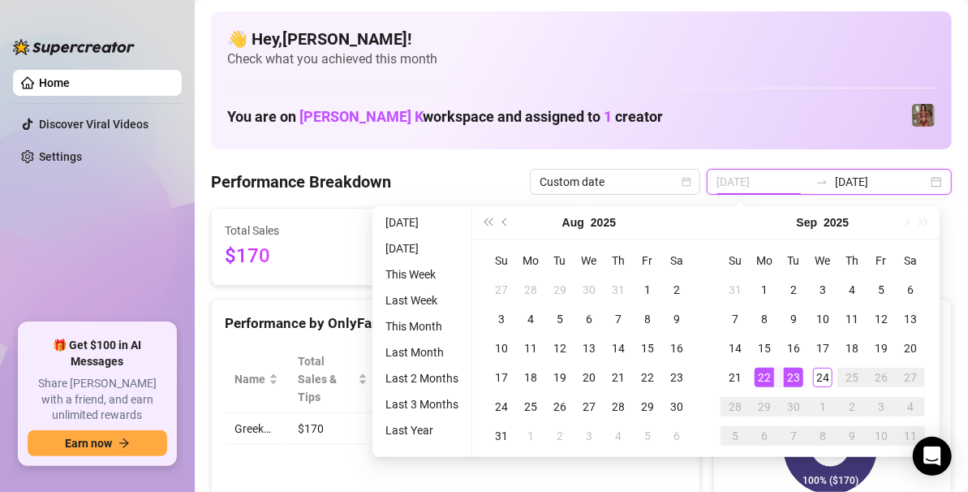
type input "2025-09-22"
click at [765, 379] on div "22" at bounding box center [763, 376] width 19 height 19
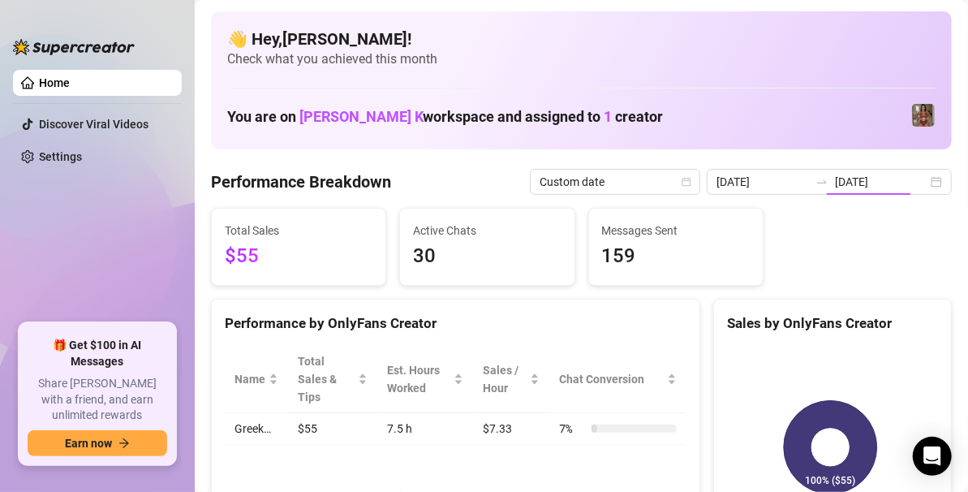
type input "2025-09-22"
click at [919, 181] on div "2025-09-22 2025-09-22" at bounding box center [829, 182] width 245 height 26
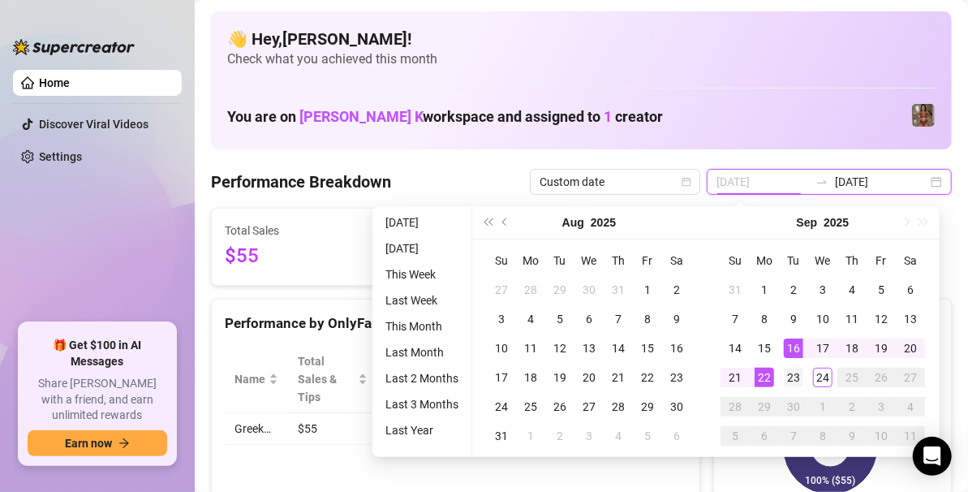
type input "[DATE]"
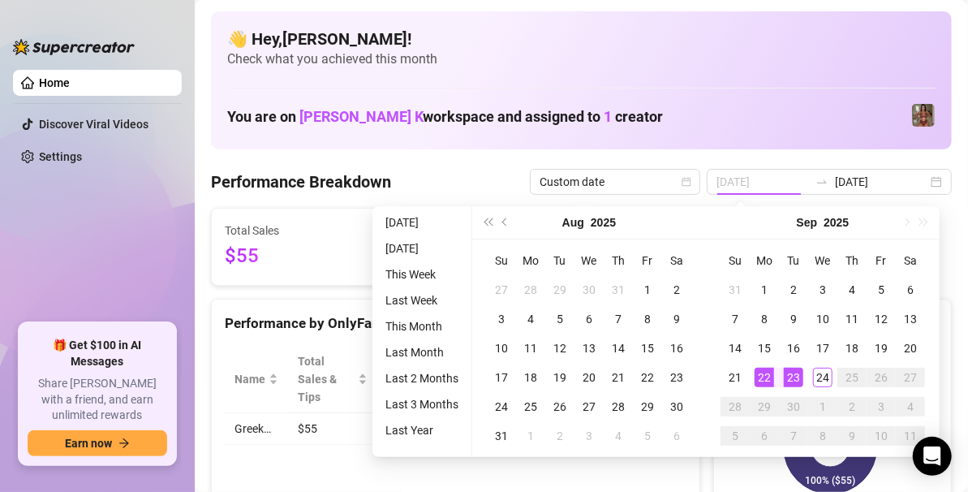
click at [794, 365] on td "23" at bounding box center [793, 377] width 29 height 29
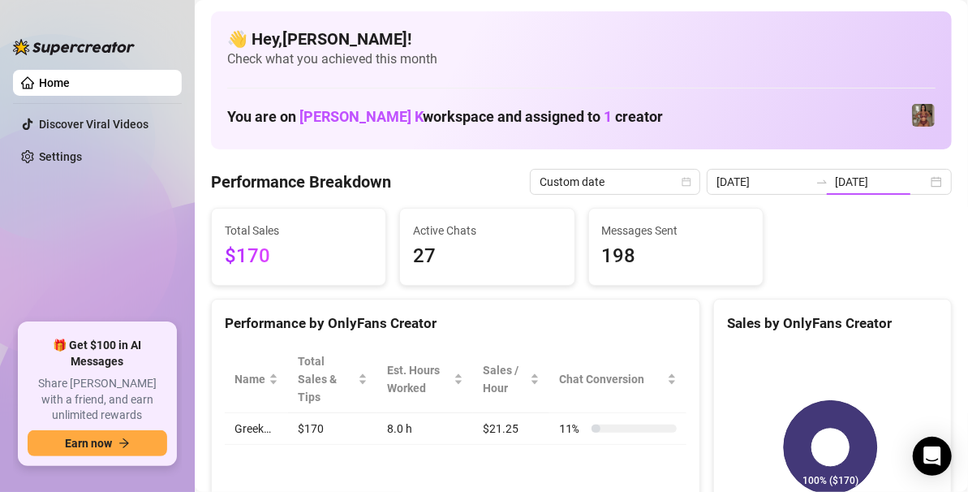
type input "[DATE]"
click at [926, 178] on div "2025-09-23 2025-09-23" at bounding box center [829, 182] width 245 height 26
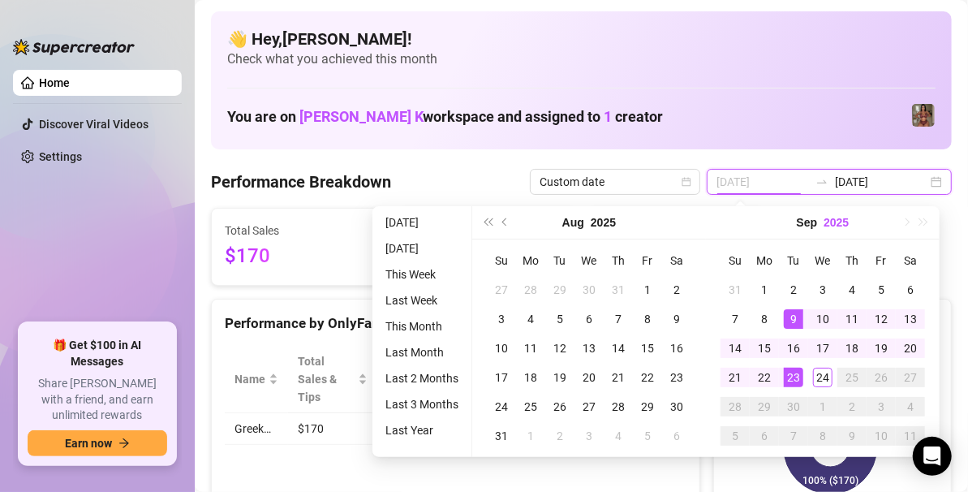
type input "[DATE]"
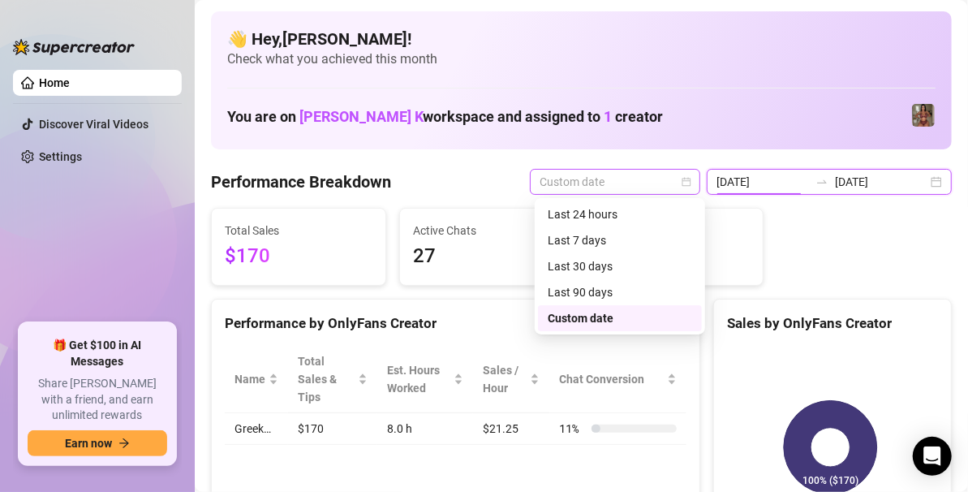
click at [630, 179] on span "Custom date" at bounding box center [614, 182] width 151 height 24
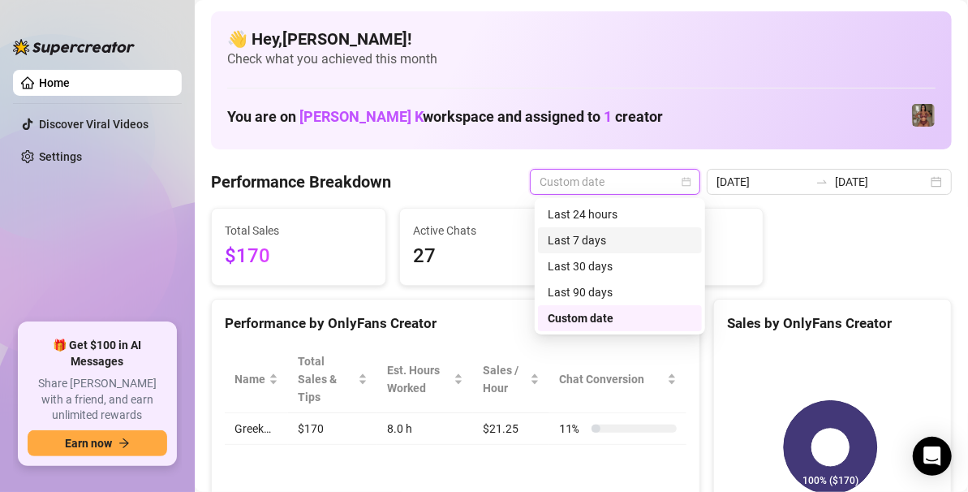
click at [604, 240] on div "Last 7 days" at bounding box center [620, 240] width 144 height 18
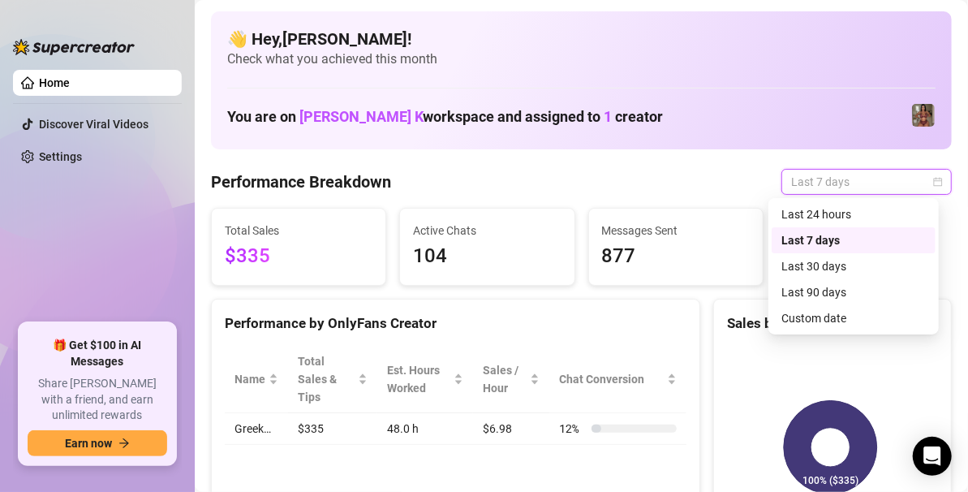
click at [827, 185] on span "Last 7 days" at bounding box center [866, 182] width 151 height 24
click at [815, 292] on div "Last 90 days" at bounding box center [853, 292] width 144 height 18
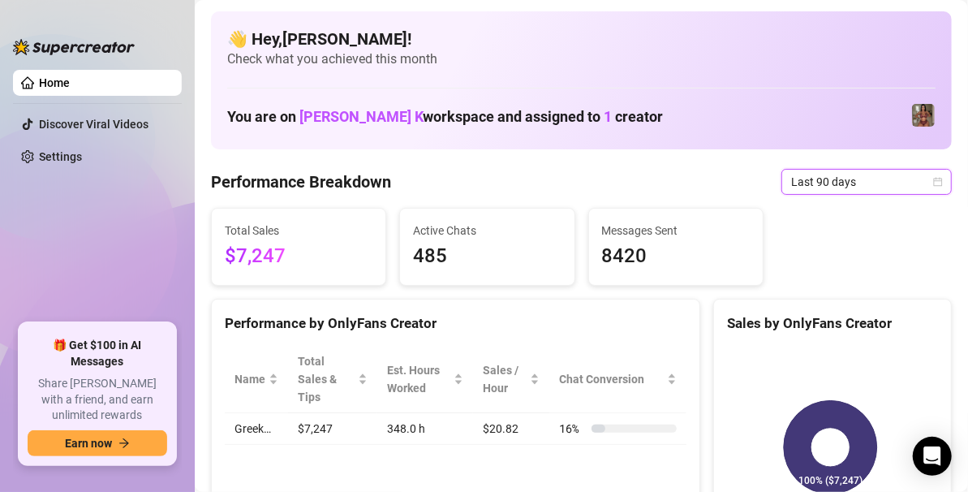
click at [933, 184] on icon "calendar" at bounding box center [938, 182] width 10 height 10
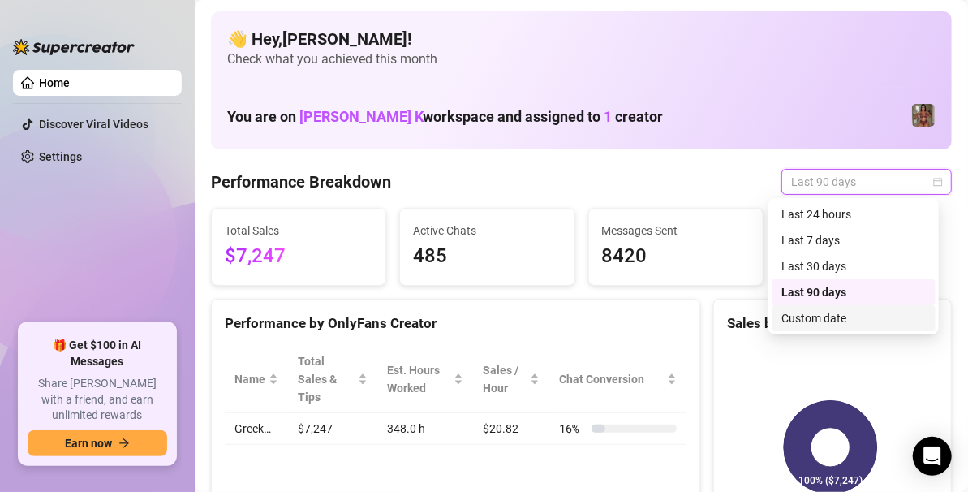
click at [807, 316] on div "Custom date" at bounding box center [853, 318] width 144 height 18
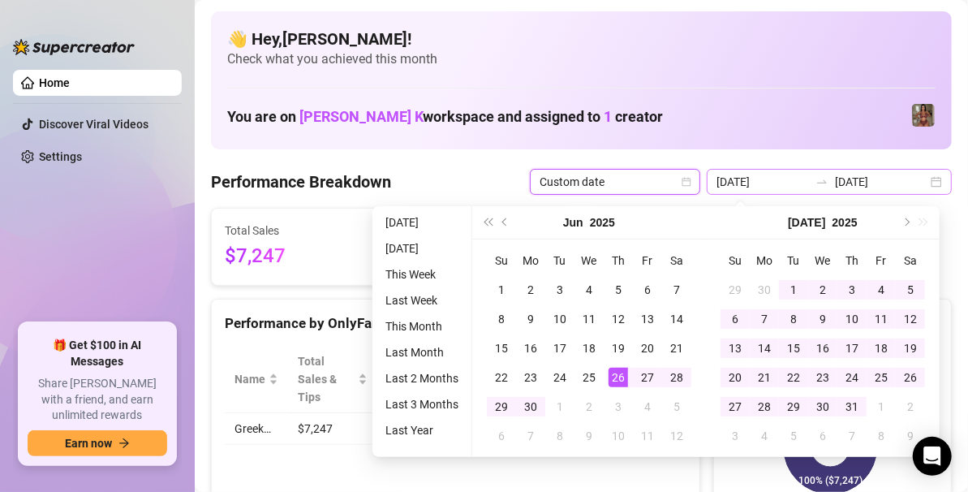
type input "2025-06-26"
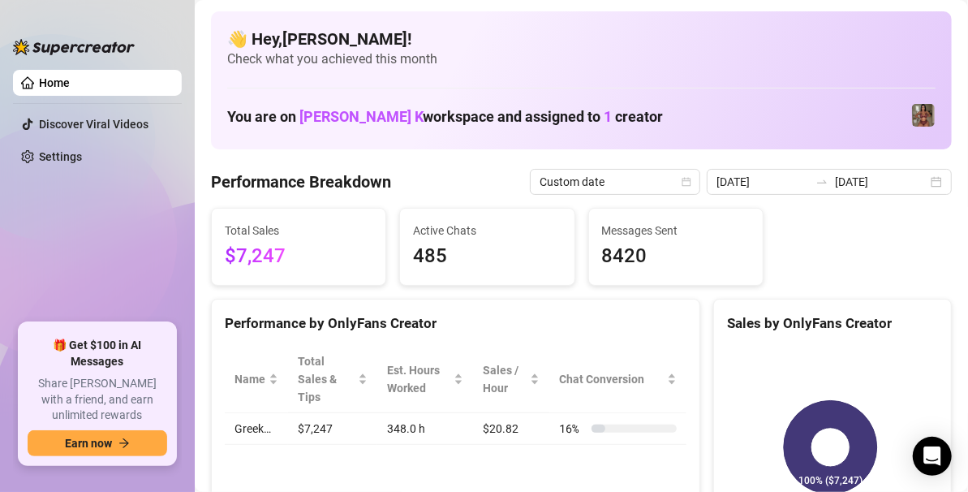
click at [761, 118] on div "You are on Alva K workspace and assigned to 1 creator" at bounding box center [581, 115] width 708 height 35
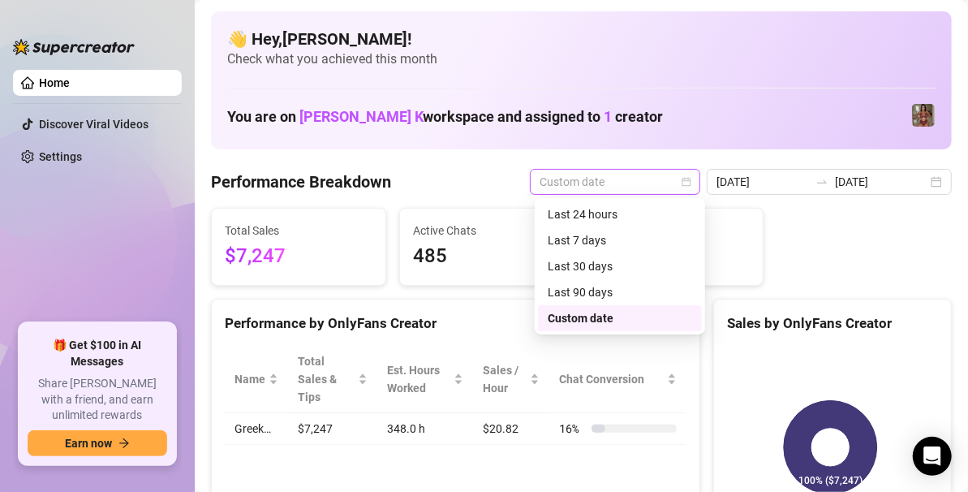
click at [665, 175] on span "Custom date" at bounding box center [614, 182] width 151 height 24
click at [608, 269] on div "Last 30 days" at bounding box center [620, 266] width 144 height 18
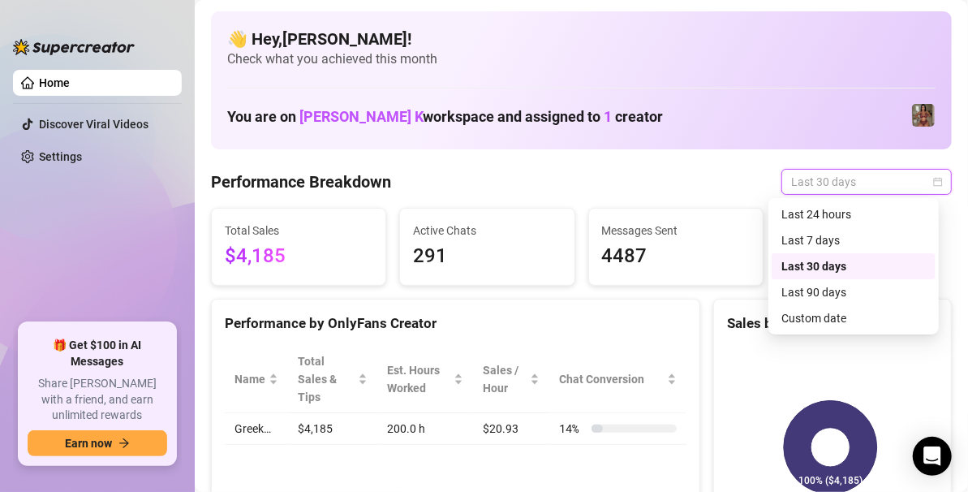
click at [930, 185] on div "Last 30 days" at bounding box center [866, 182] width 170 height 26
click at [824, 230] on div "Last 7 days" at bounding box center [853, 240] width 164 height 26
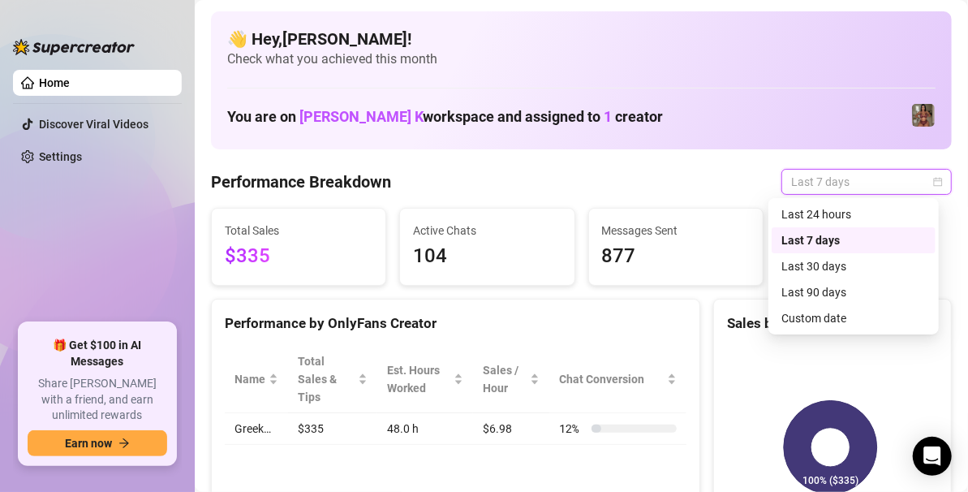
click at [916, 187] on span "Last 7 days" at bounding box center [866, 182] width 151 height 24
click at [813, 321] on div "Custom date" at bounding box center [853, 318] width 144 height 18
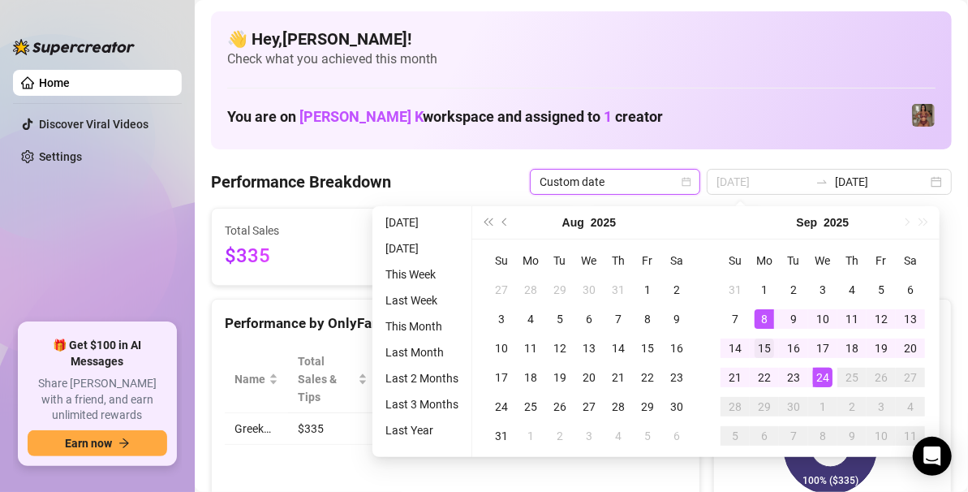
type input "[DATE]"
click at [762, 345] on div "15" at bounding box center [763, 347] width 19 height 19
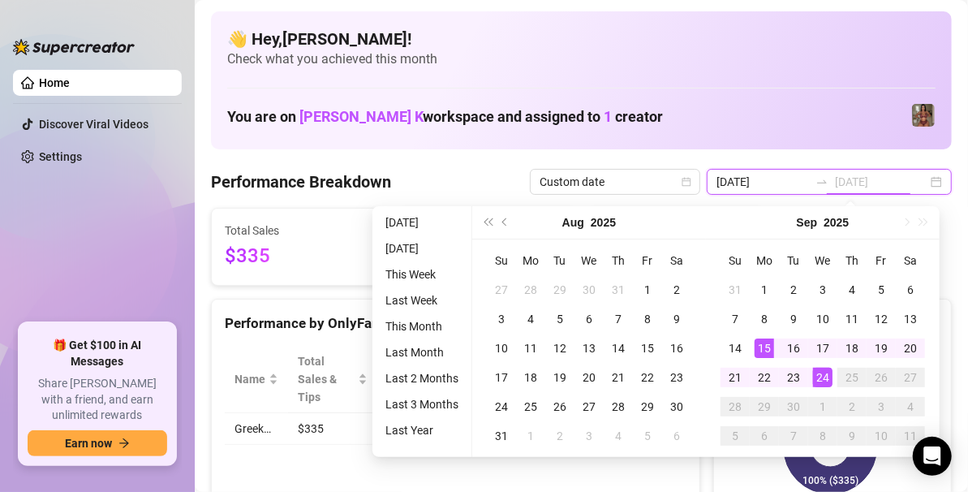
type input "[DATE]"
click at [826, 375] on div "24" at bounding box center [822, 376] width 19 height 19
type input "[DATE]"
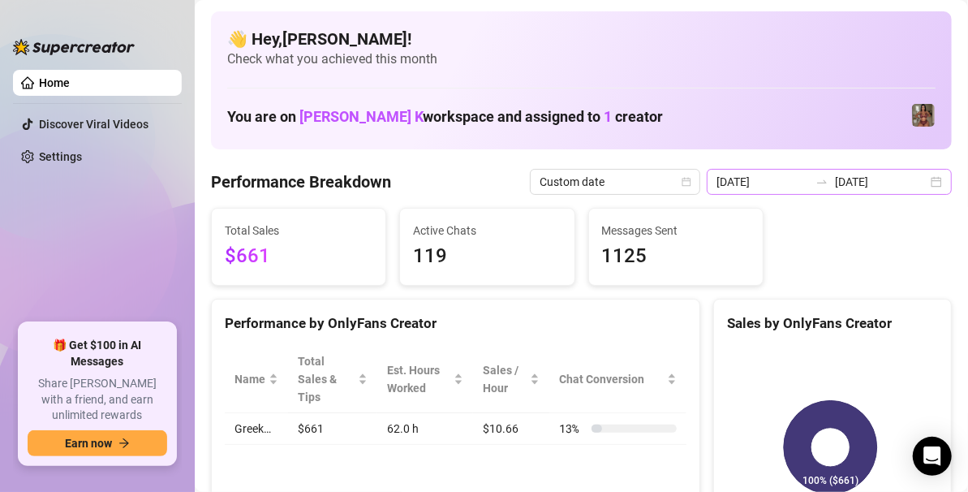
click at [927, 178] on div "2025-09-15 2025-09-24" at bounding box center [829, 182] width 245 height 26
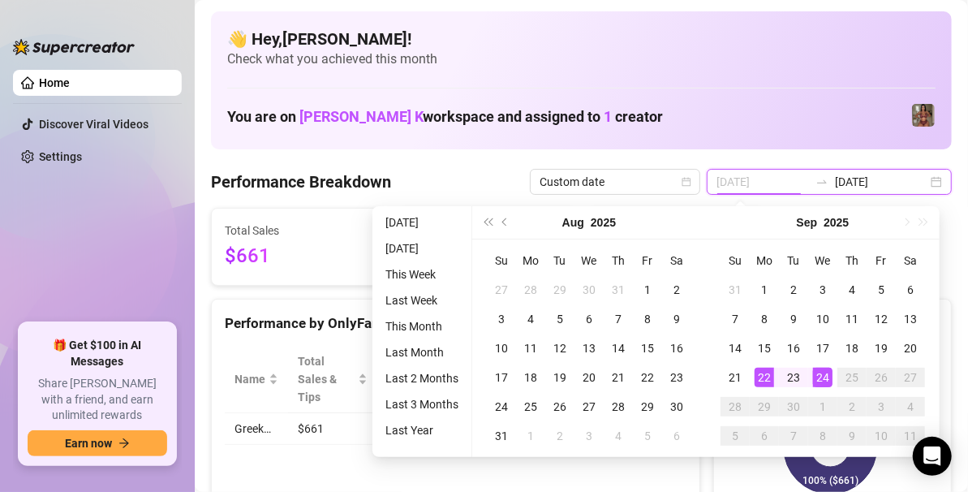
type input "2025-09-22"
click at [759, 385] on div "22" at bounding box center [763, 376] width 19 height 19
type input "[DATE]"
click at [827, 376] on div "24" at bounding box center [822, 376] width 19 height 19
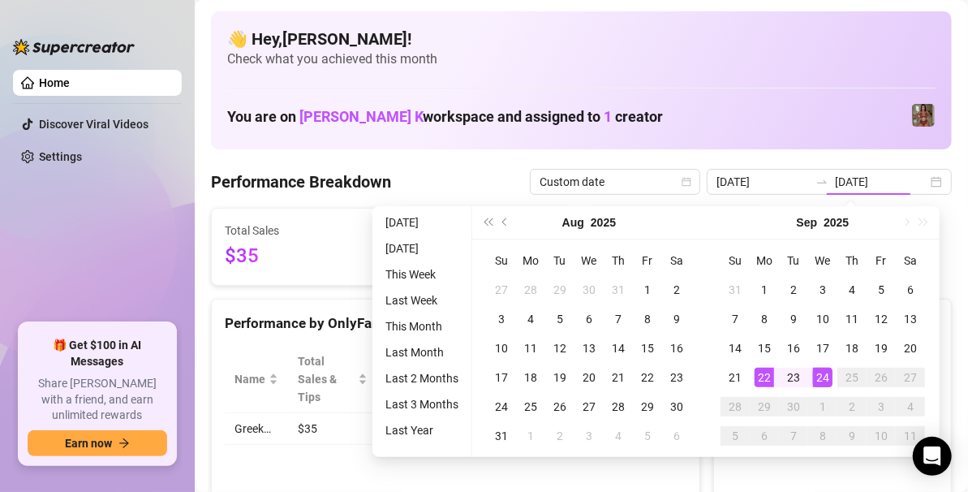
type input "2025-09-22"
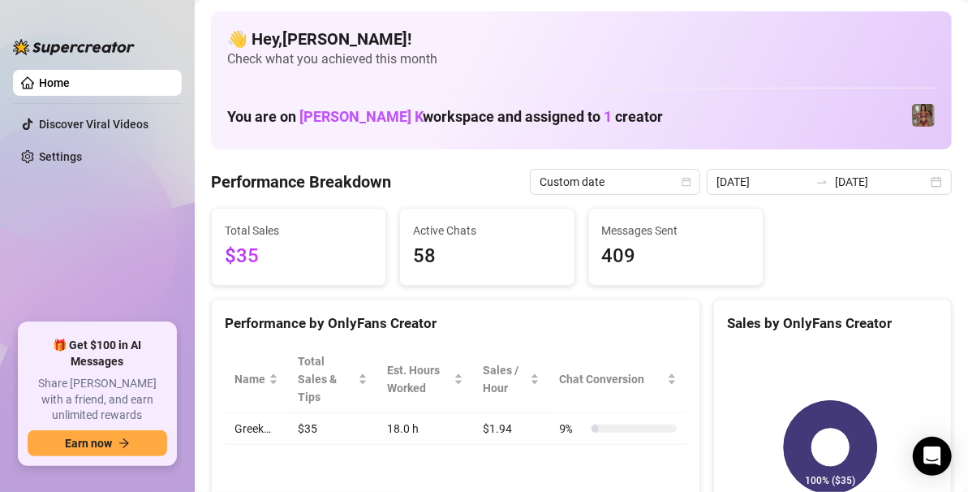
click at [904, 194] on div "Custom date 2025-09-22 2025-09-24" at bounding box center [741, 182] width 422 height 26
click at [926, 180] on div "2025-09-22 2025-09-24" at bounding box center [829, 182] width 245 height 26
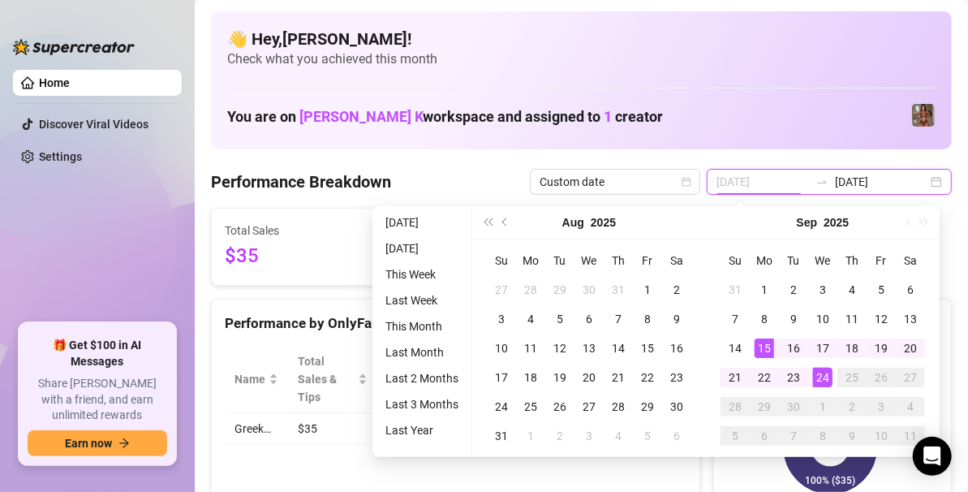
type input "[DATE]"
click at [754, 342] on div "15" at bounding box center [763, 347] width 19 height 19
type input "2025-09-21"
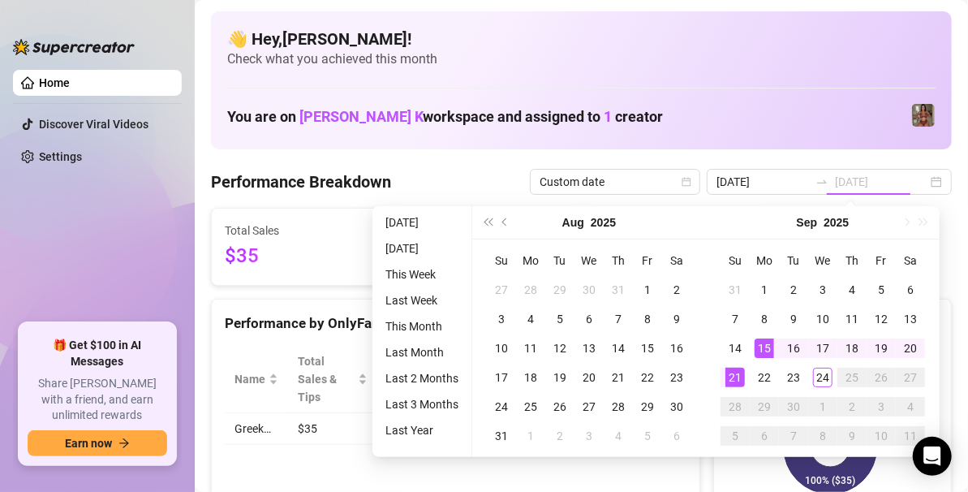
click at [728, 380] on div "21" at bounding box center [734, 376] width 19 height 19
type input "[DATE]"
type input "2025-09-21"
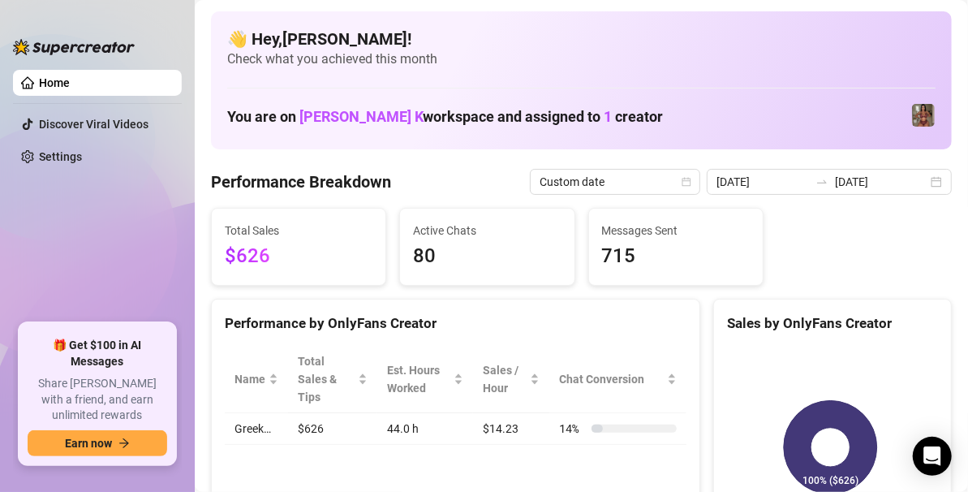
click at [638, 299] on div "Performance by OnlyFans Creator" at bounding box center [456, 316] width 488 height 35
click at [909, 180] on input "2025-09-21" at bounding box center [881, 182] width 92 height 18
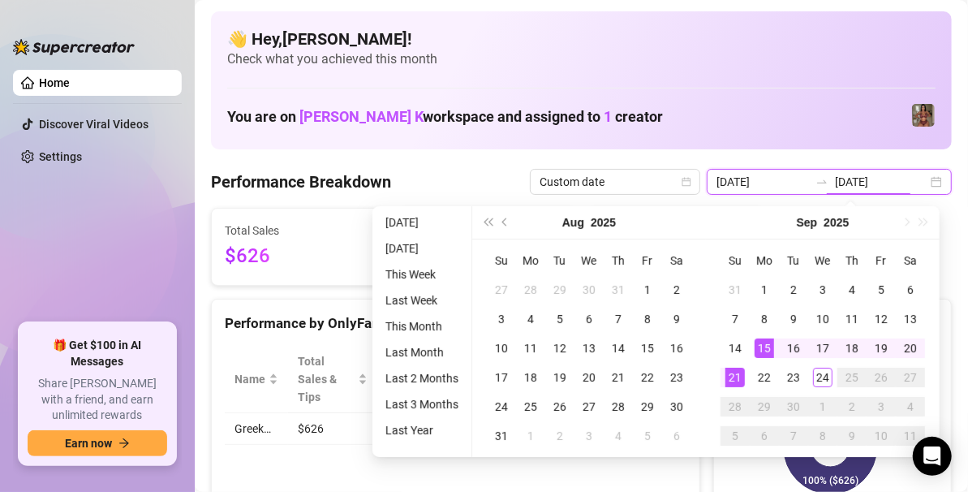
click at [934, 181] on div "2025-09-15 2025-09-21" at bounding box center [829, 182] width 245 height 26
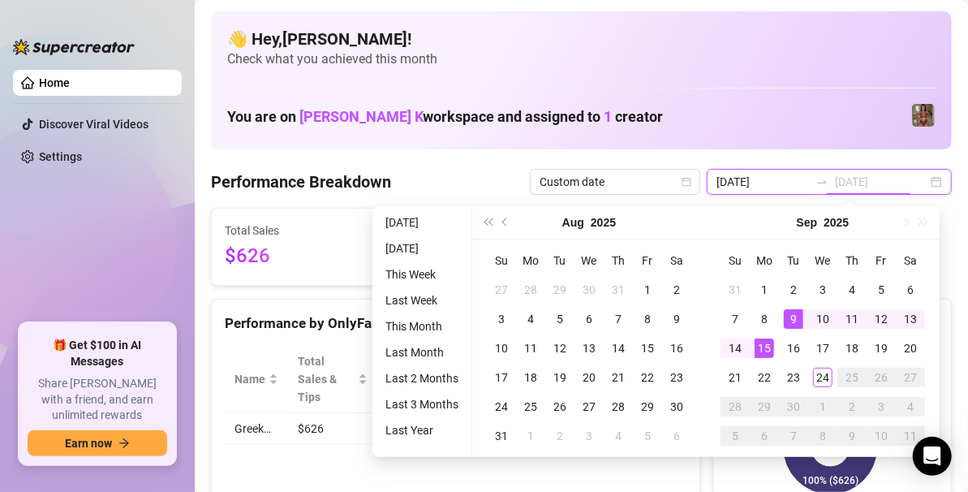
type input "[DATE]"
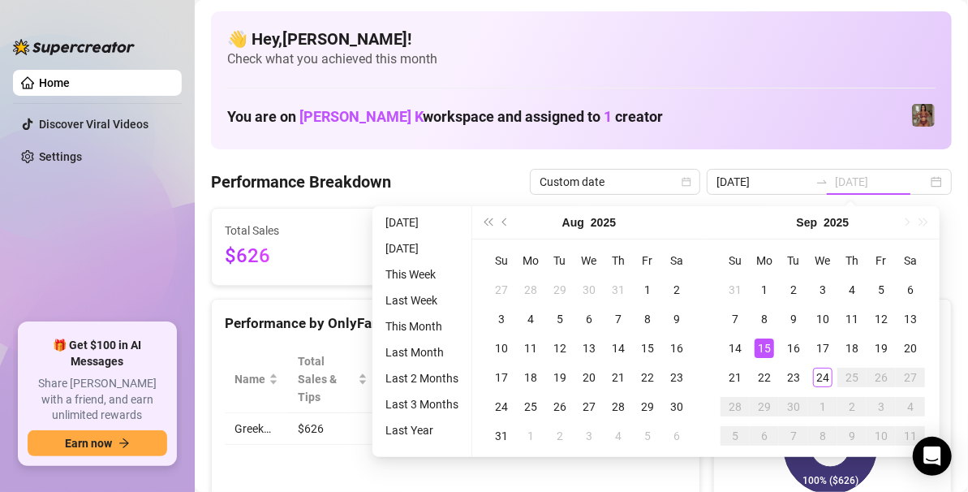
click at [771, 347] on div "15" at bounding box center [763, 347] width 19 height 19
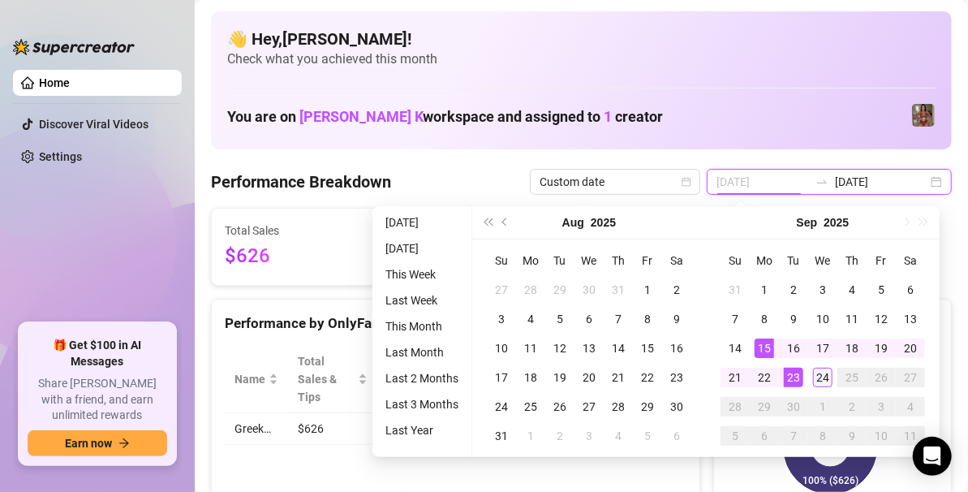
type input "[DATE]"
click at [825, 376] on div "24" at bounding box center [822, 376] width 19 height 19
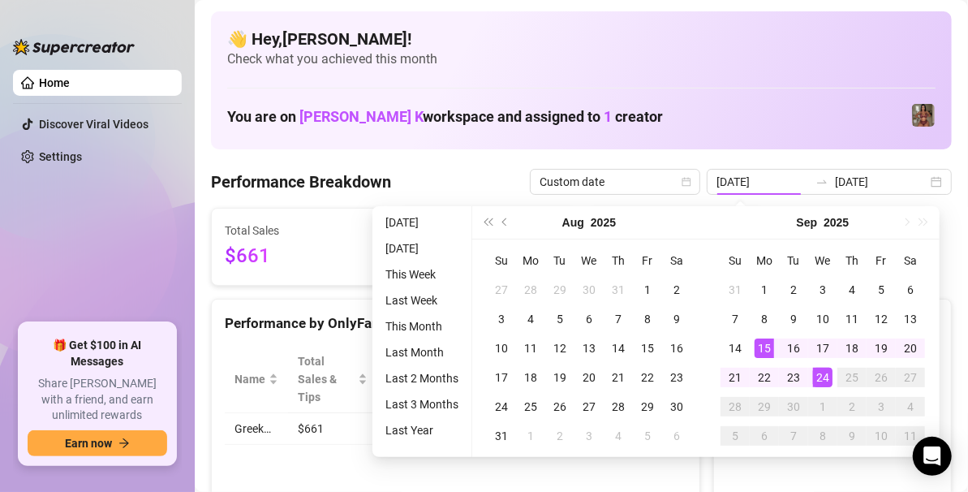
type input "[DATE]"
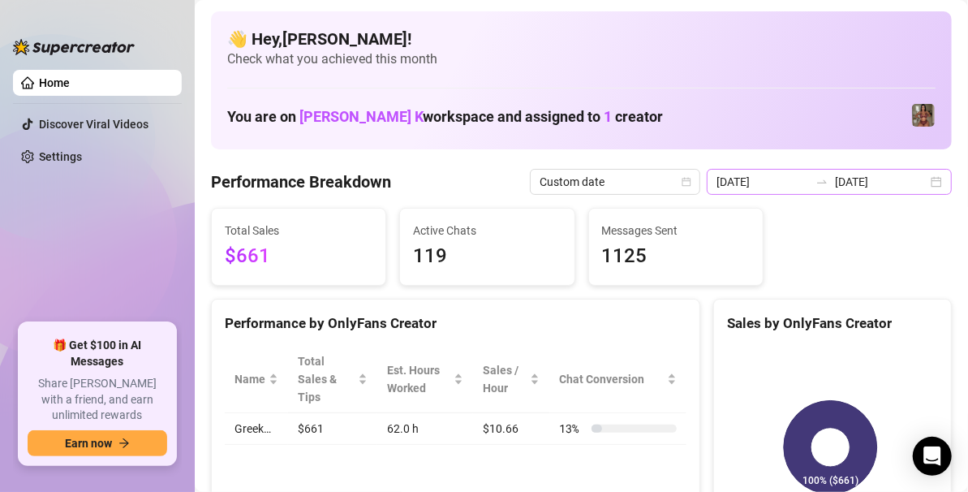
click at [927, 187] on div "2025-09-15 2025-09-24" at bounding box center [829, 182] width 245 height 26
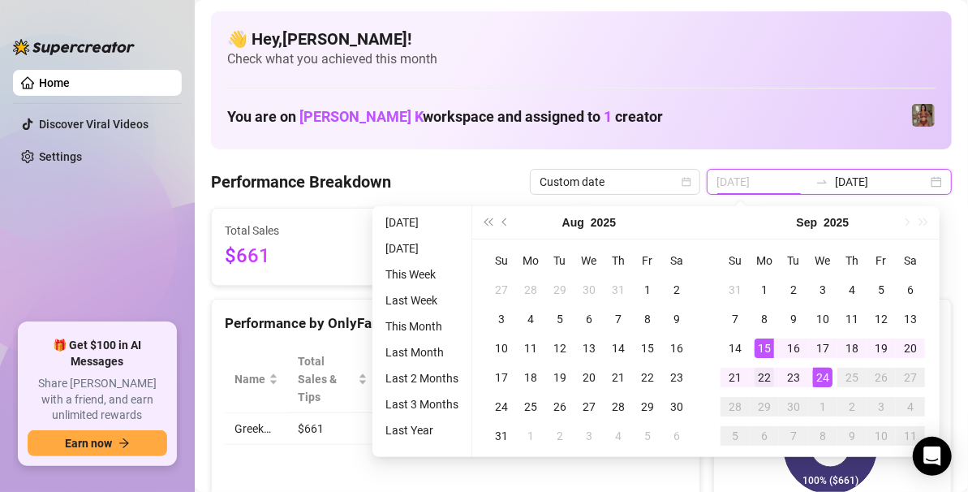
type input "2025-09-22"
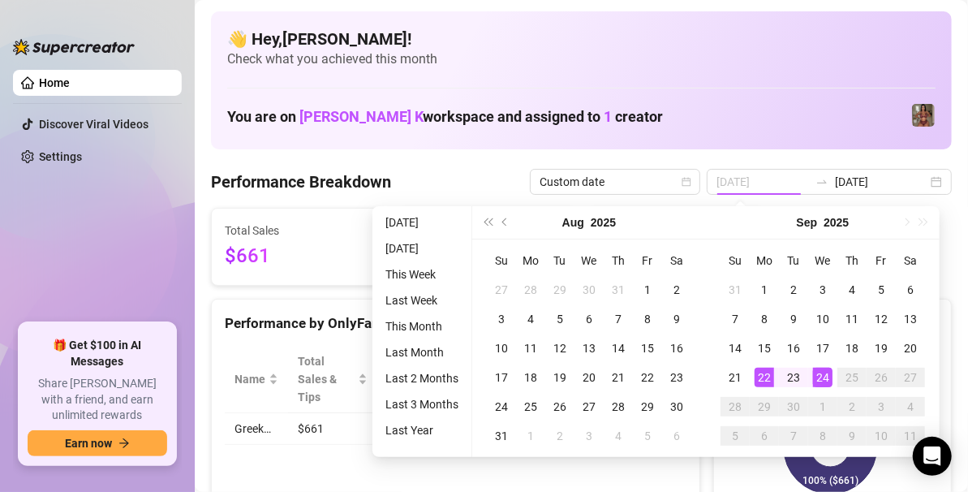
click at [763, 370] on div "22" at bounding box center [763, 376] width 19 height 19
type input "[DATE]"
click at [815, 373] on div "24" at bounding box center [822, 376] width 19 height 19
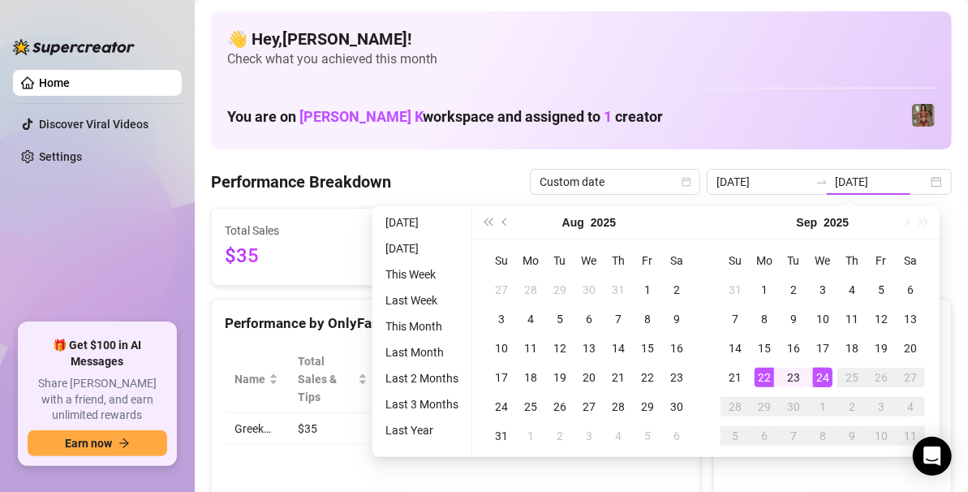
type input "2025-09-22"
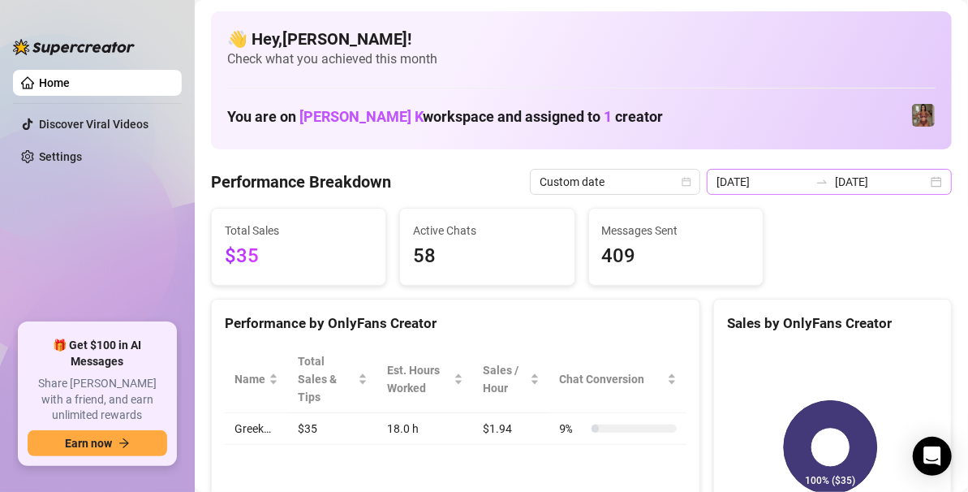
click at [922, 180] on div "2025-09-22 2025-09-24" at bounding box center [829, 182] width 245 height 26
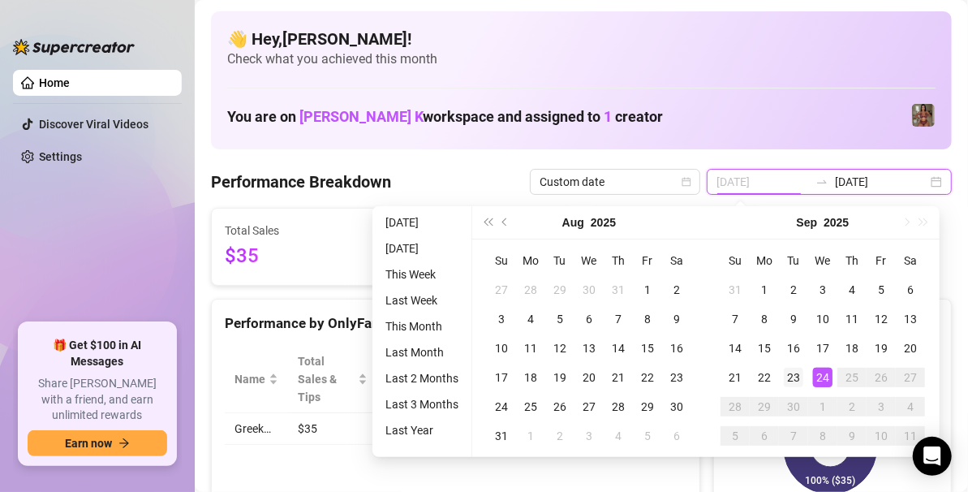
type input "[DATE]"
click at [801, 379] on div "23" at bounding box center [793, 376] width 19 height 19
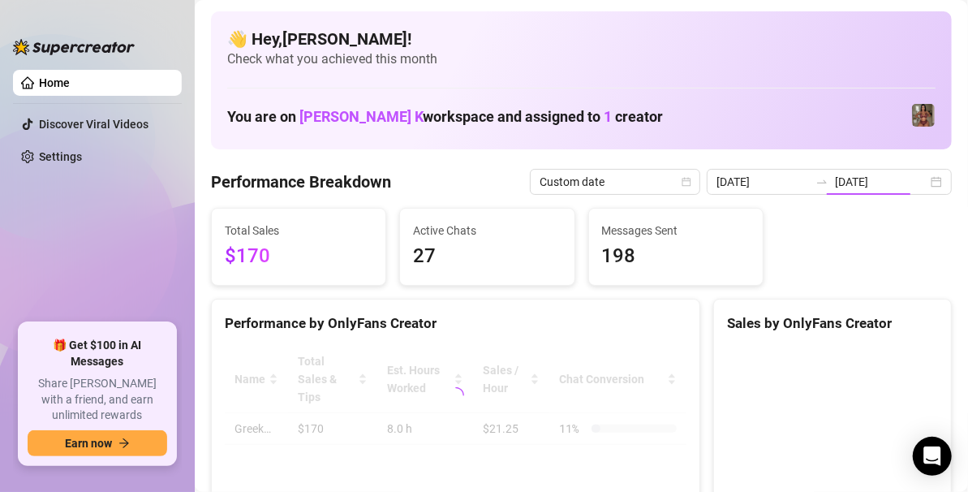
type input "[DATE]"
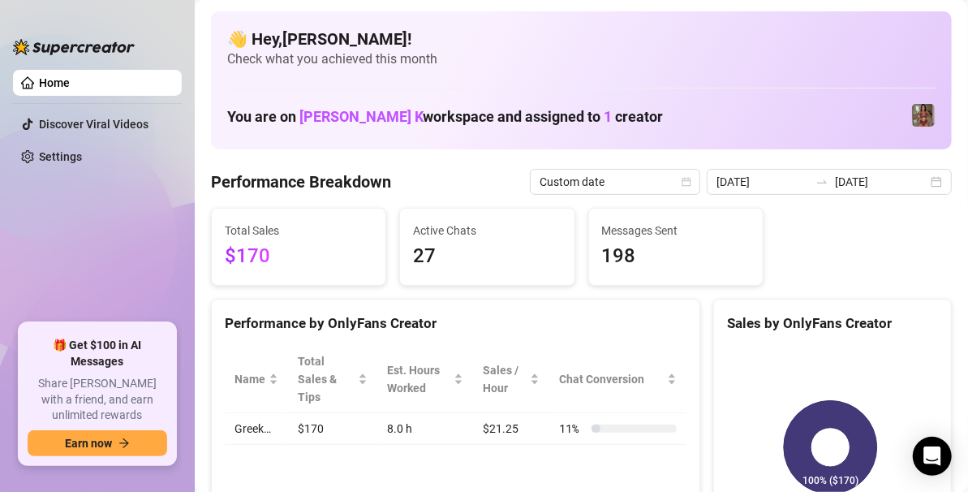
click at [929, 194] on div "Custom date 2025-09-23 2025-09-23" at bounding box center [741, 182] width 422 height 26
click at [921, 177] on div "2025-09-23 2025-09-23" at bounding box center [829, 182] width 245 height 26
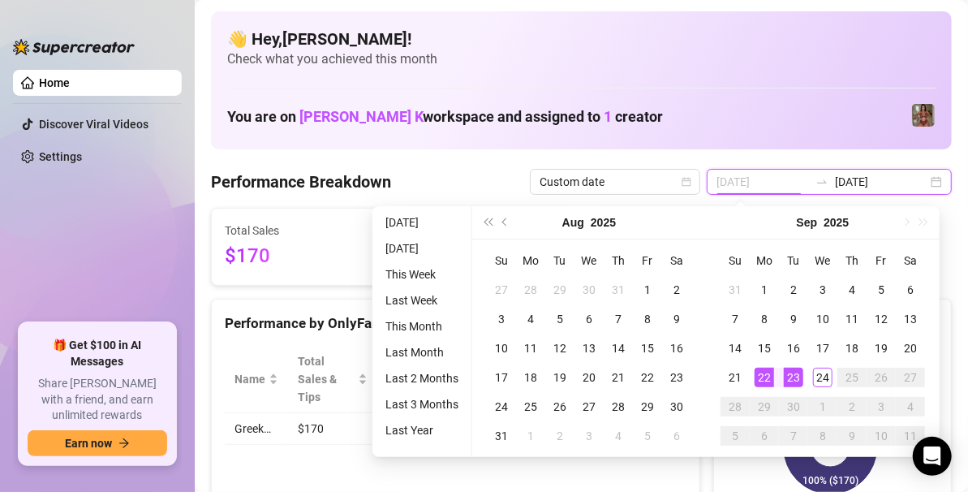
type input "2025-09-22"
click at [759, 376] on div "22" at bounding box center [763, 376] width 19 height 19
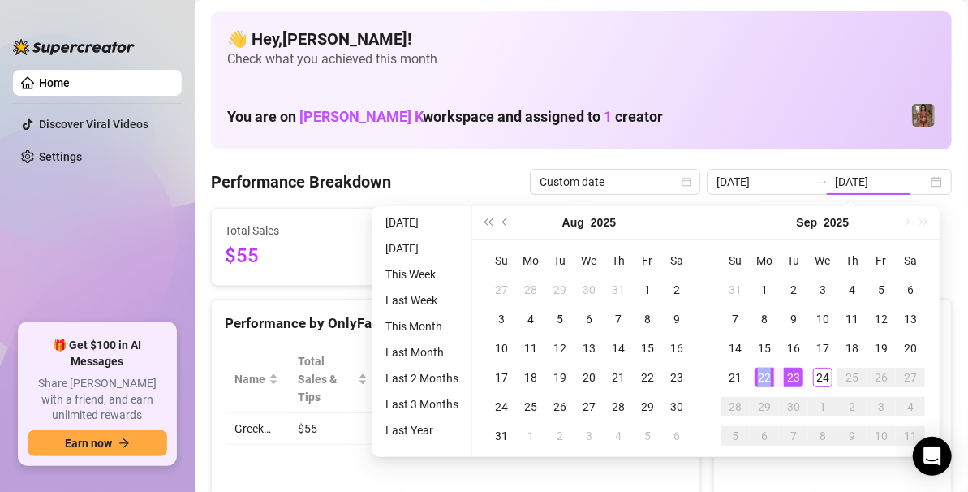
type input "2025-09-22"
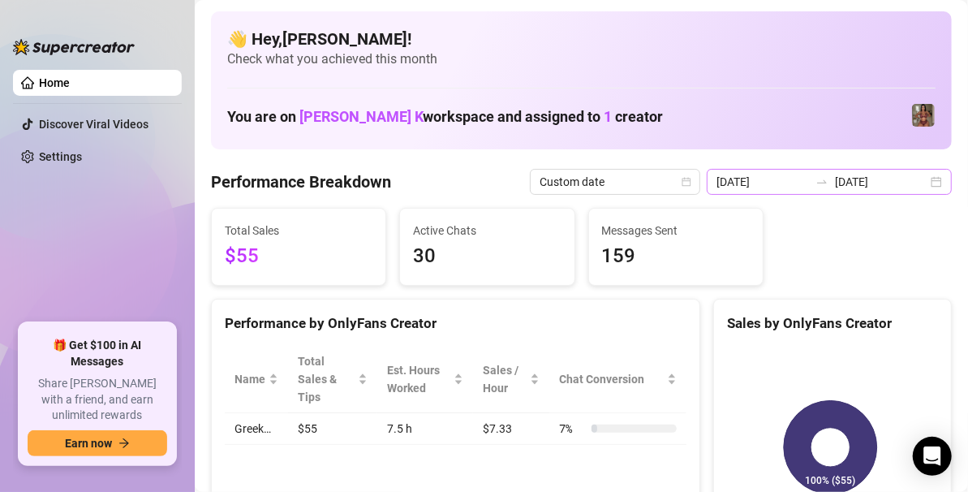
click at [923, 183] on div "2025-09-22 2025-09-22" at bounding box center [829, 182] width 245 height 26
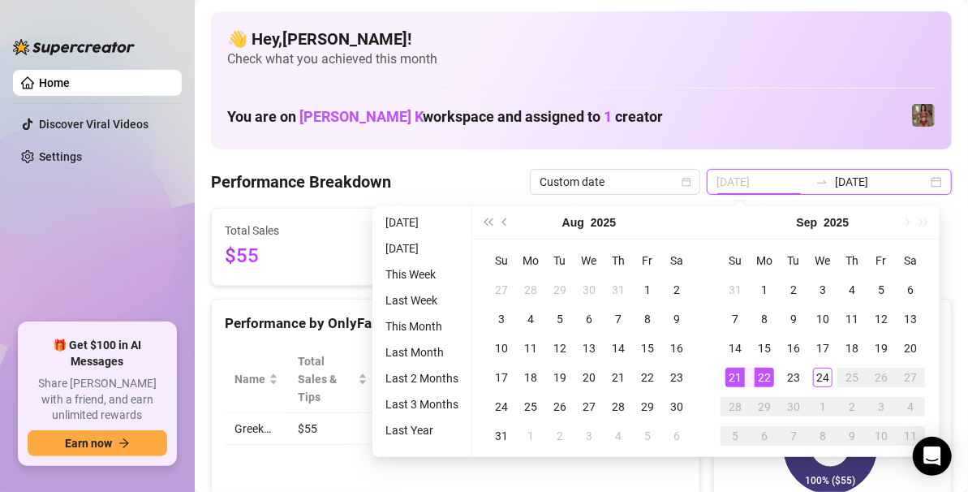
type input "2025-09-22"
click at [761, 379] on div "22" at bounding box center [763, 376] width 19 height 19
type input "[DATE]"
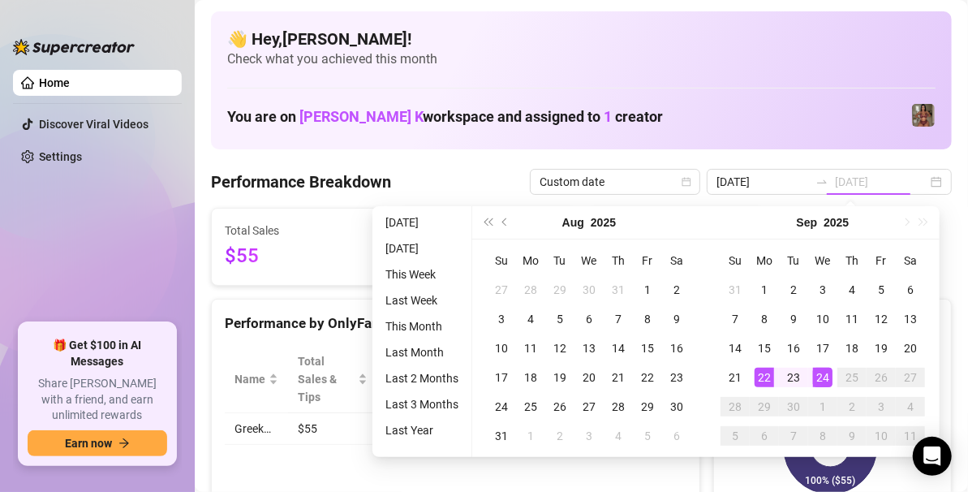
click at [818, 376] on div "24" at bounding box center [822, 376] width 19 height 19
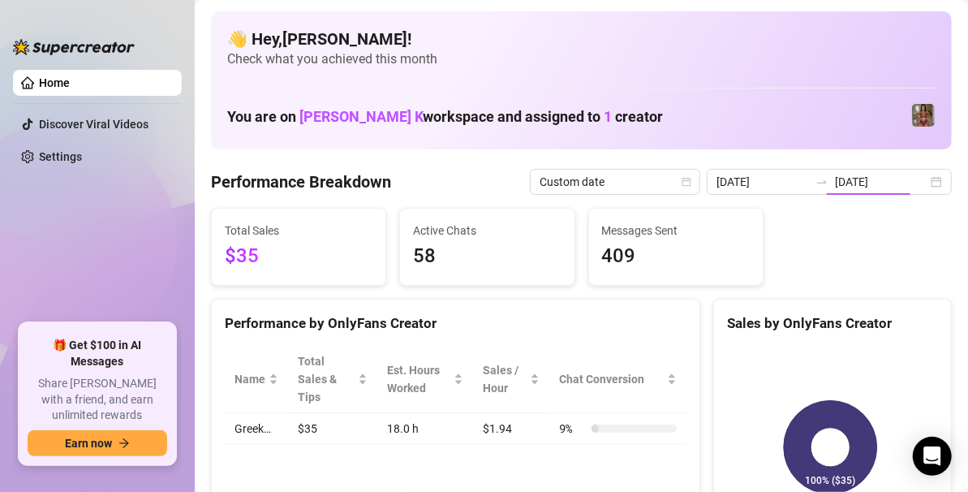
type input "[DATE]"
click at [926, 188] on div "2025-09-22 2025-09-24" at bounding box center [829, 182] width 245 height 26
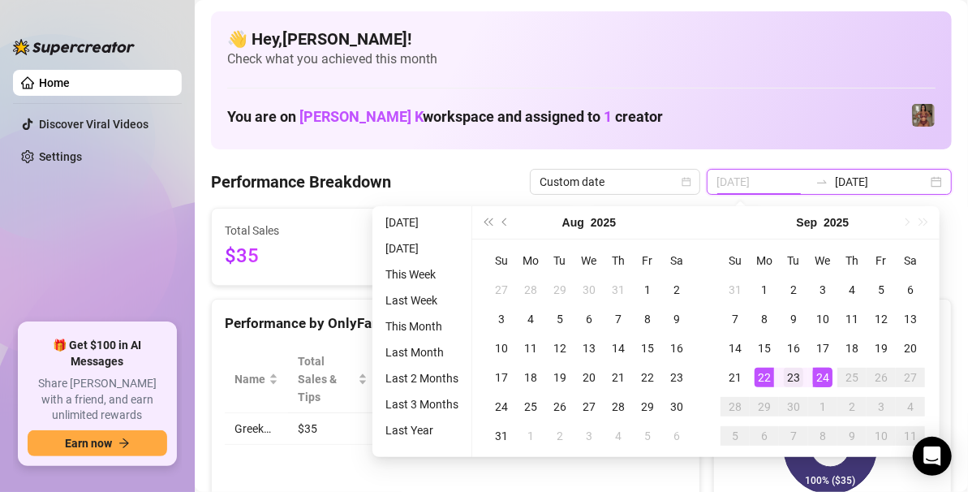
type input "[DATE]"
click at [794, 371] on div "23" at bounding box center [793, 376] width 19 height 19
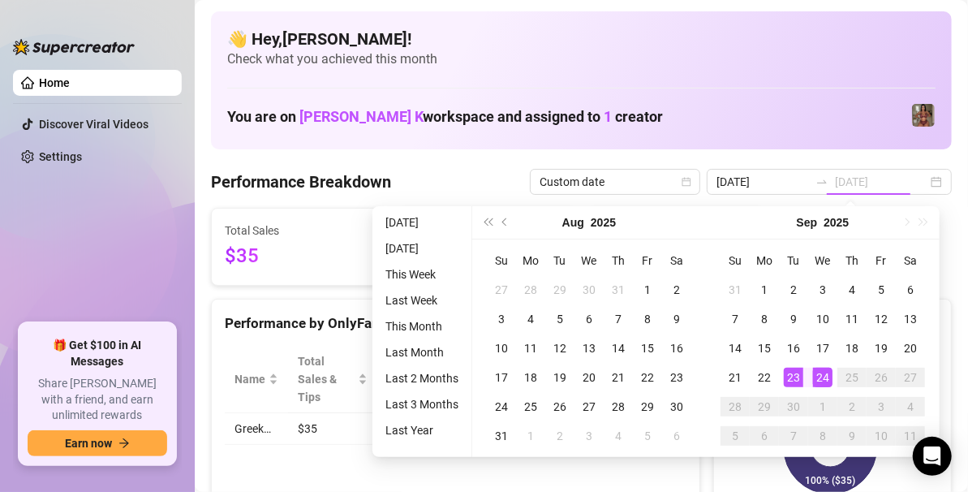
click at [794, 371] on div "23" at bounding box center [793, 376] width 19 height 19
click at [794, 371] on rect at bounding box center [830, 447] width 207 height 203
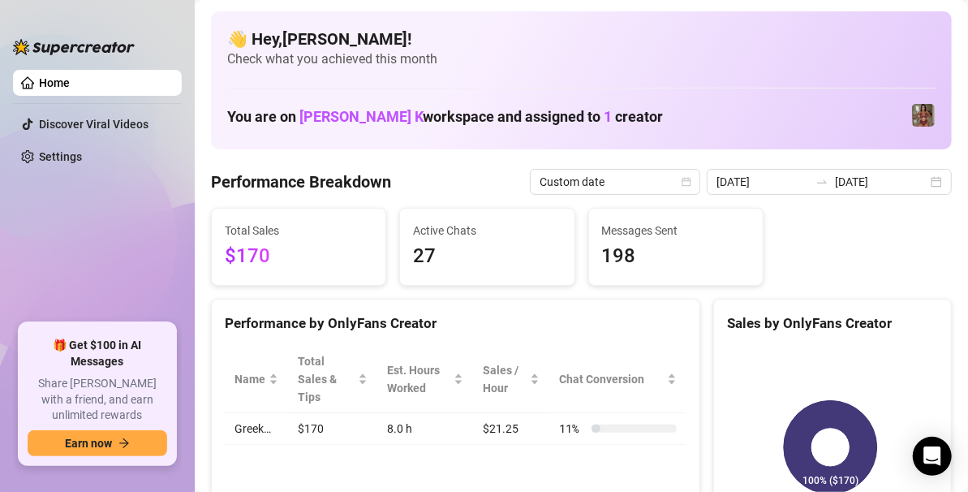
type input "[DATE]"
click at [924, 170] on div "2025-09-23 2025-09-23" at bounding box center [829, 182] width 245 height 26
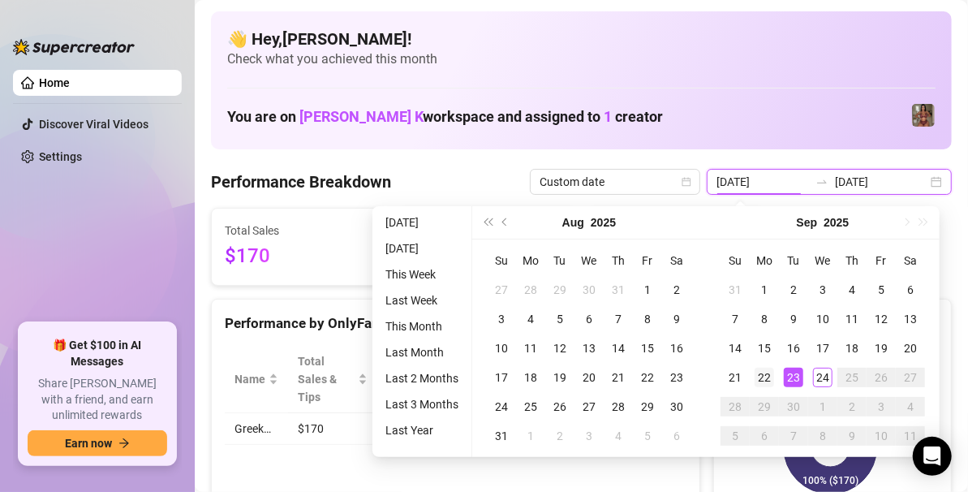
type input "2025-09-22"
click at [766, 380] on div "22" at bounding box center [763, 376] width 19 height 19
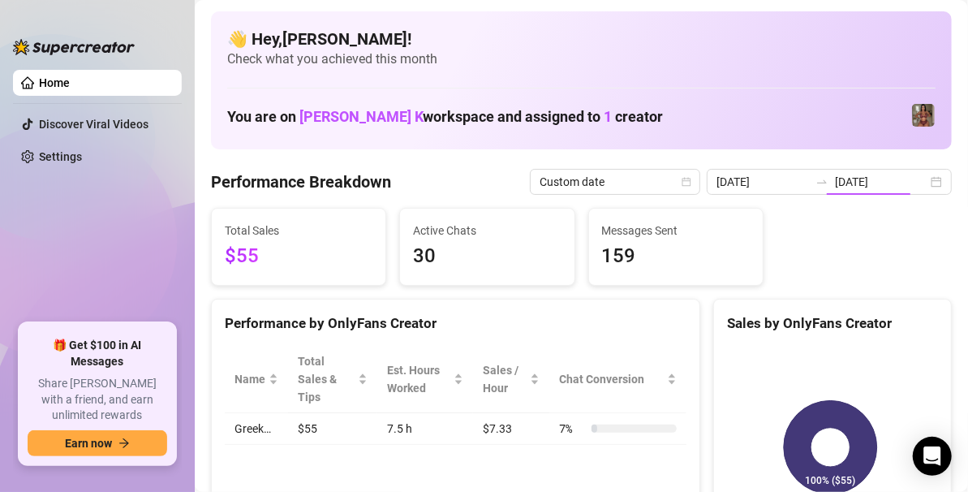
type input "2025-09-22"
click at [924, 180] on div "2025-09-22 2025-09-22" at bounding box center [829, 182] width 245 height 26
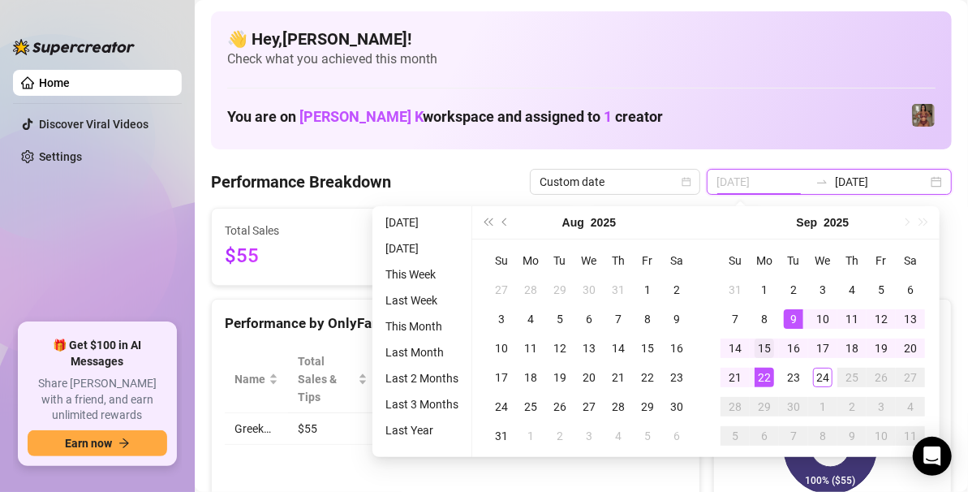
type input "[DATE]"
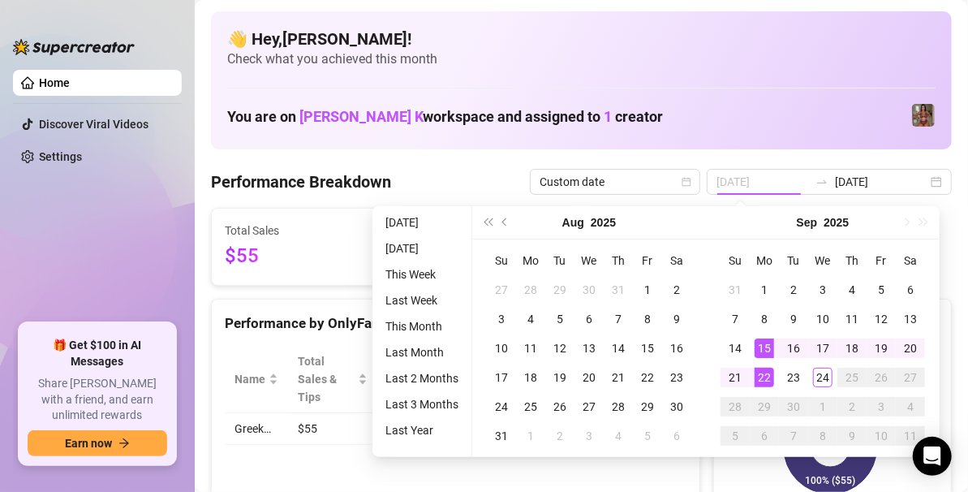
click at [754, 347] on div "15" at bounding box center [763, 347] width 19 height 19
type input "2025-09-21"
click at [741, 371] on div "21" at bounding box center [734, 376] width 19 height 19
type input "[DATE]"
type input "2025-09-21"
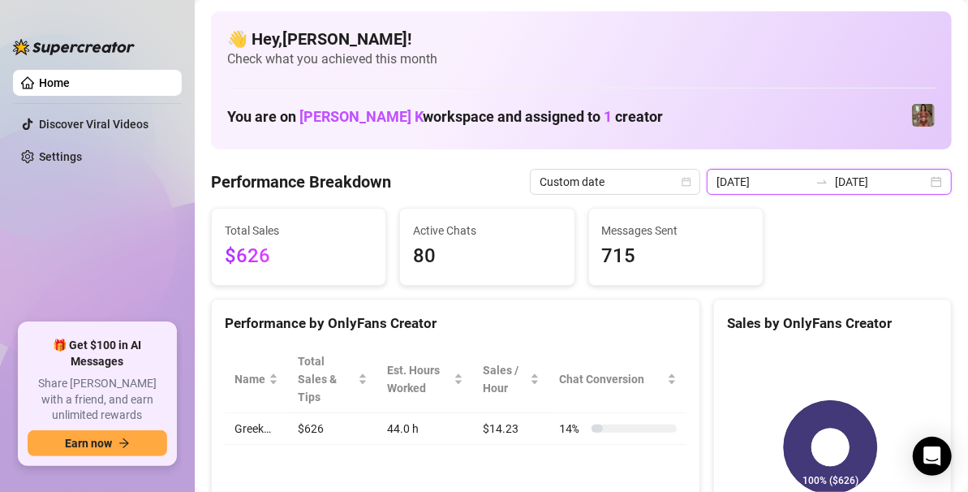
click at [876, 179] on input "2025-09-21" at bounding box center [881, 182] width 92 height 18
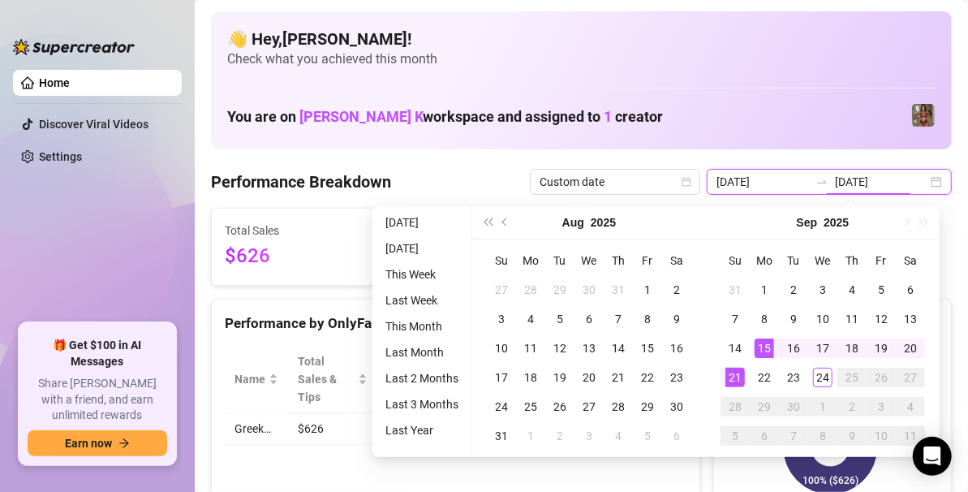
click at [918, 178] on div "2025-09-15 2025-09-21" at bounding box center [829, 182] width 245 height 26
click at [925, 184] on div "2025-09-15 2025-09-21" at bounding box center [829, 182] width 245 height 26
type input "[DATE]"
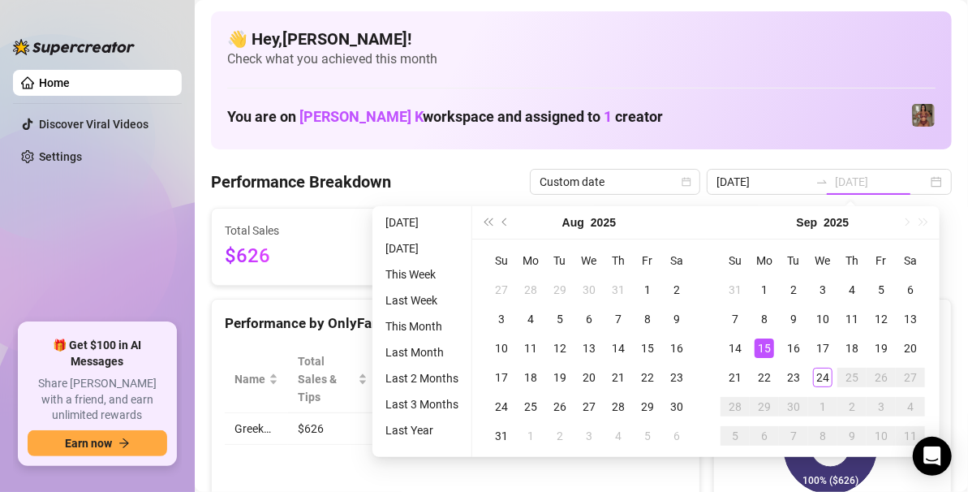
click at [759, 355] on div "15" at bounding box center [763, 347] width 19 height 19
type input "[DATE]"
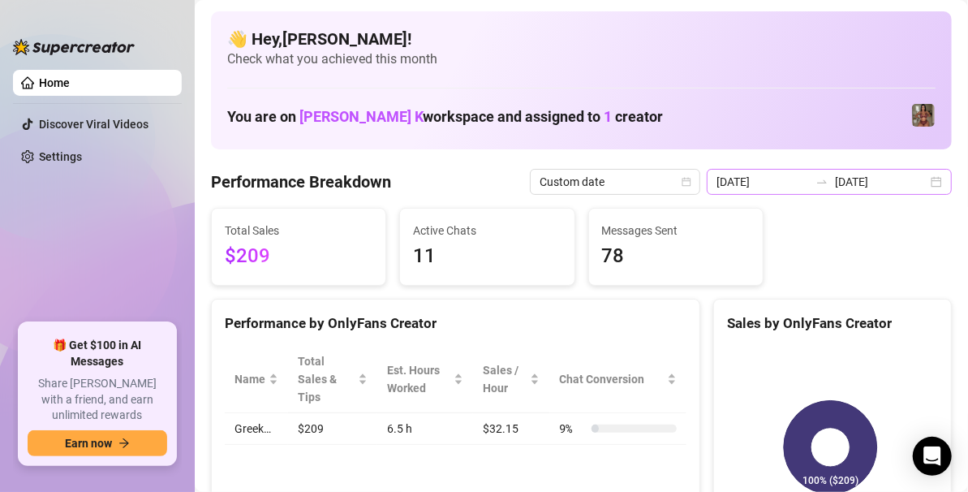
click at [925, 183] on div "2025-09-15 2025-09-15" at bounding box center [829, 182] width 245 height 26
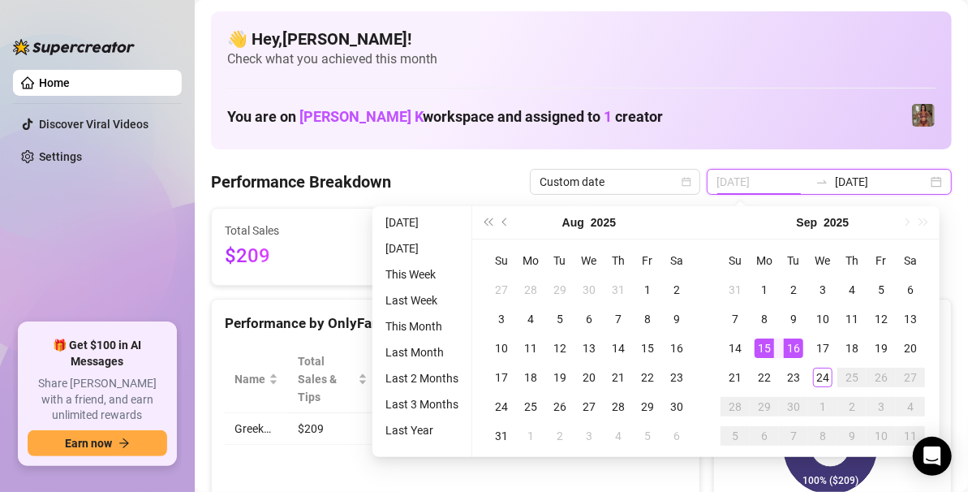
type input "[DATE]"
click at [789, 355] on div "16" at bounding box center [793, 347] width 19 height 19
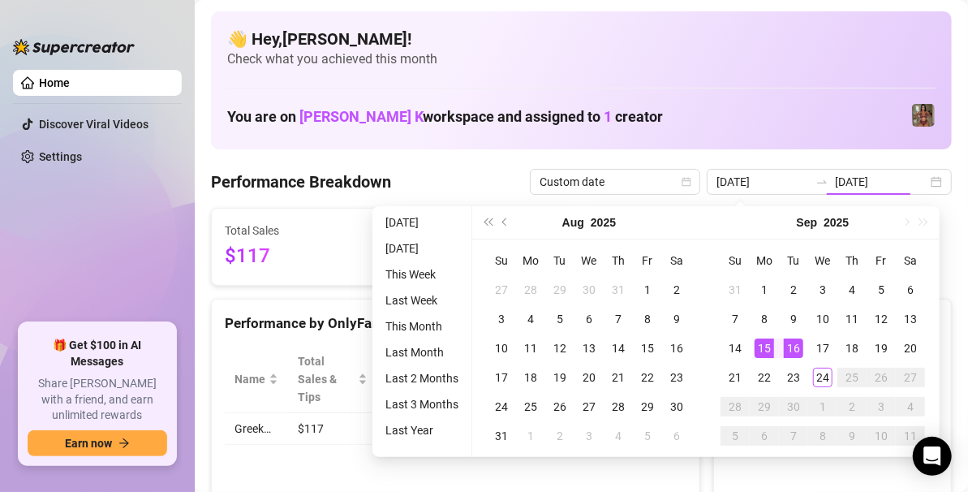
type input "[DATE]"
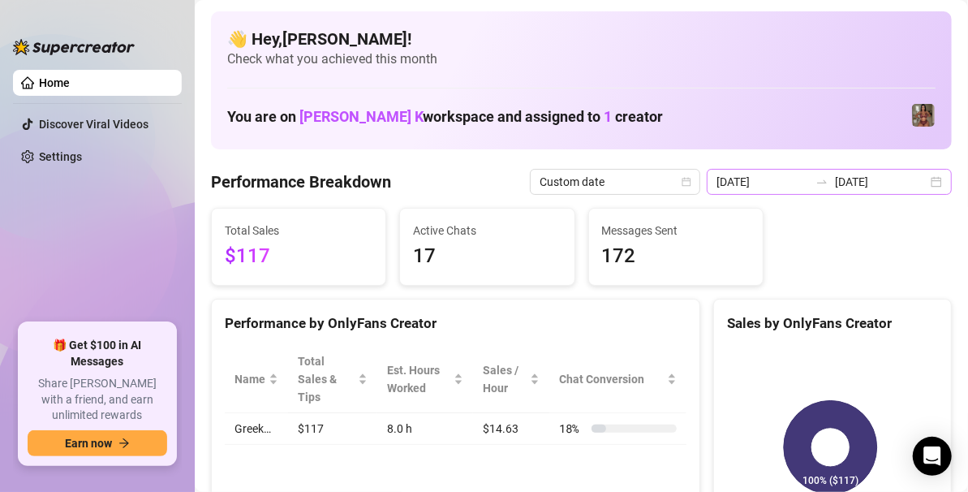
click at [921, 184] on div "2025-09-16 2025-09-16" at bounding box center [829, 182] width 245 height 26
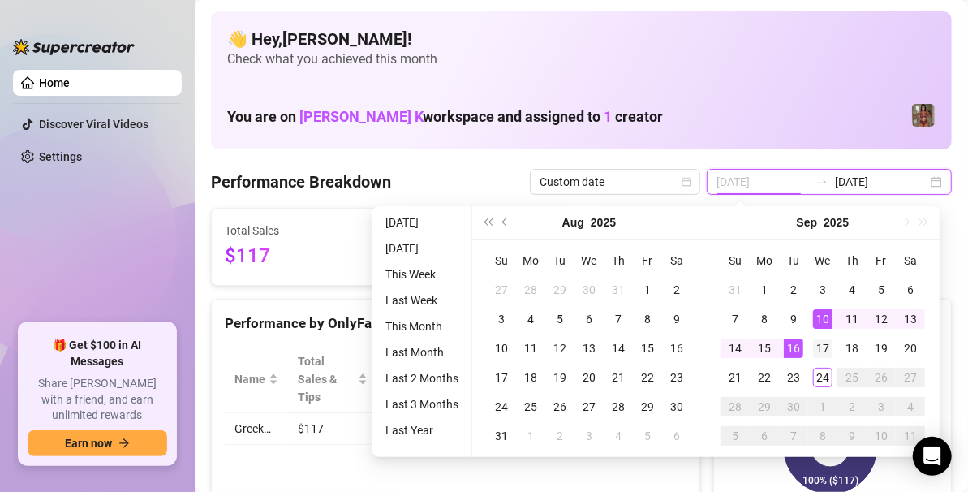
type input "[DATE]"
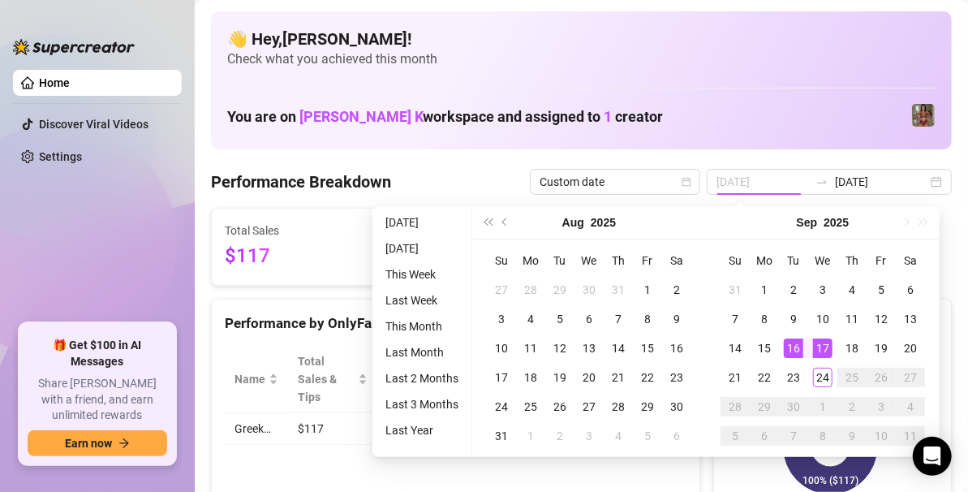
click at [828, 344] on div "17" at bounding box center [822, 347] width 19 height 19
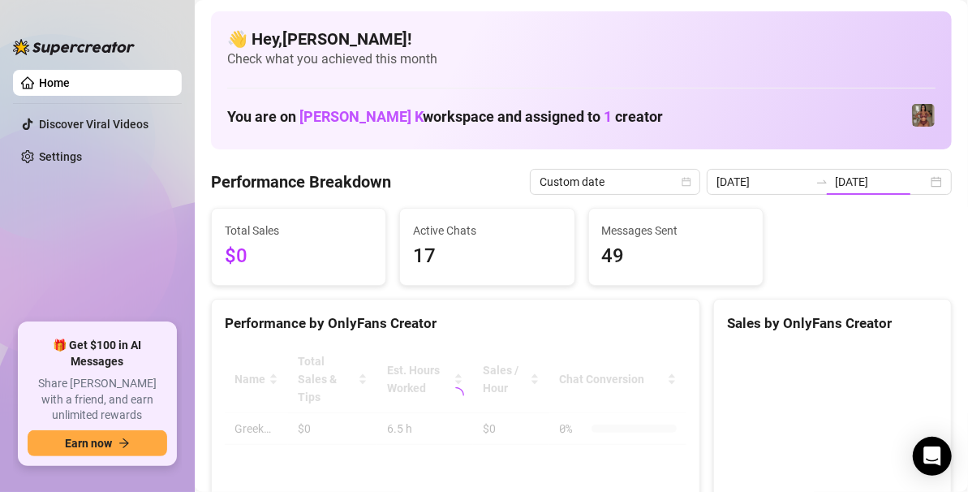
type input "[DATE]"
click at [913, 177] on input "[DATE]" at bounding box center [881, 182] width 92 height 18
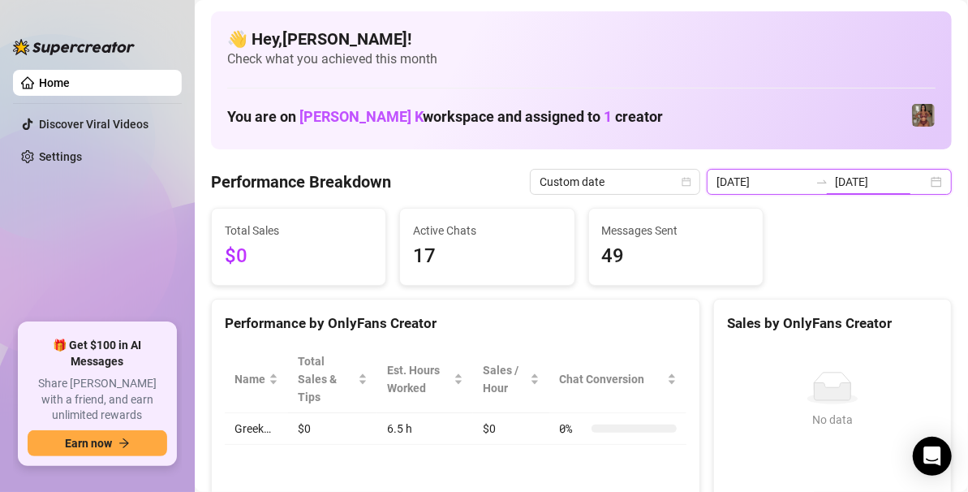
click at [922, 181] on div "2025-09-17 2025-09-17" at bounding box center [829, 182] width 245 height 26
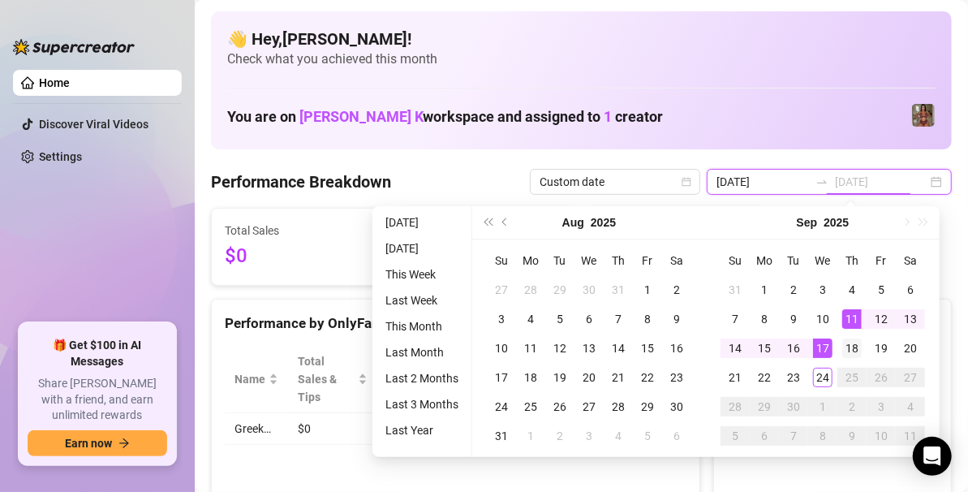
type input "[DATE]"
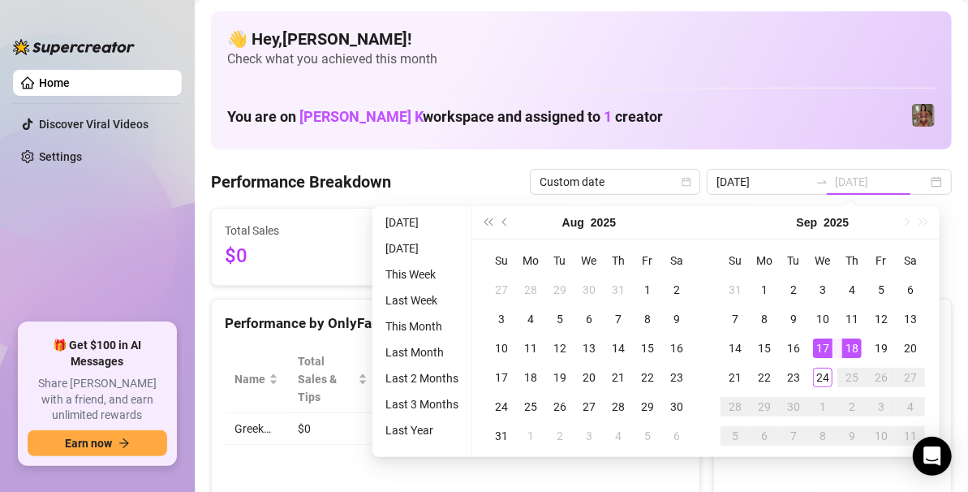
click at [851, 342] on div "18" at bounding box center [851, 347] width 19 height 19
type input "[DATE]"
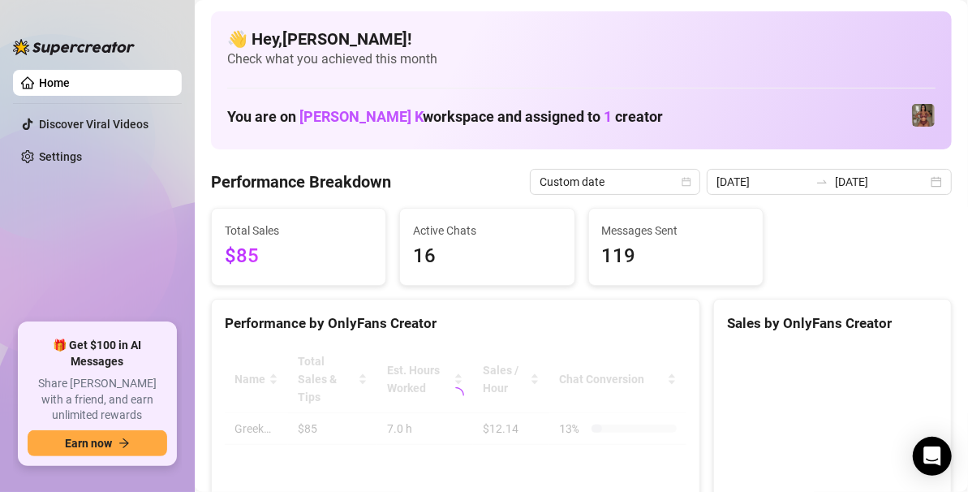
drag, startPoint x: 851, startPoint y: 342, endPoint x: 812, endPoint y: 327, distance: 41.6
click at [851, 342] on div at bounding box center [832, 467] width 237 height 269
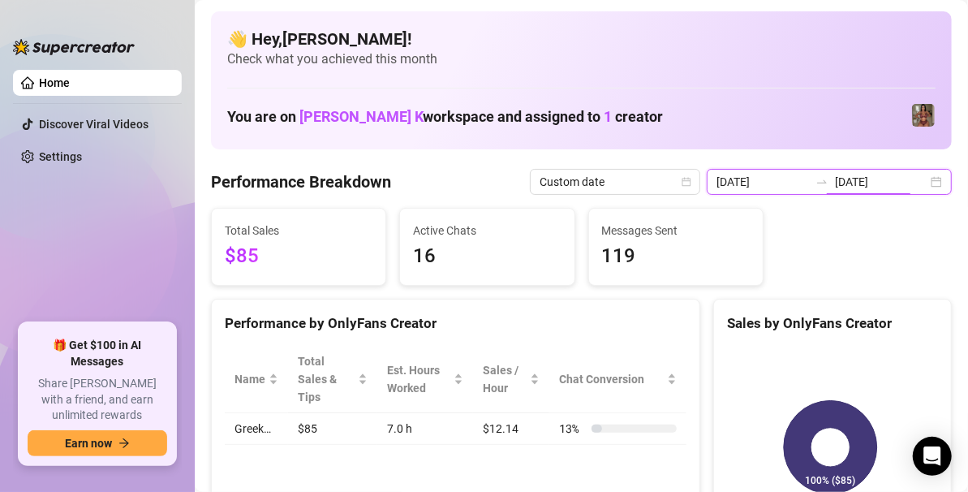
click at [900, 186] on input "[DATE]" at bounding box center [881, 182] width 92 height 18
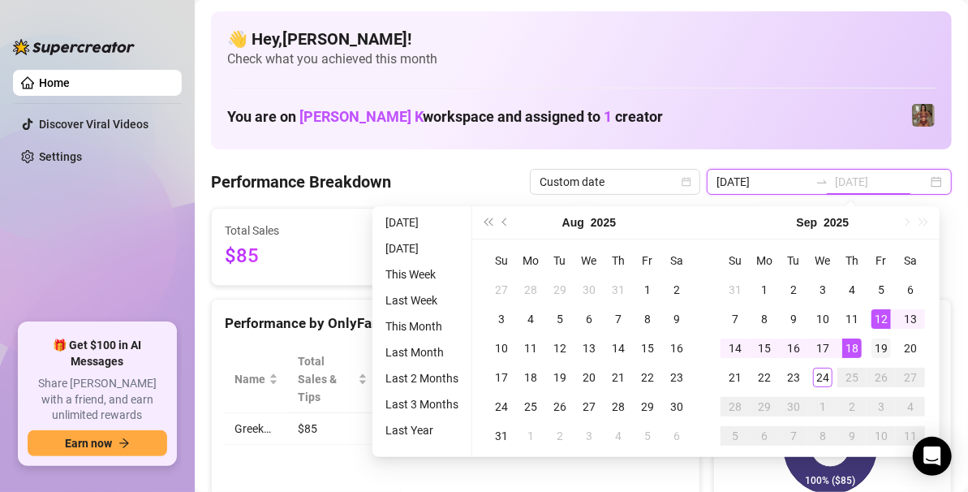
type input "2025-09-19"
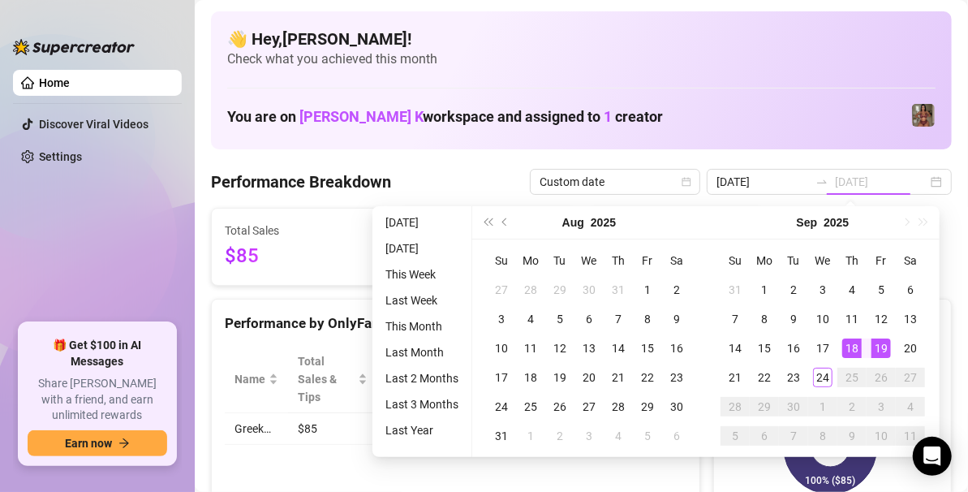
click at [872, 341] on div "19" at bounding box center [880, 347] width 19 height 19
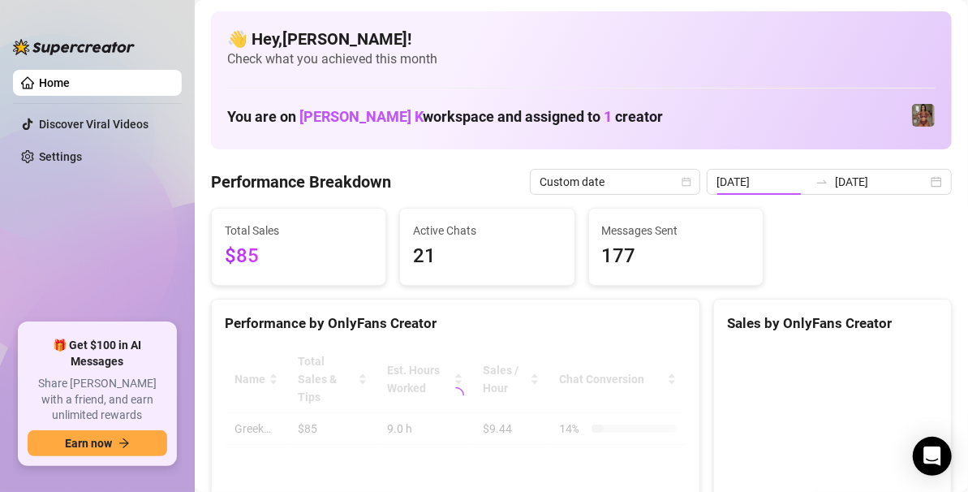
type input "2025-09-19"
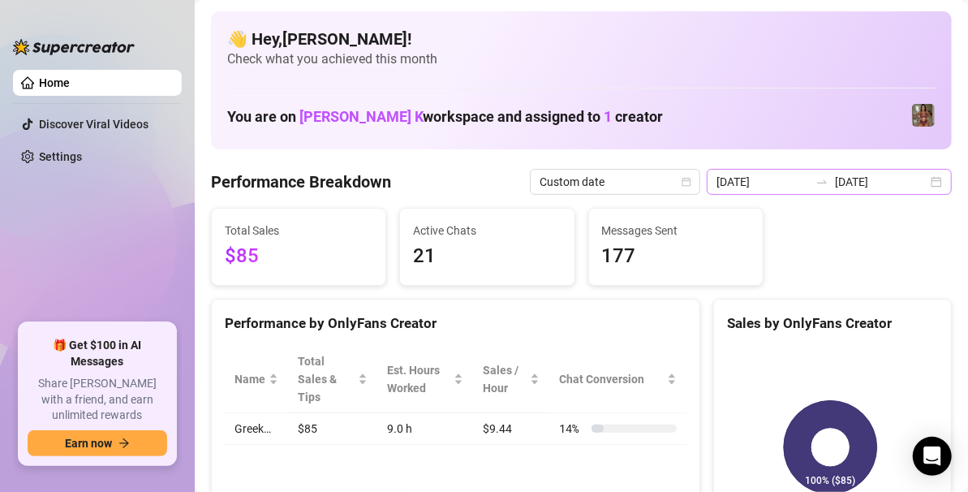
click at [920, 175] on div "2025-09-19 2025-09-19" at bounding box center [829, 182] width 245 height 26
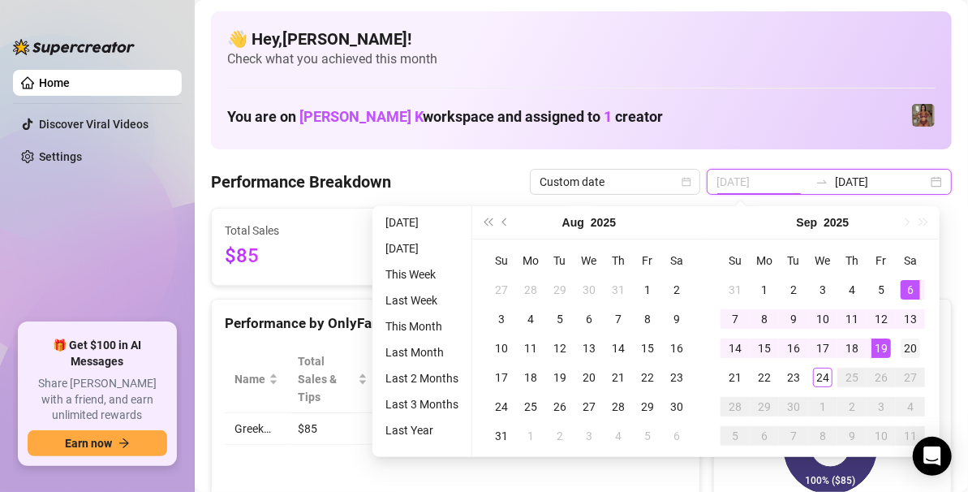
type input "2025-09-20"
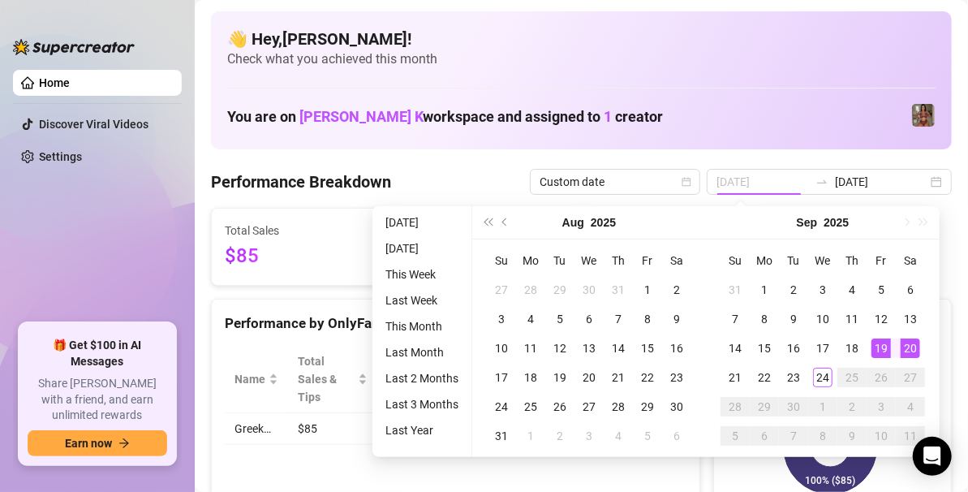
click at [905, 344] on div "20" at bounding box center [909, 347] width 19 height 19
type input "2025-09-20"
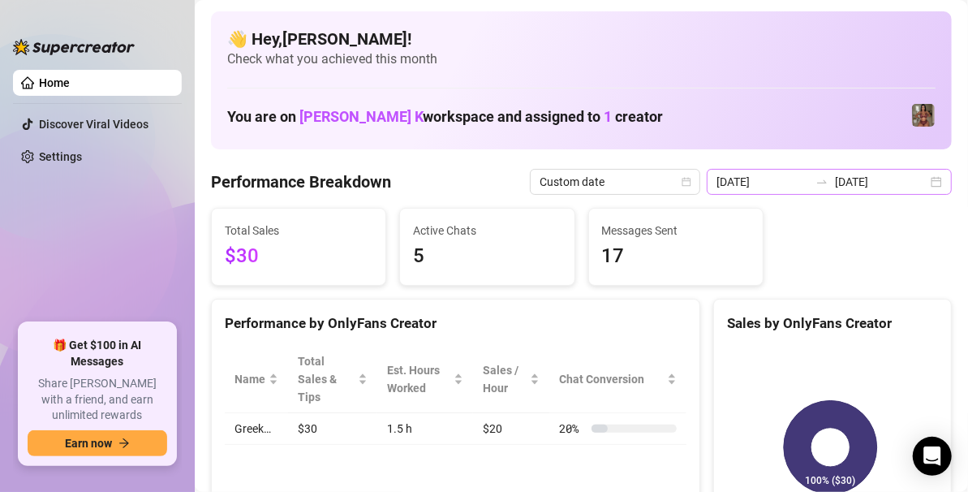
click at [927, 180] on div "2025-09-20 2025-09-20" at bounding box center [829, 182] width 245 height 26
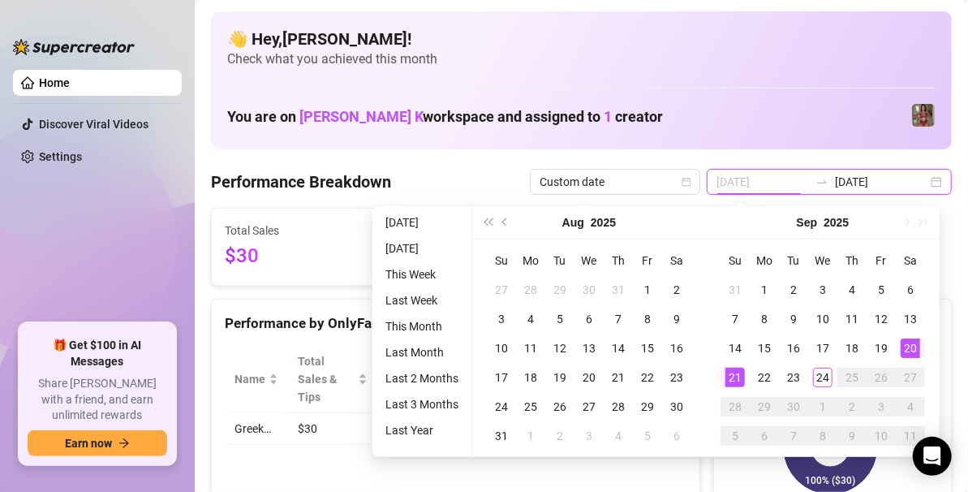
type input "2025-09-21"
click at [733, 378] on div "21" at bounding box center [734, 376] width 19 height 19
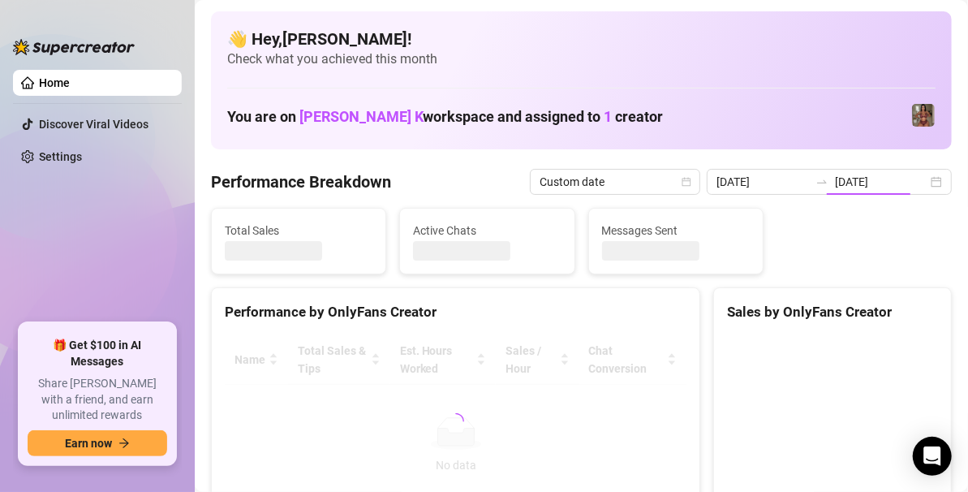
type input "2025-09-21"
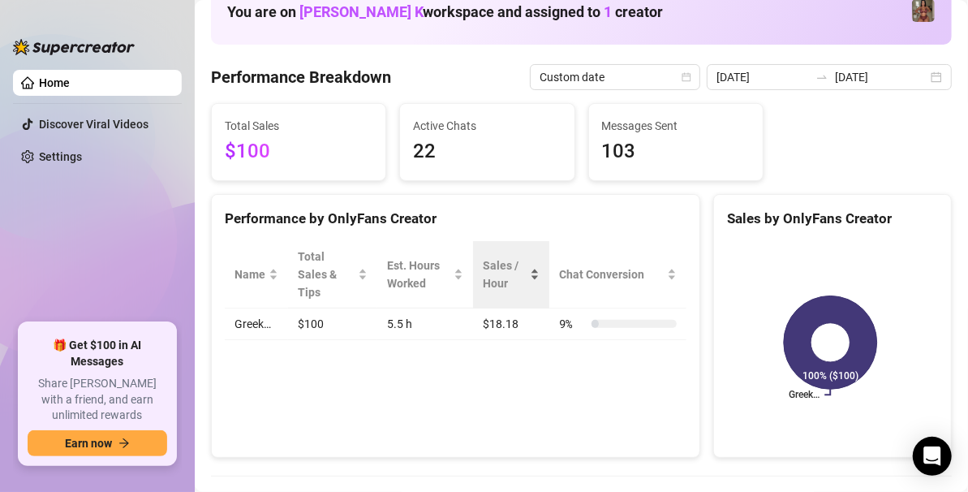
scroll to position [6, 0]
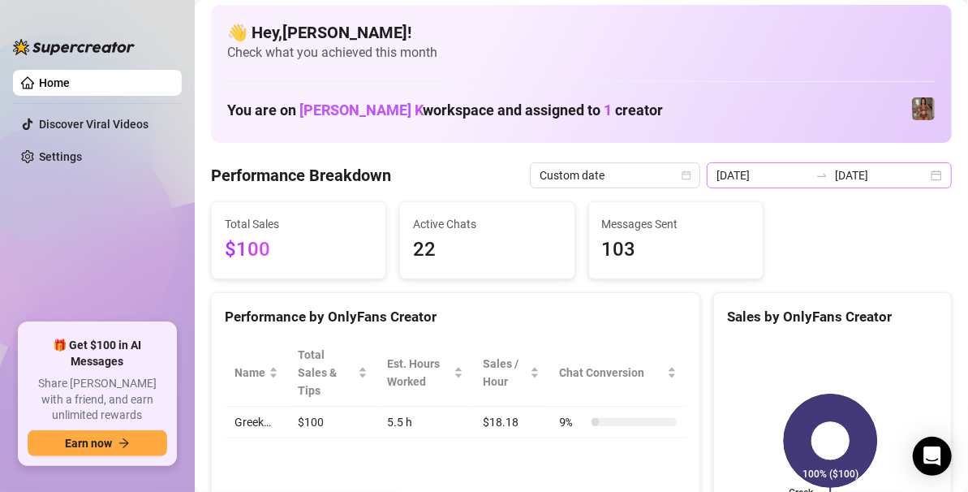
click at [935, 183] on div "2025-09-21 2025-09-21" at bounding box center [829, 175] width 245 height 26
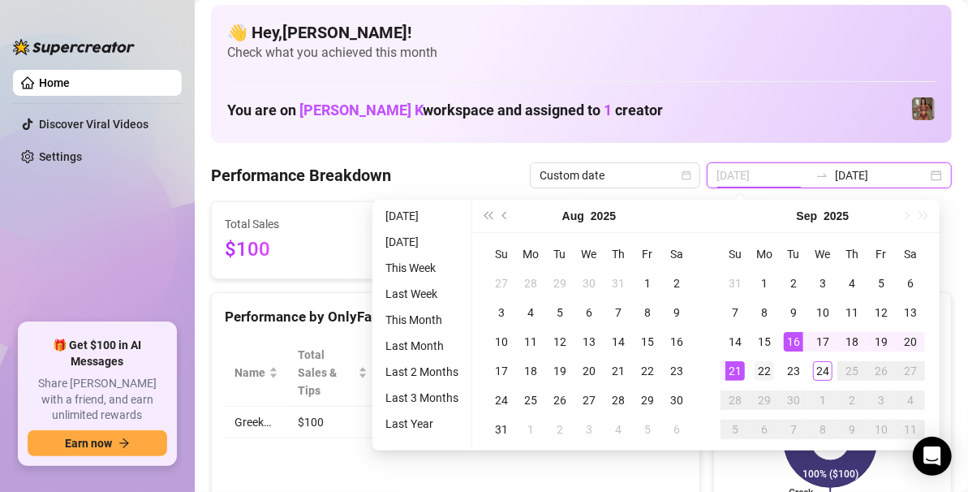
type input "2025-09-22"
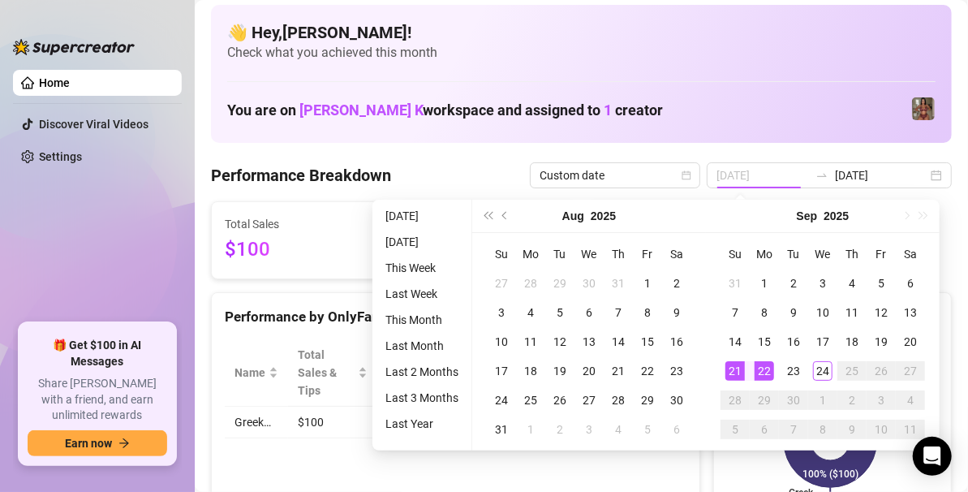
click at [768, 364] on div "22" at bounding box center [763, 370] width 19 height 19
type input "2025-09-22"
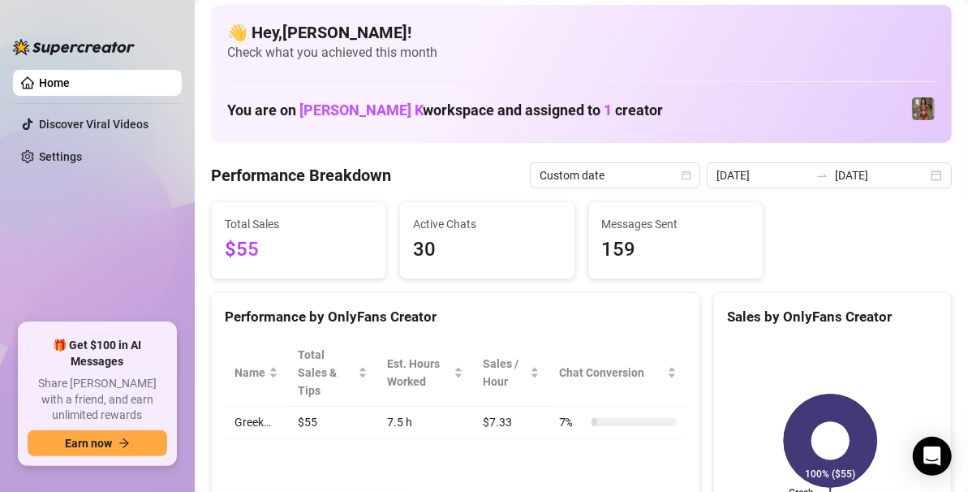
scroll to position [88, 0]
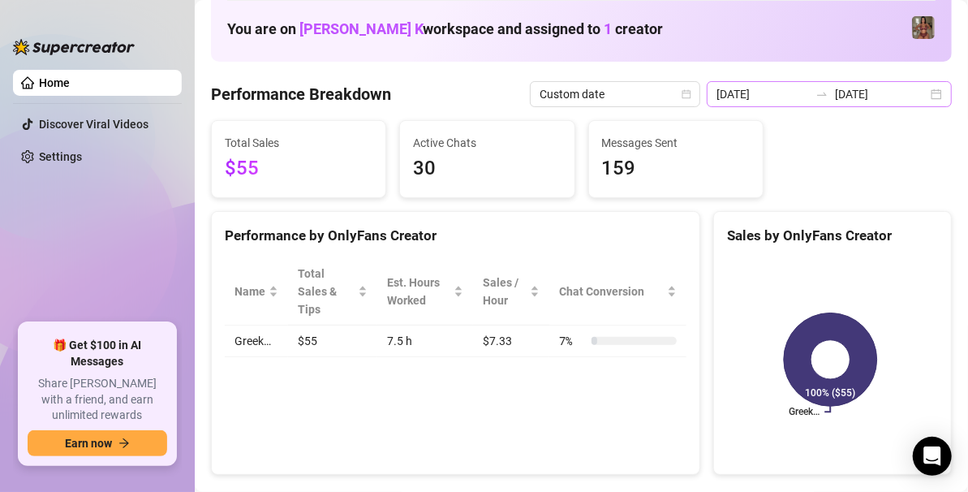
click at [919, 94] on div "2025-09-22 2025-09-22" at bounding box center [829, 94] width 245 height 26
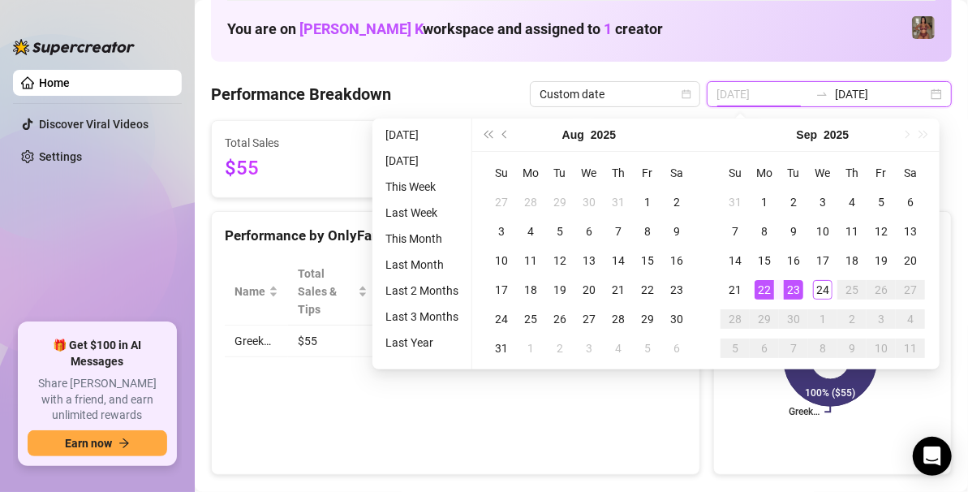
type input "[DATE]"
click at [795, 286] on div "23" at bounding box center [793, 289] width 19 height 19
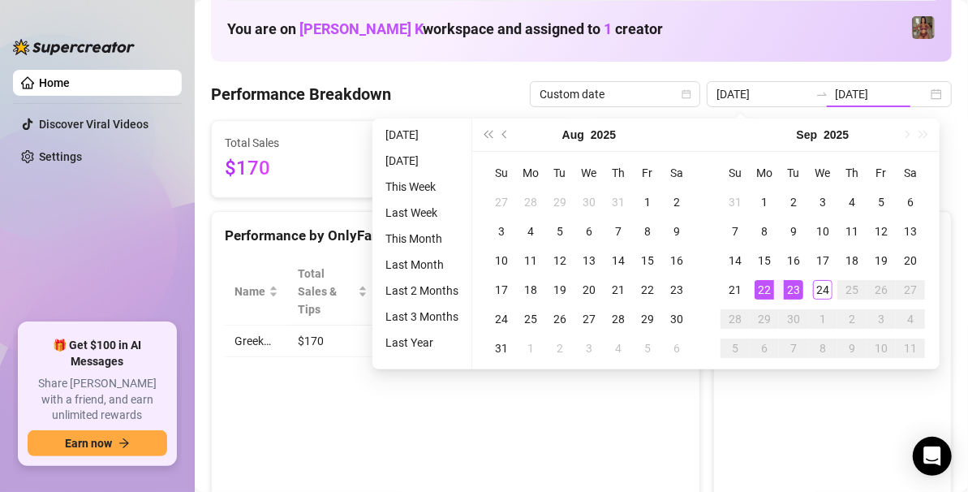
type input "[DATE]"
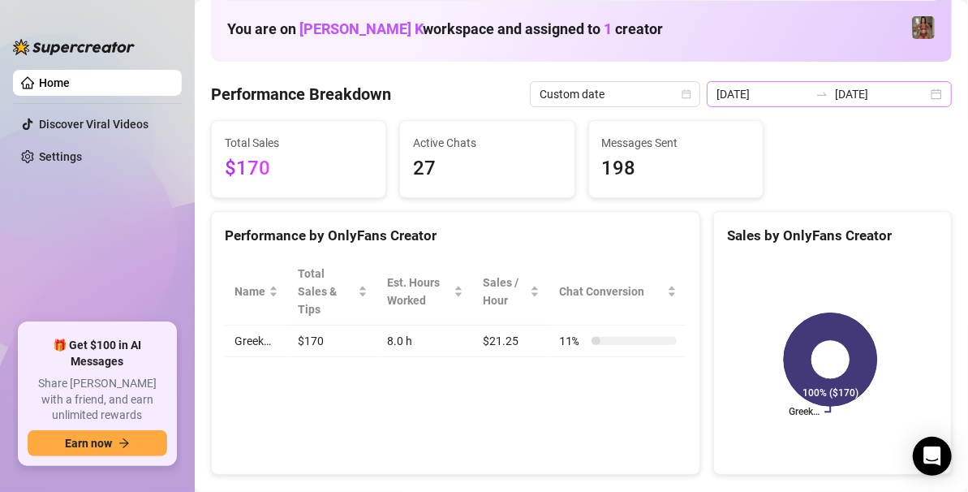
click at [935, 97] on div "2025-09-23 2025-09-23" at bounding box center [829, 94] width 245 height 26
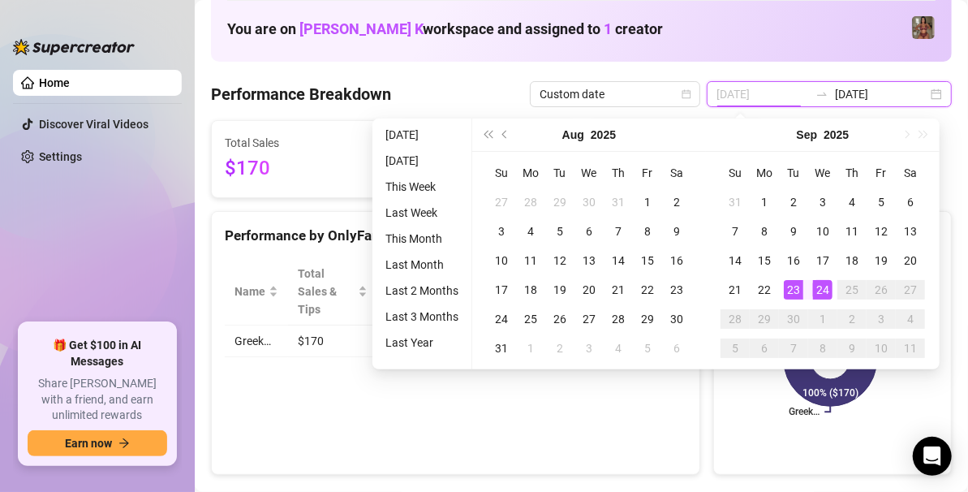
type input "[DATE]"
click at [825, 292] on div "24" at bounding box center [822, 289] width 19 height 19
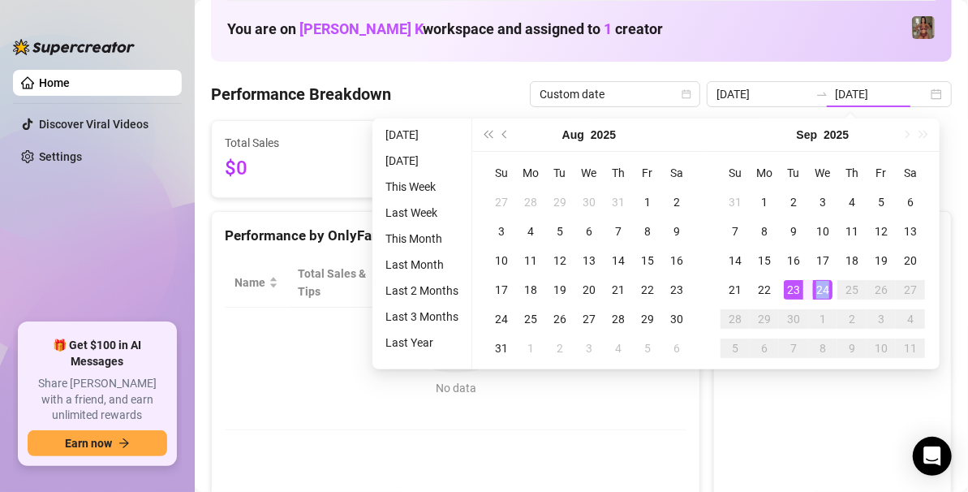
type input "[DATE]"
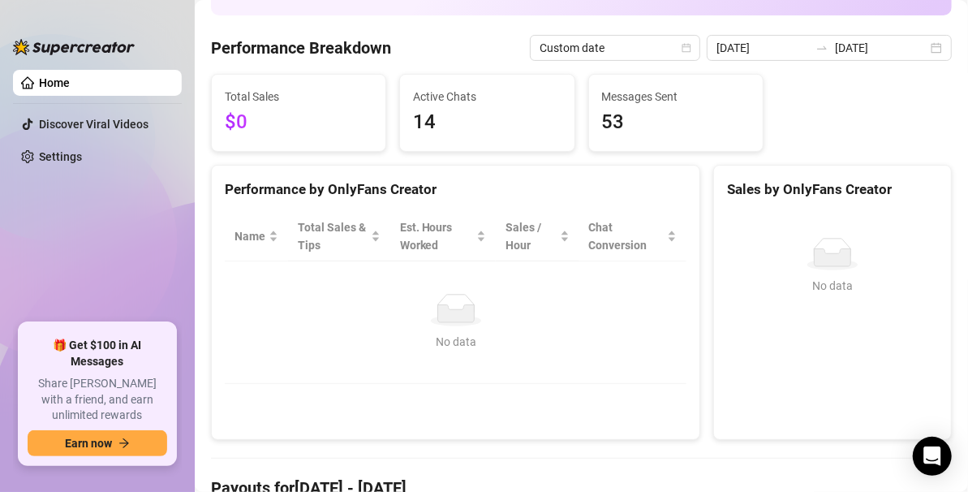
scroll to position [0, 0]
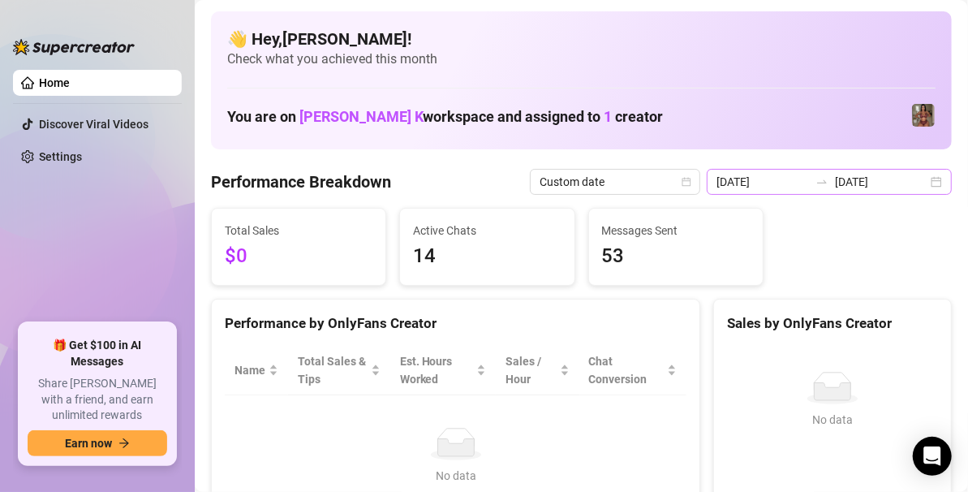
click at [918, 181] on div "2025-09-24 2025-09-24" at bounding box center [829, 182] width 245 height 26
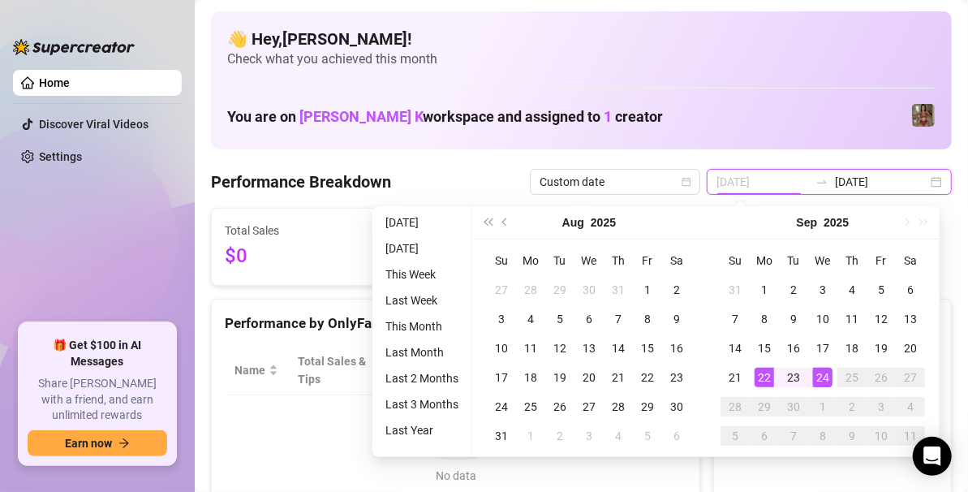
type input "2025-09-22"
click at [776, 368] on td "22" at bounding box center [764, 377] width 29 height 29
type input "[DATE]"
click at [825, 372] on div "24" at bounding box center [822, 376] width 19 height 19
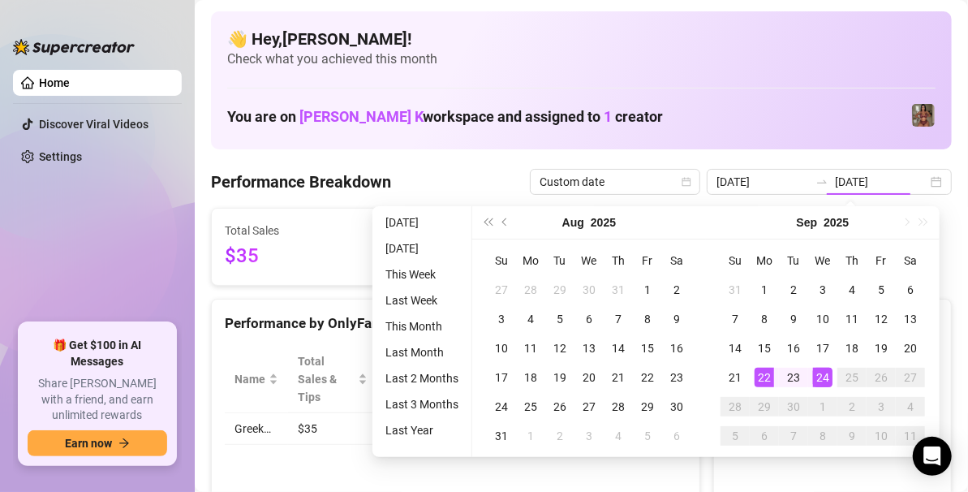
type input "2025-09-22"
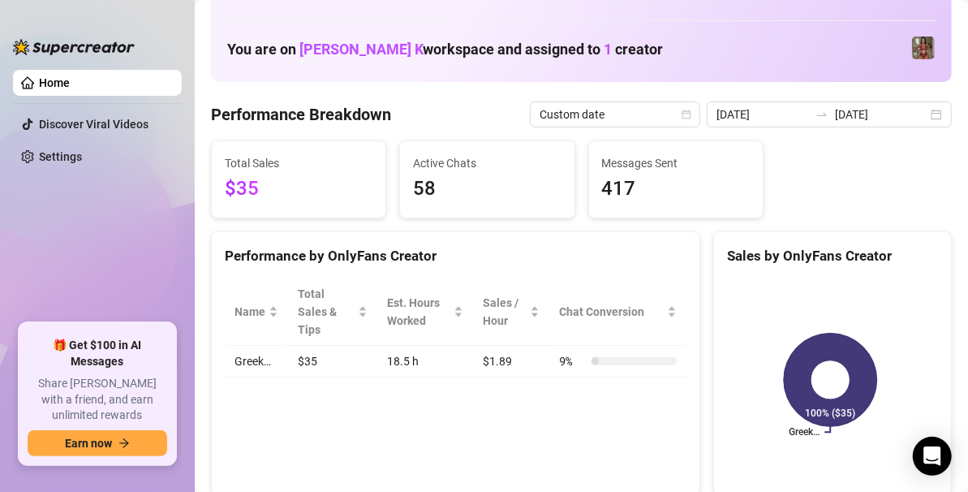
scroll to position [68, 0]
click at [932, 114] on div "2025-09-22 2025-09-24" at bounding box center [829, 114] width 245 height 26
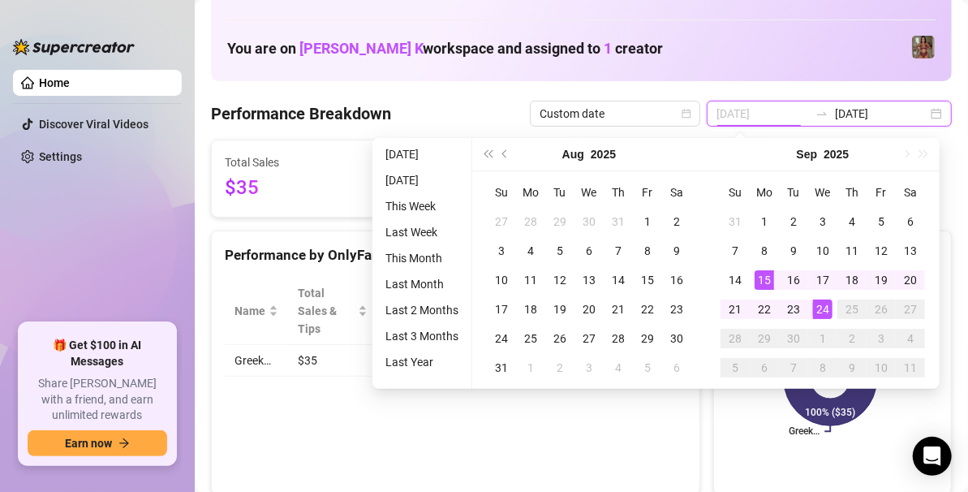
type input "[DATE]"
click at [759, 281] on div "15" at bounding box center [763, 279] width 19 height 19
type input "[DATE]"
click at [820, 308] on div "24" at bounding box center [822, 308] width 19 height 19
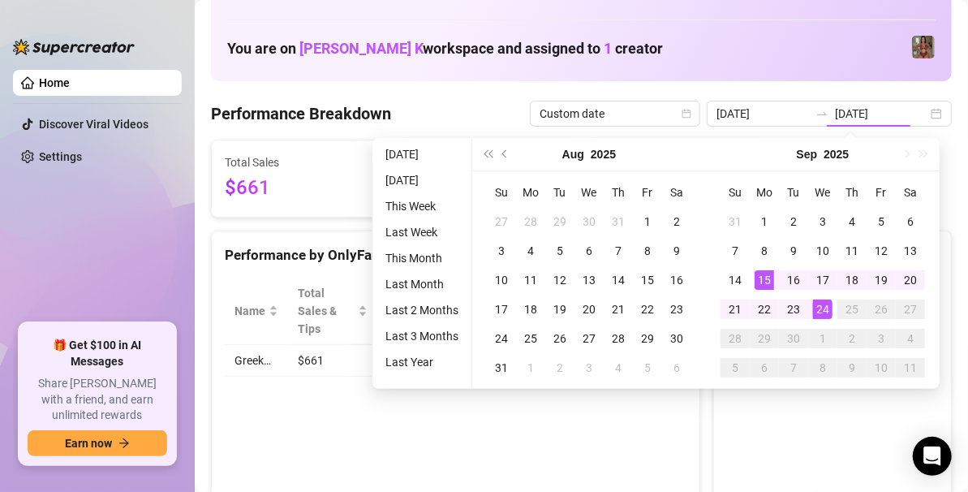
type input "[DATE]"
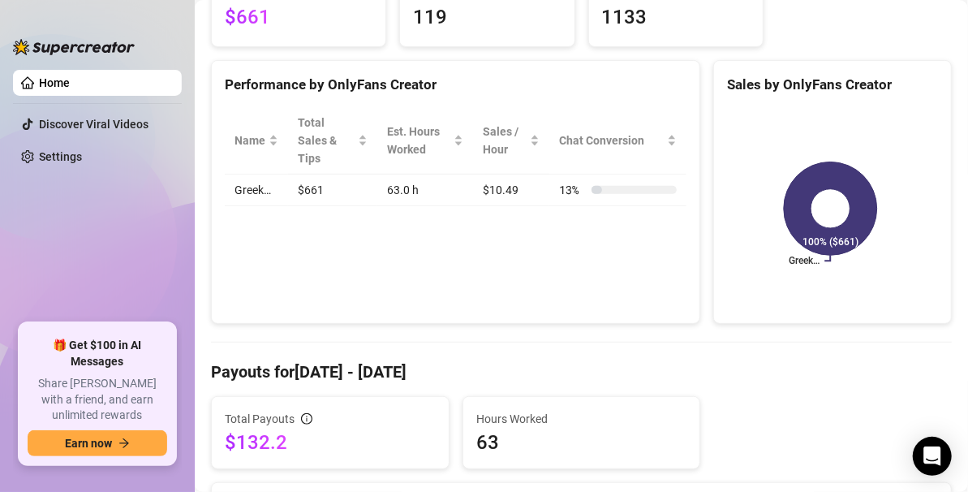
scroll to position [261, 0]
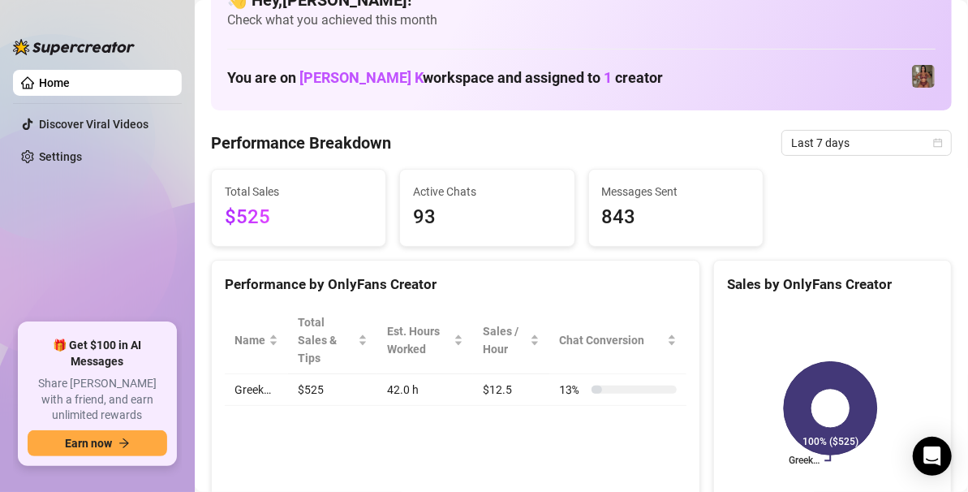
scroll to position [32, 0]
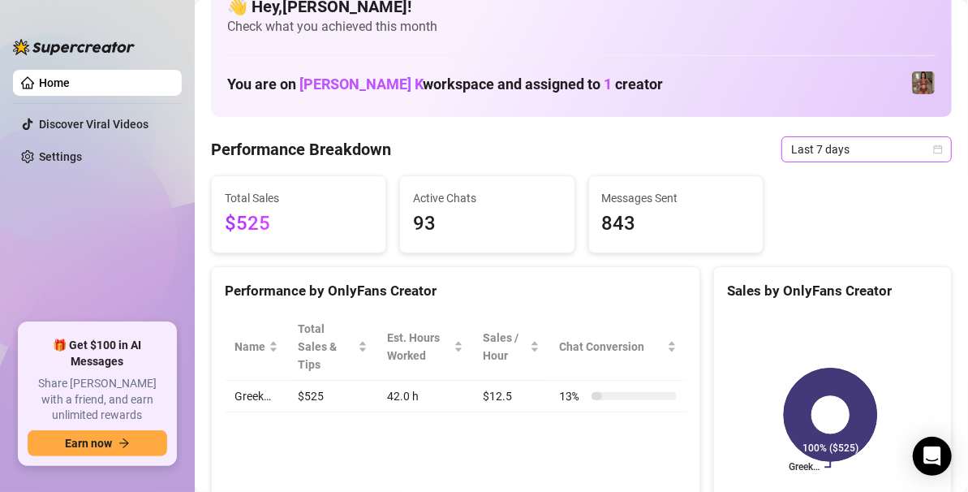
click at [933, 153] on icon "calendar" at bounding box center [938, 149] width 10 height 10
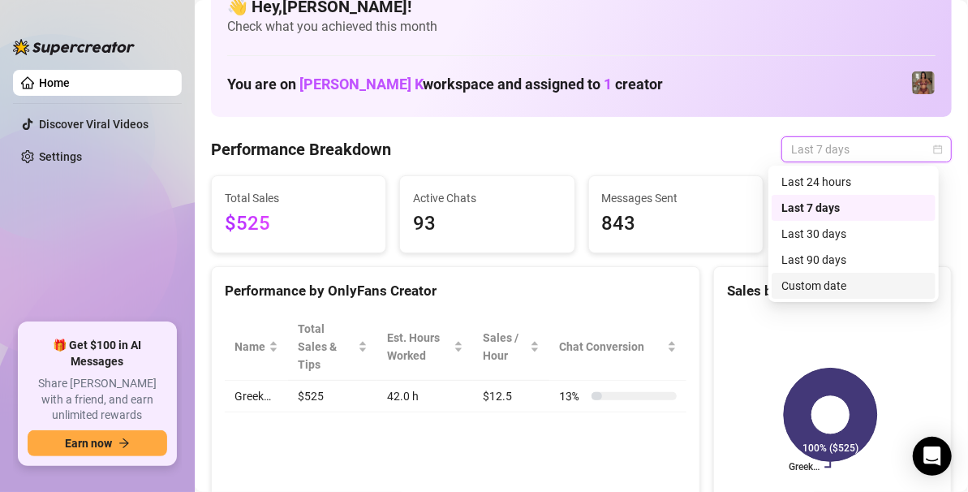
click at [832, 284] on div "Custom date" at bounding box center [853, 286] width 144 height 18
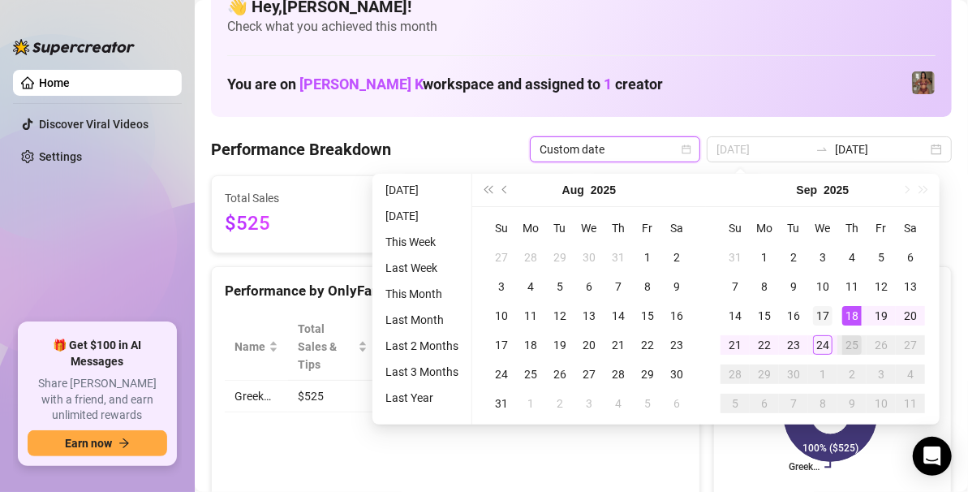
type input "[DATE]"
click at [821, 318] on div "17" at bounding box center [822, 315] width 19 height 19
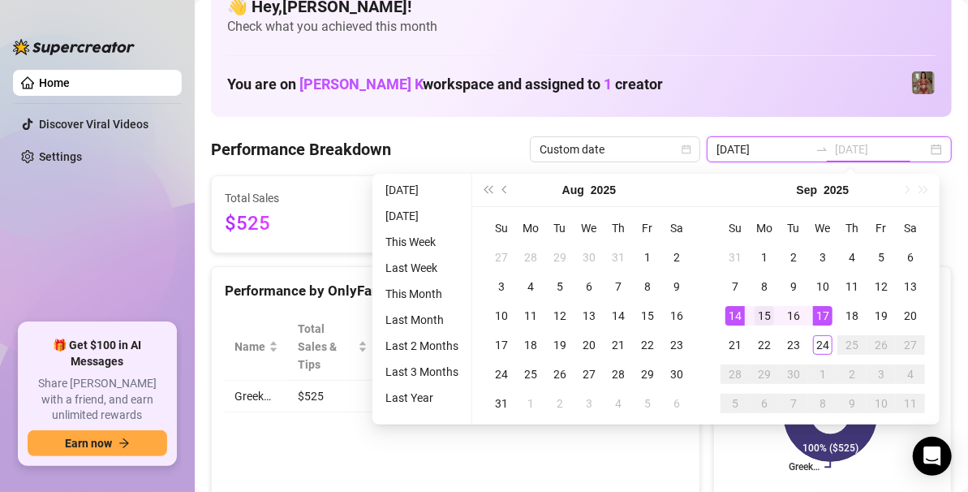
type input "[DATE]"
click at [756, 316] on div "15" at bounding box center [763, 315] width 19 height 19
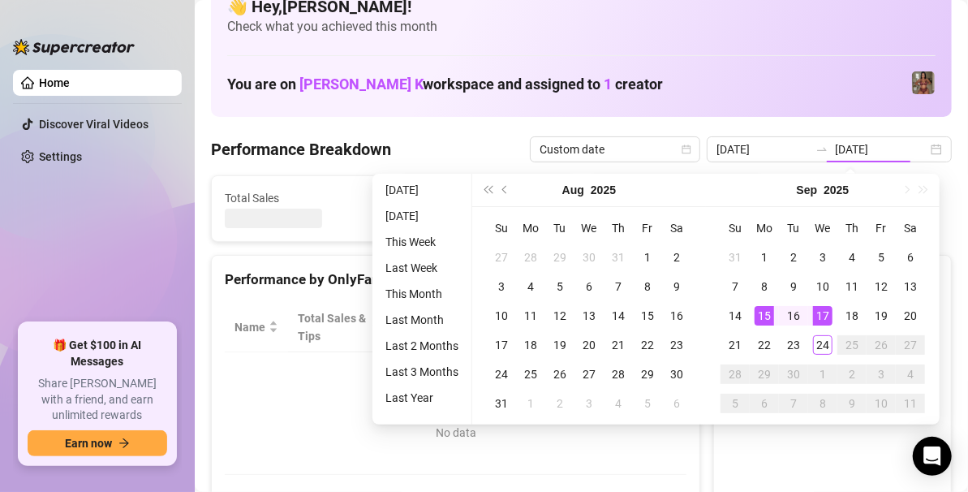
type input "[DATE]"
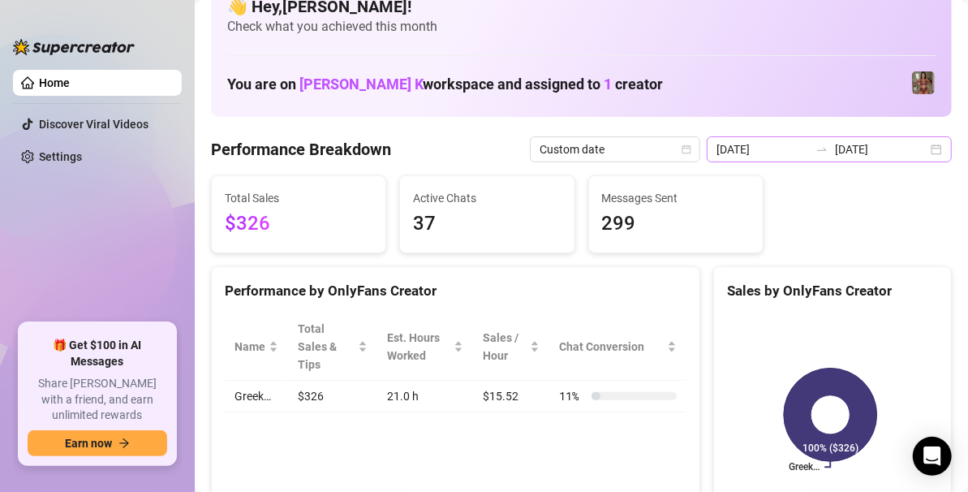
click at [930, 148] on div "[DATE] [DATE]" at bounding box center [829, 149] width 245 height 26
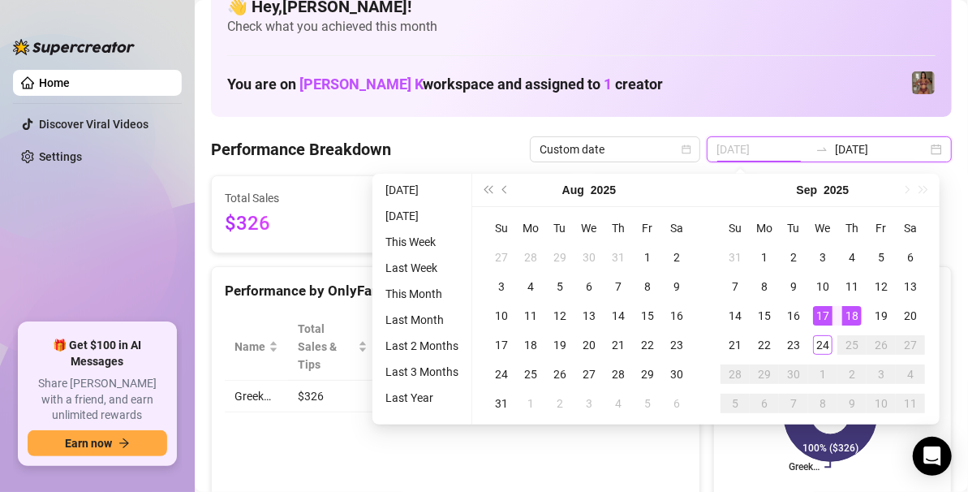
type input "[DATE]"
click at [837, 314] on td "18" at bounding box center [851, 315] width 29 height 29
type input "[DATE]"
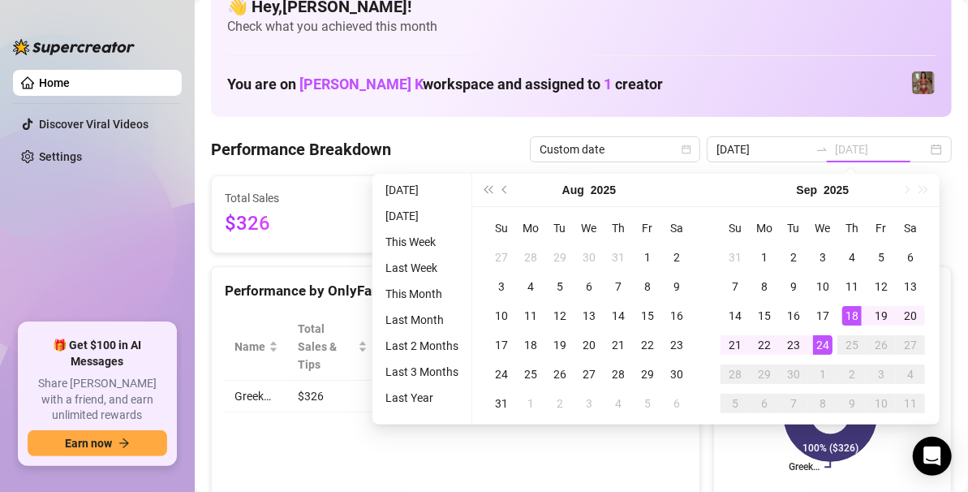
click at [824, 352] on div "24" at bounding box center [822, 344] width 19 height 19
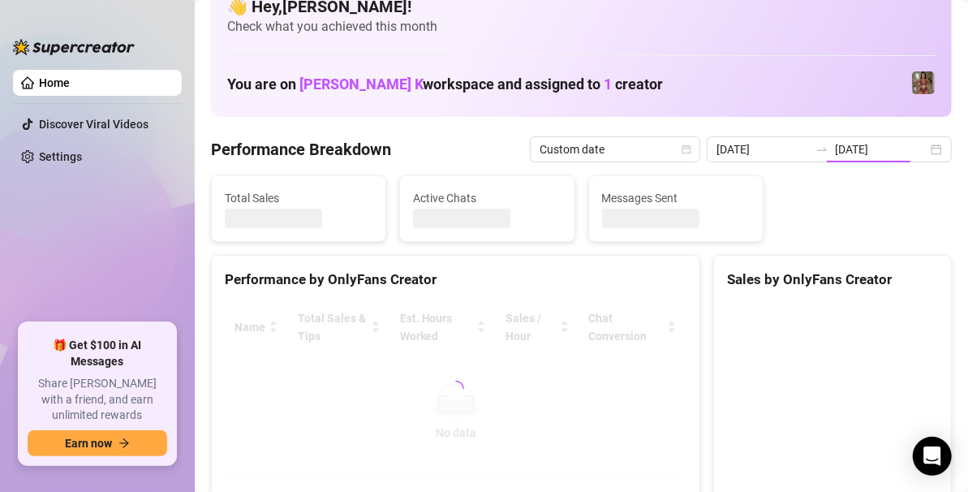
type input "[DATE]"
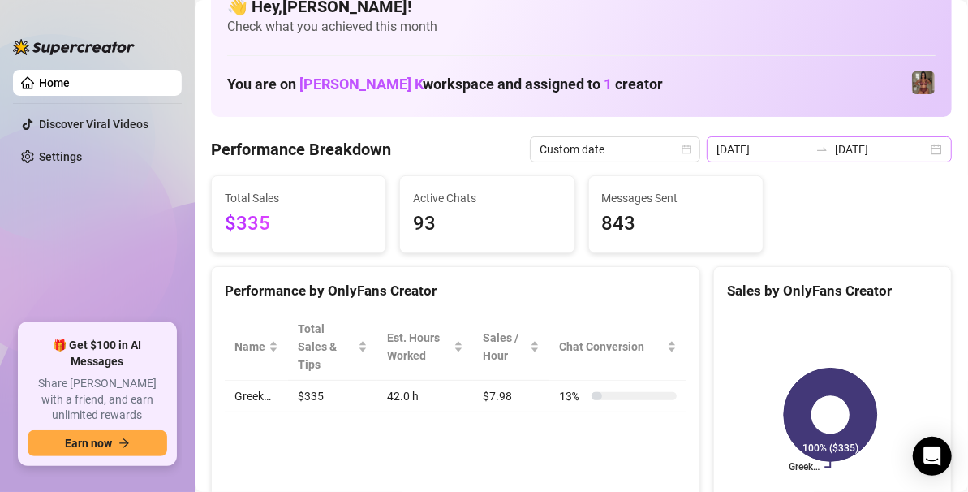
click at [921, 148] on div "[DATE] [DATE]" at bounding box center [829, 149] width 245 height 26
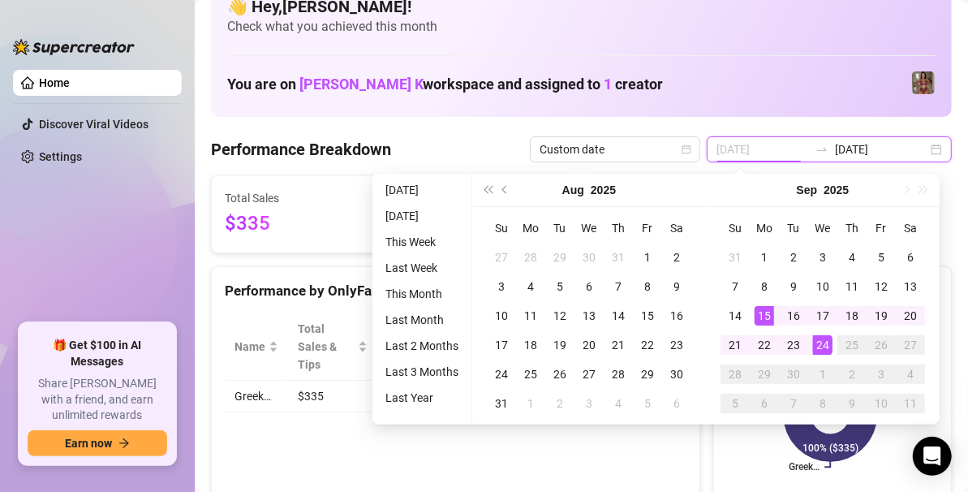
type input "[DATE]"
click at [763, 317] on div "15" at bounding box center [763, 315] width 19 height 19
type input "[DATE]"
click at [820, 344] on div "24" at bounding box center [822, 344] width 19 height 19
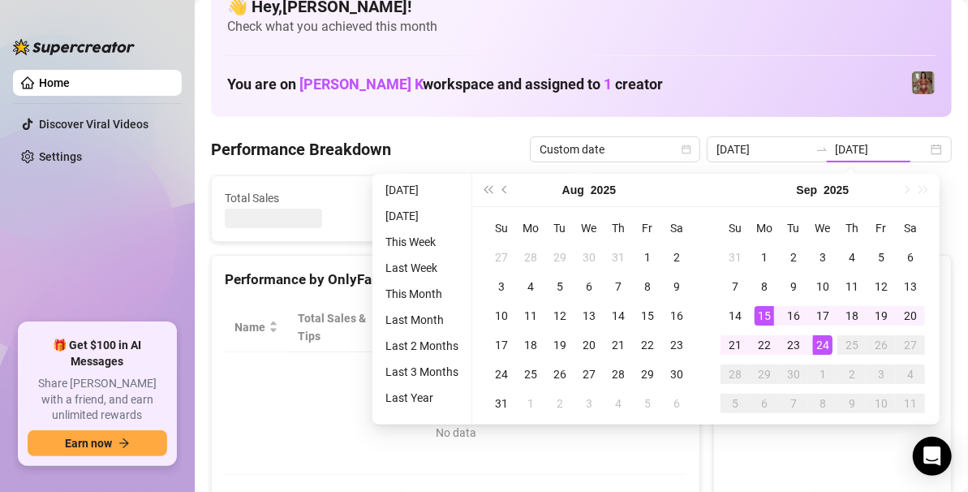
type input "[DATE]"
